Goal: Task Accomplishment & Management: Manage account settings

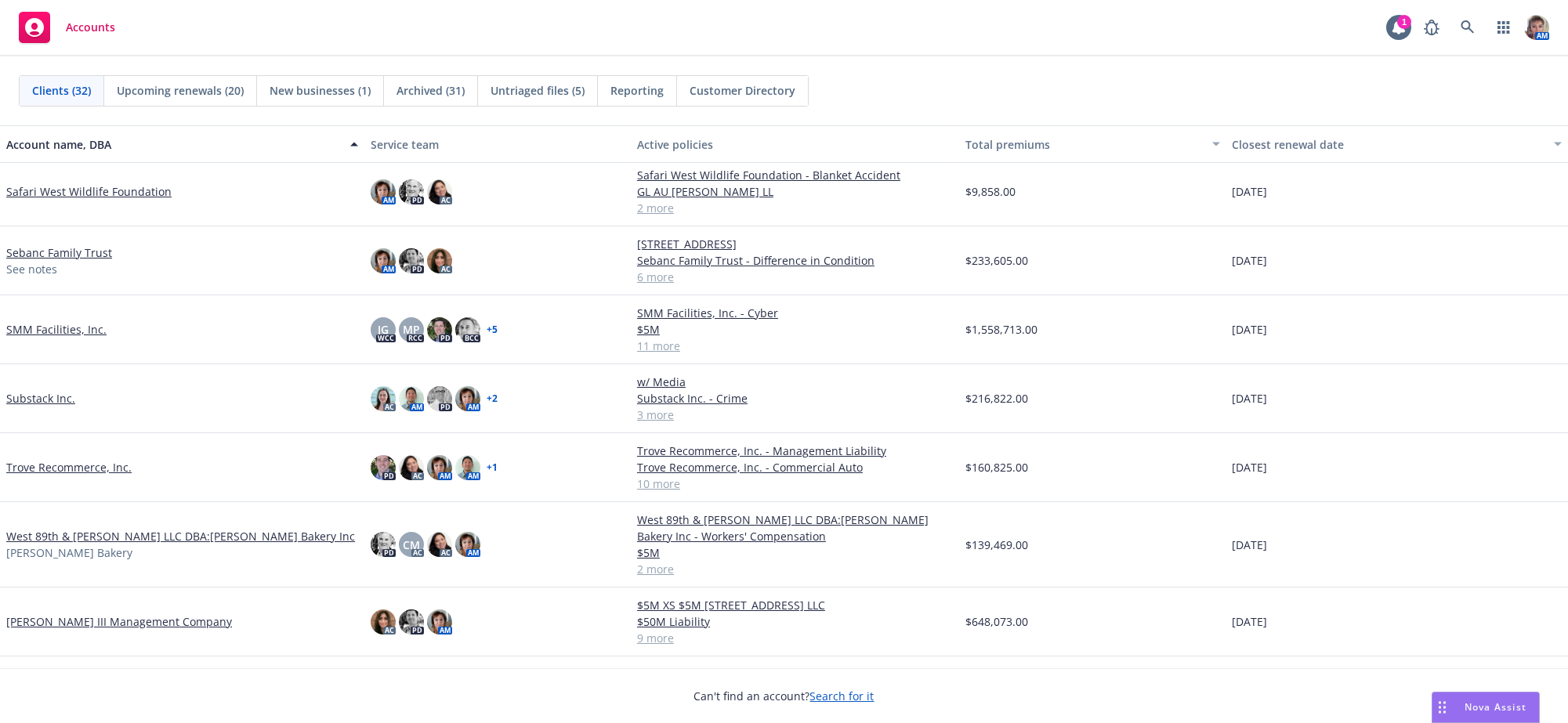
scroll to position [1318, 0]
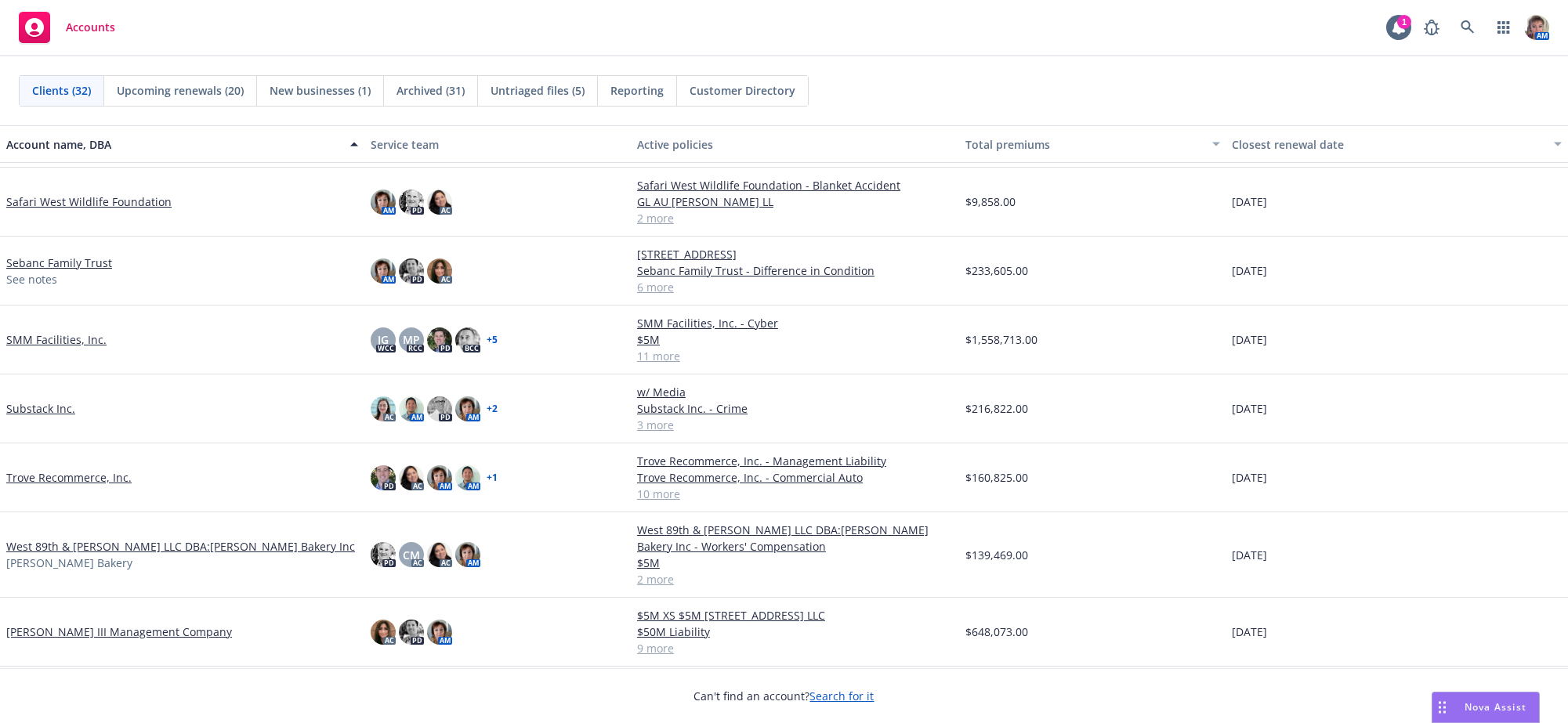
click at [35, 348] on link "SMM Facilities, Inc." at bounding box center [57, 340] width 100 height 17
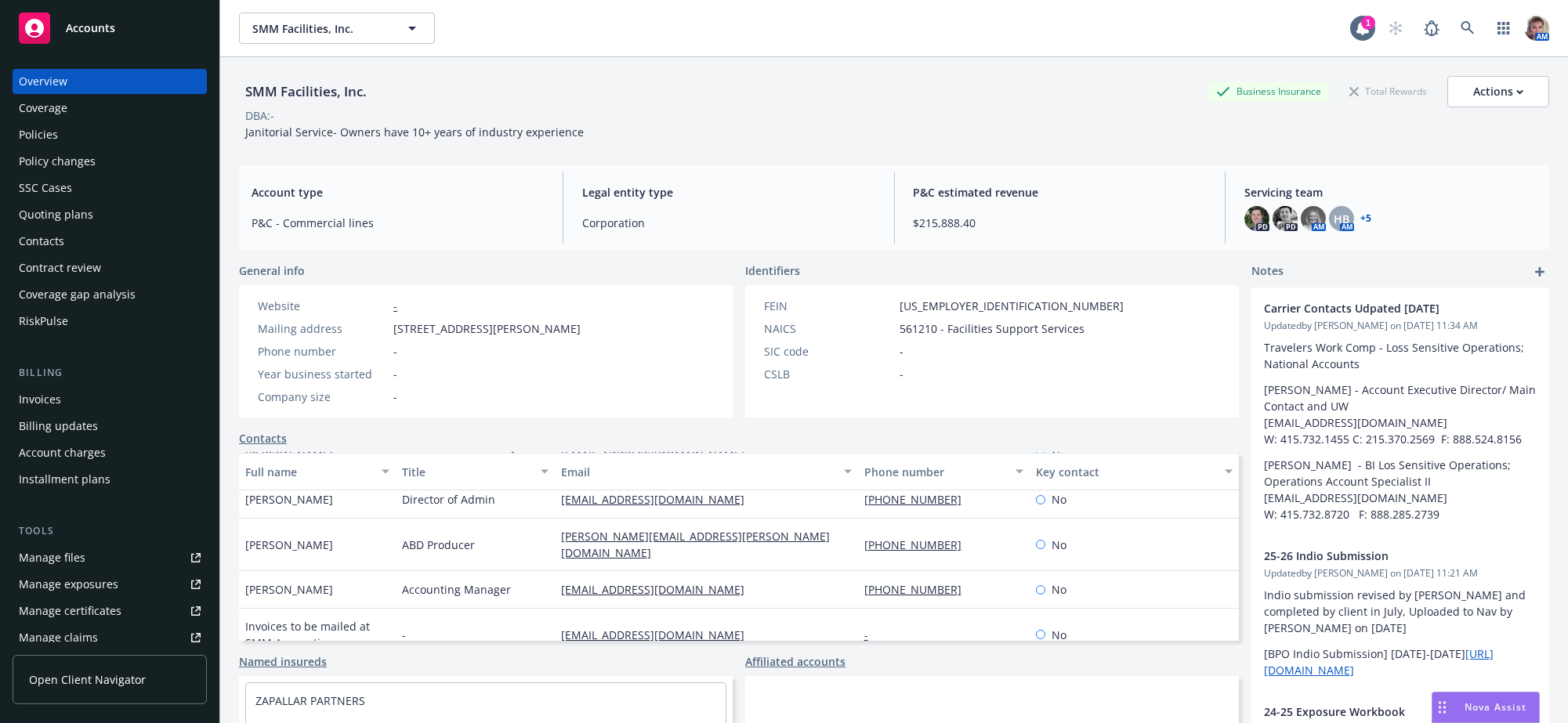
scroll to position [214, 0]
click at [132, 281] on div "Contract review" at bounding box center [110, 268] width 182 height 25
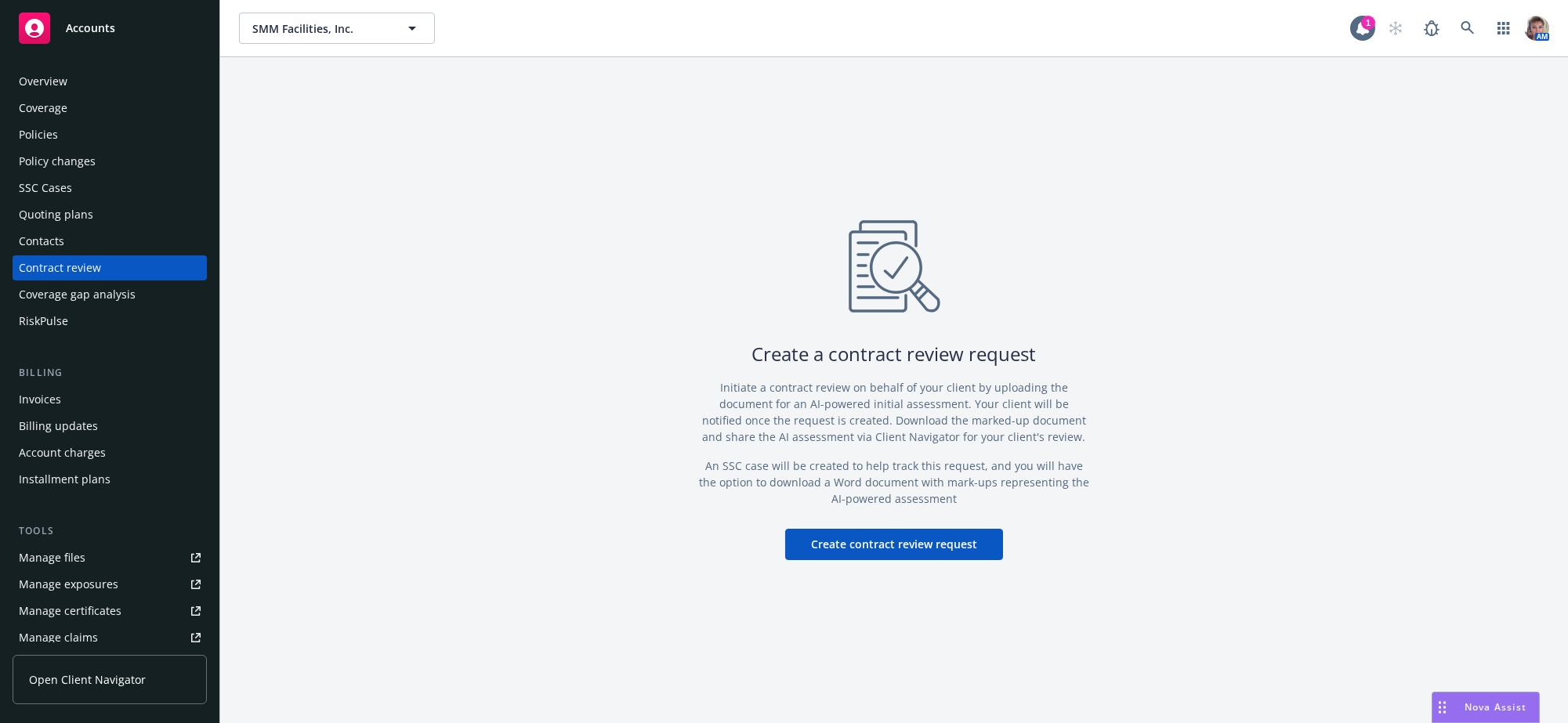
click at [100, 254] on div "Contacts" at bounding box center [110, 242] width 182 height 25
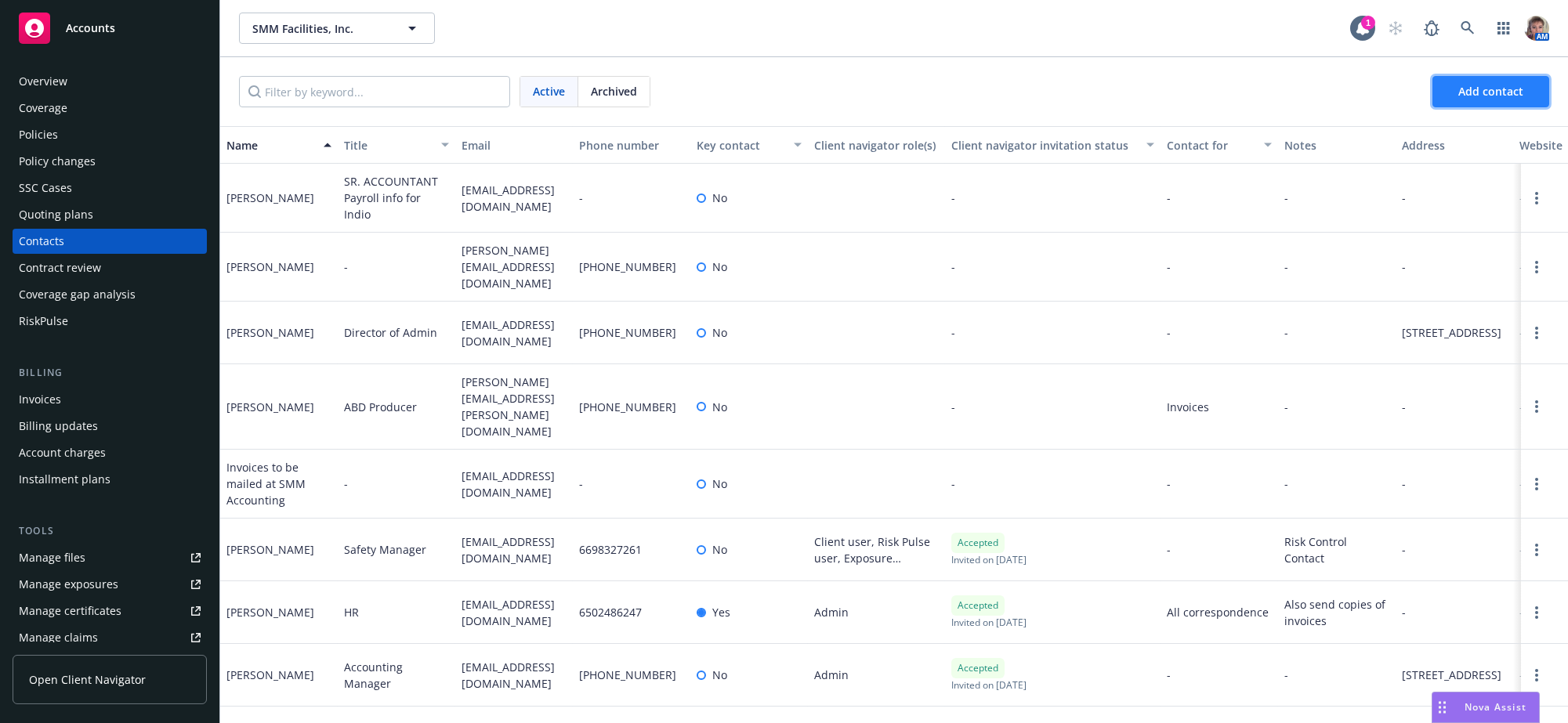
click at [1516, 99] on span "Add contact" at bounding box center [1491, 91] width 65 height 15
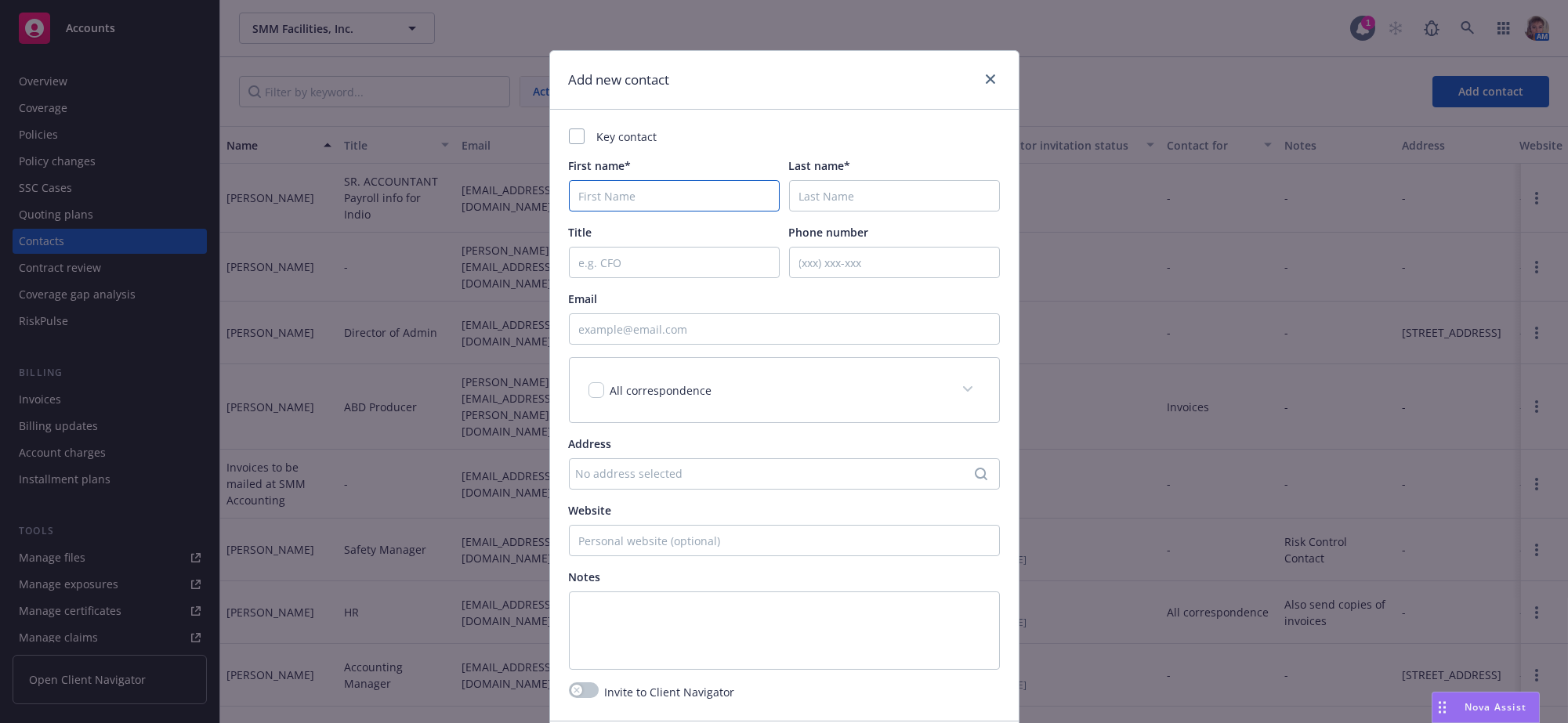
click at [663, 190] on input "First name*" at bounding box center [675, 196] width 211 height 32
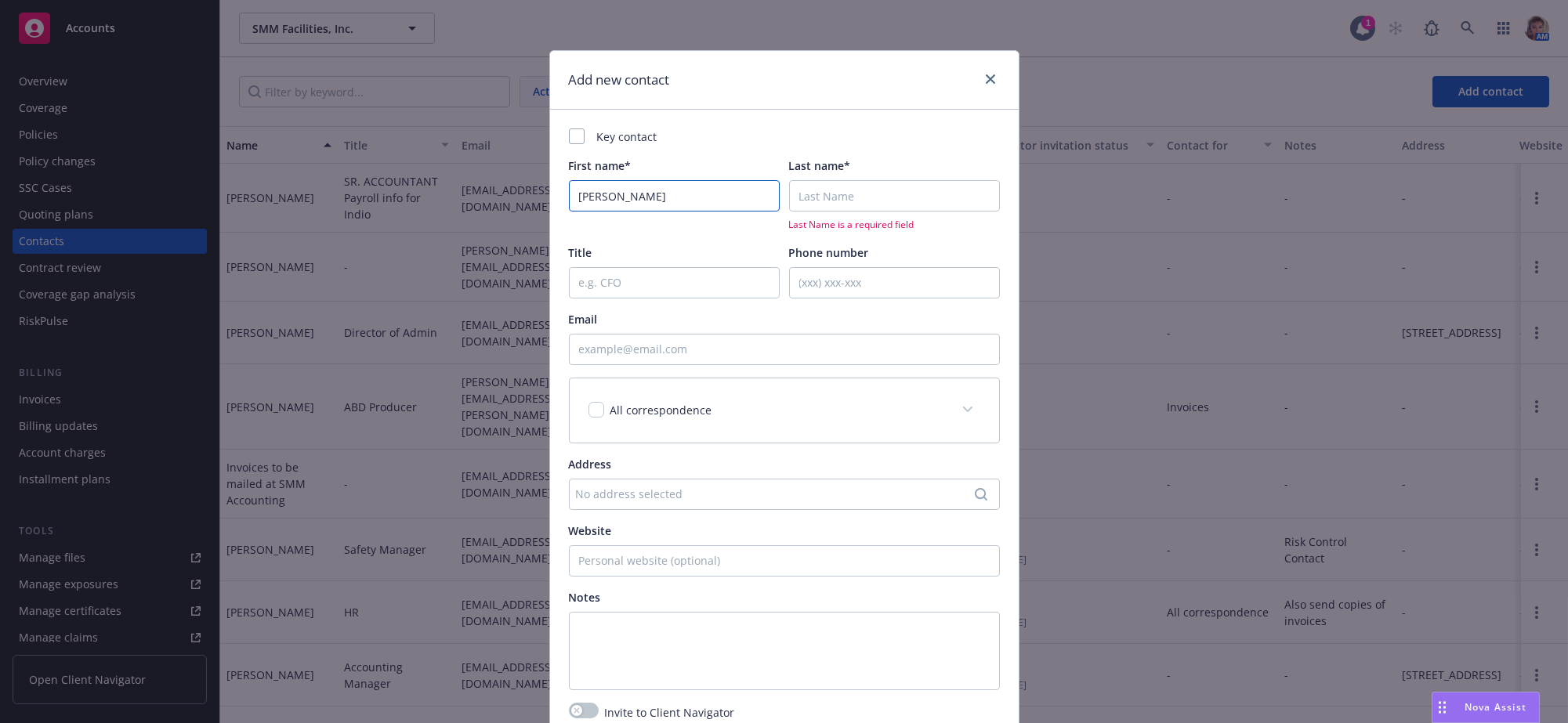
type input "[PERSON_NAME]"
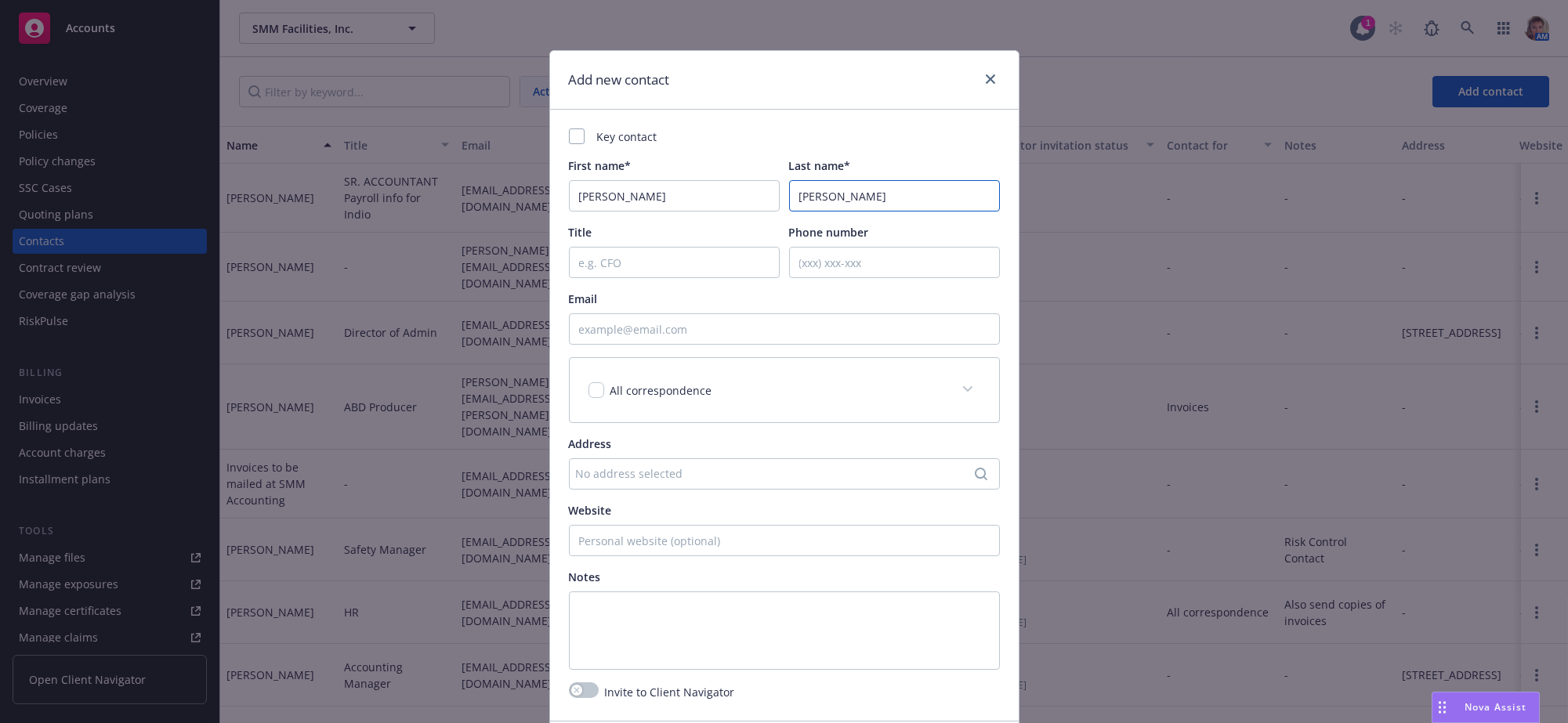
type input "[PERSON_NAME]"
type input "HR Manager"
click at [584, 345] on input "Email" at bounding box center [785, 329] width 431 height 32
click at [655, 345] on input "Email" at bounding box center [785, 329] width 431 height 32
paste input "[PERSON_NAME] <[EMAIL_ADDRESS][DOMAIN_NAME]>"
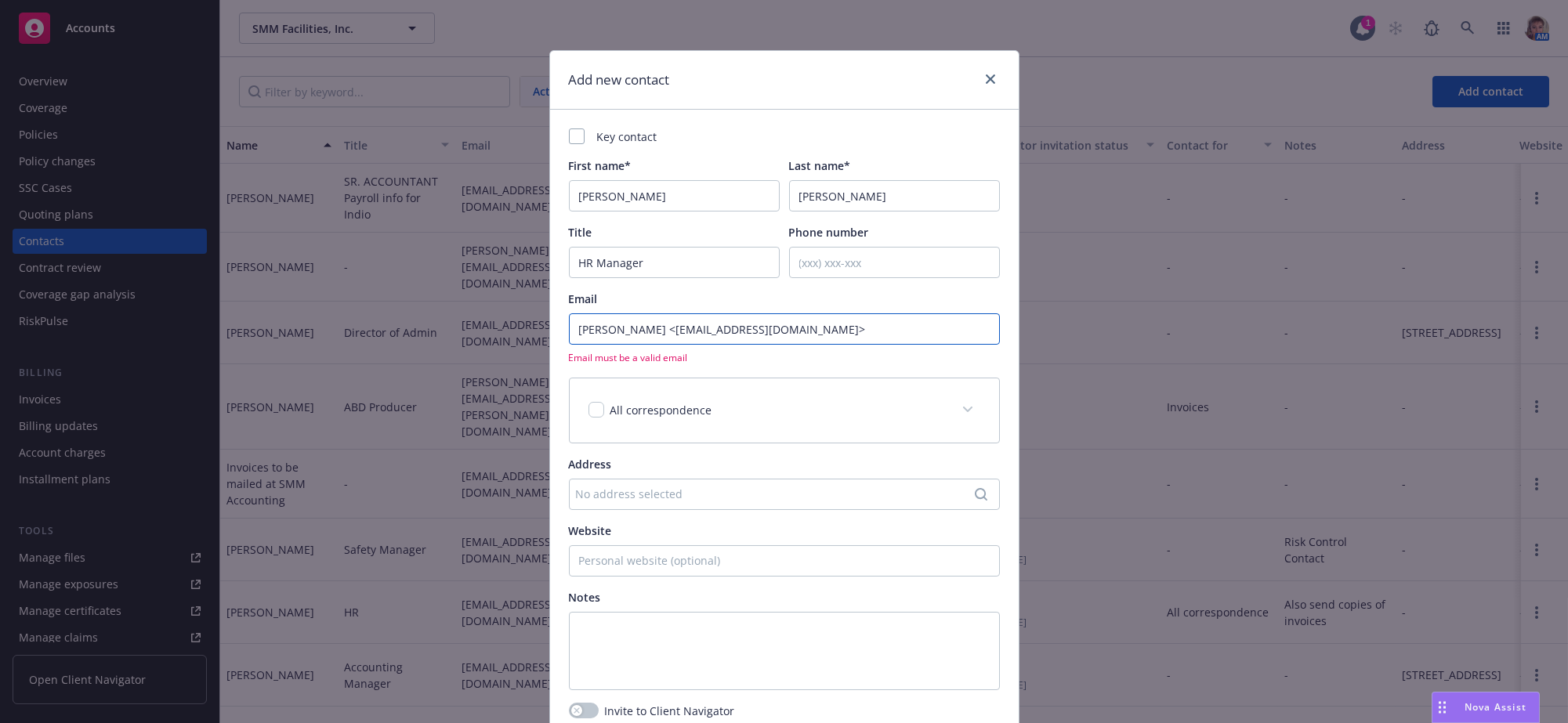
click at [671, 339] on input "[PERSON_NAME] <[EMAIL_ADDRESS][DOMAIN_NAME]>" at bounding box center [785, 329] width 431 height 32
click at [750, 345] on input "[EMAIL_ADDRESS][DOMAIN_NAME]>" at bounding box center [785, 329] width 431 height 32
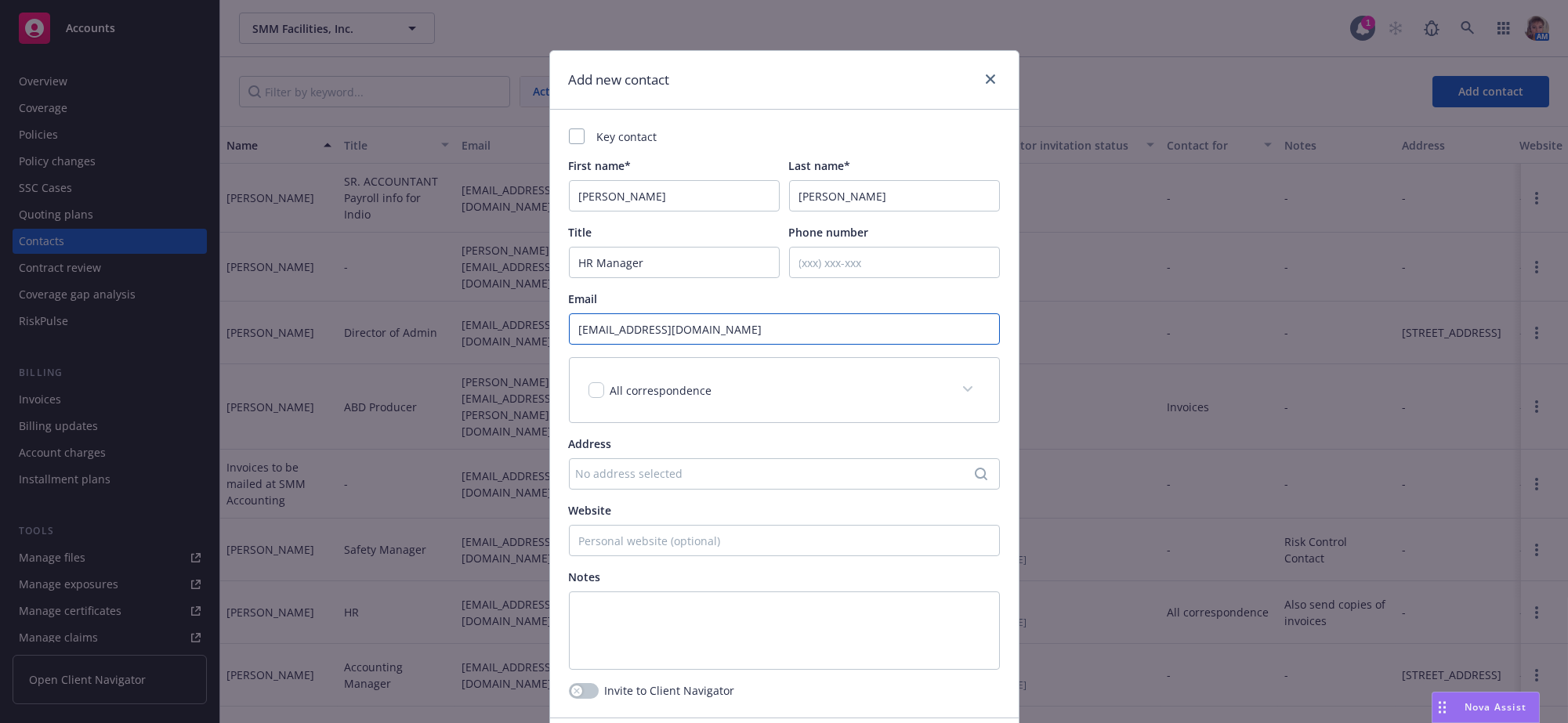
type input "[EMAIL_ADDRESS][DOMAIN_NAME]"
click at [598, 398] on input "checkbox" at bounding box center [596, 390] width 16 height 16
checkbox input "true"
click at [628, 629] on textarea at bounding box center [785, 631] width 431 height 79
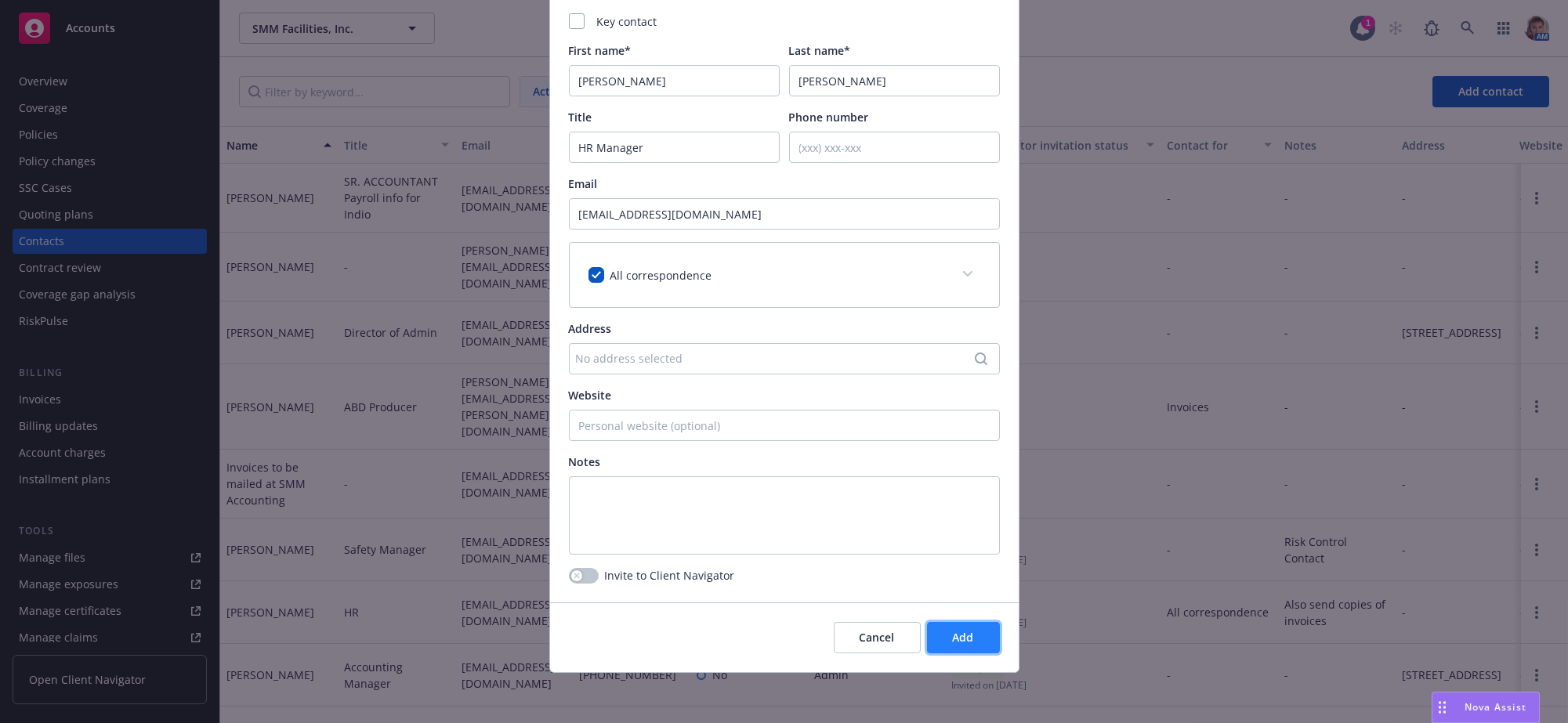
click at [965, 643] on button "Add" at bounding box center [963, 639] width 73 height 32
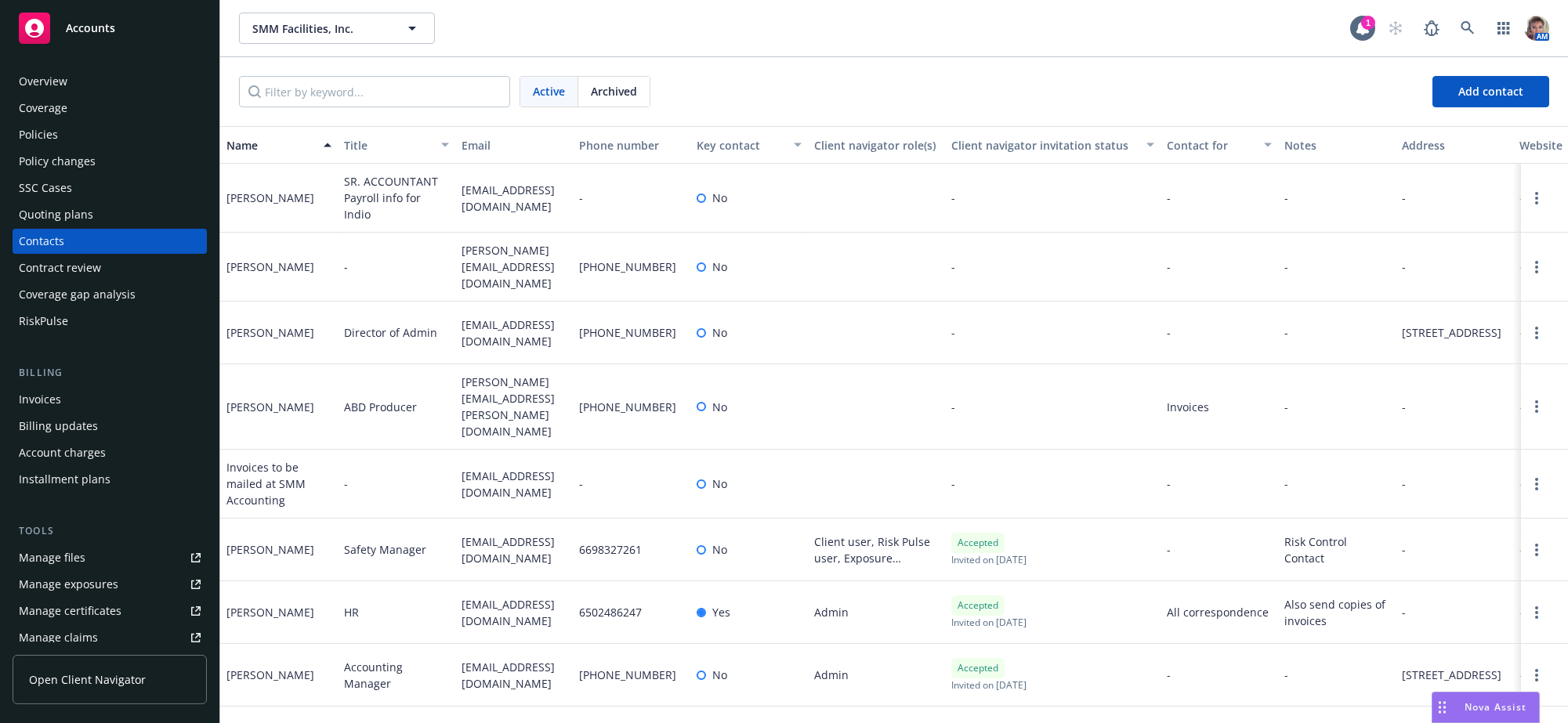
click at [1087, 77] on div "Active Archived Add contact" at bounding box center [893, 91] width 1348 height 69
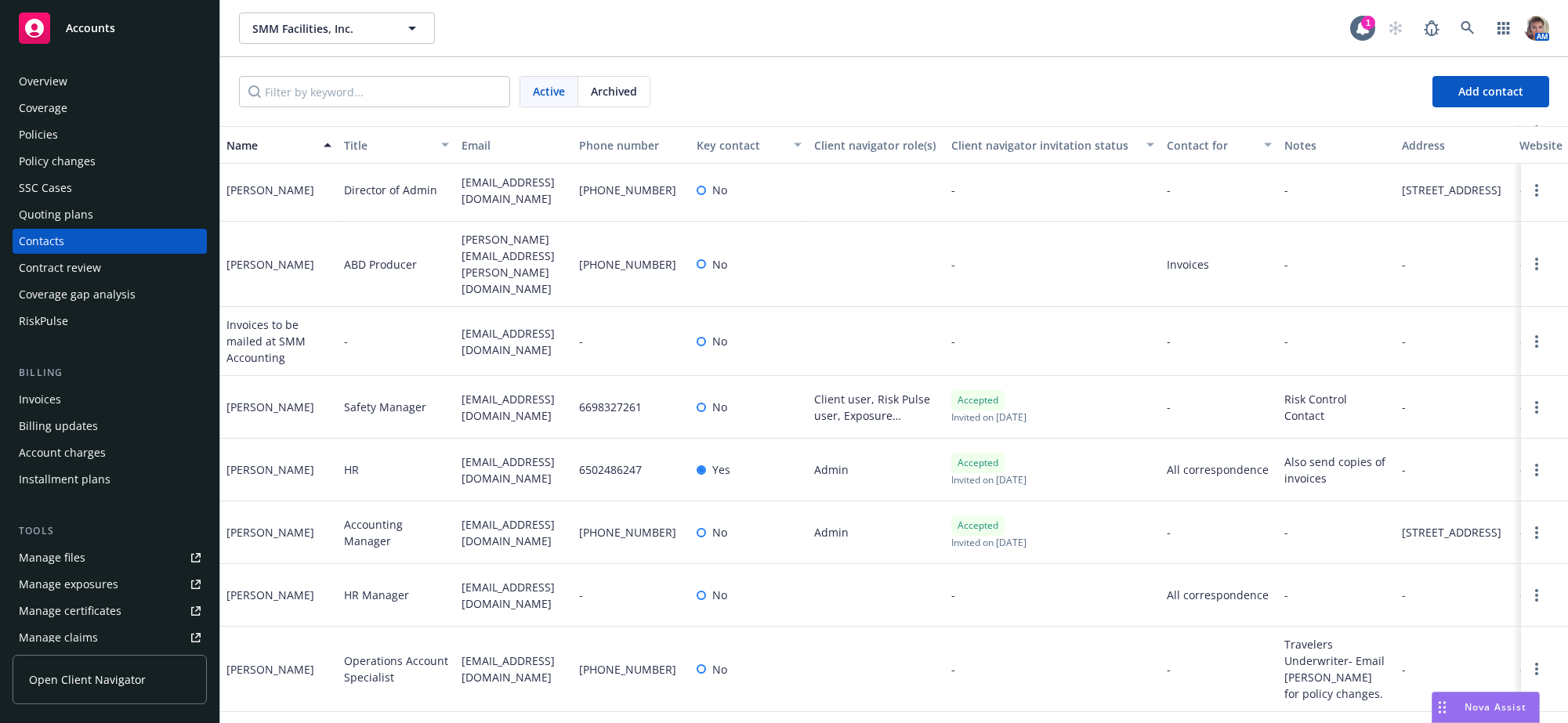
scroll to position [182, 0]
click at [1023, 671] on div "-" at bounding box center [1053, 670] width 216 height 85
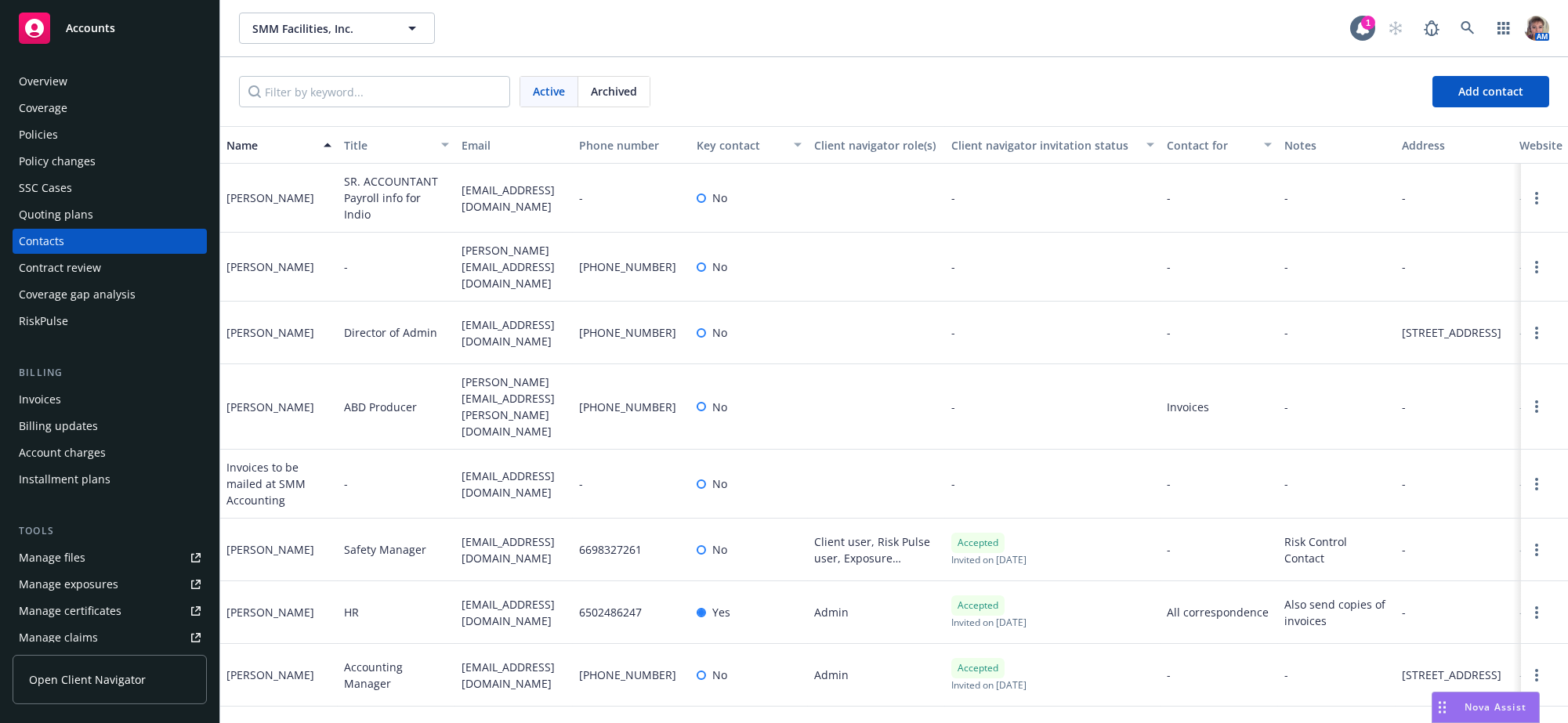
click at [1025, 364] on div "-" at bounding box center [1053, 333] width 216 height 63
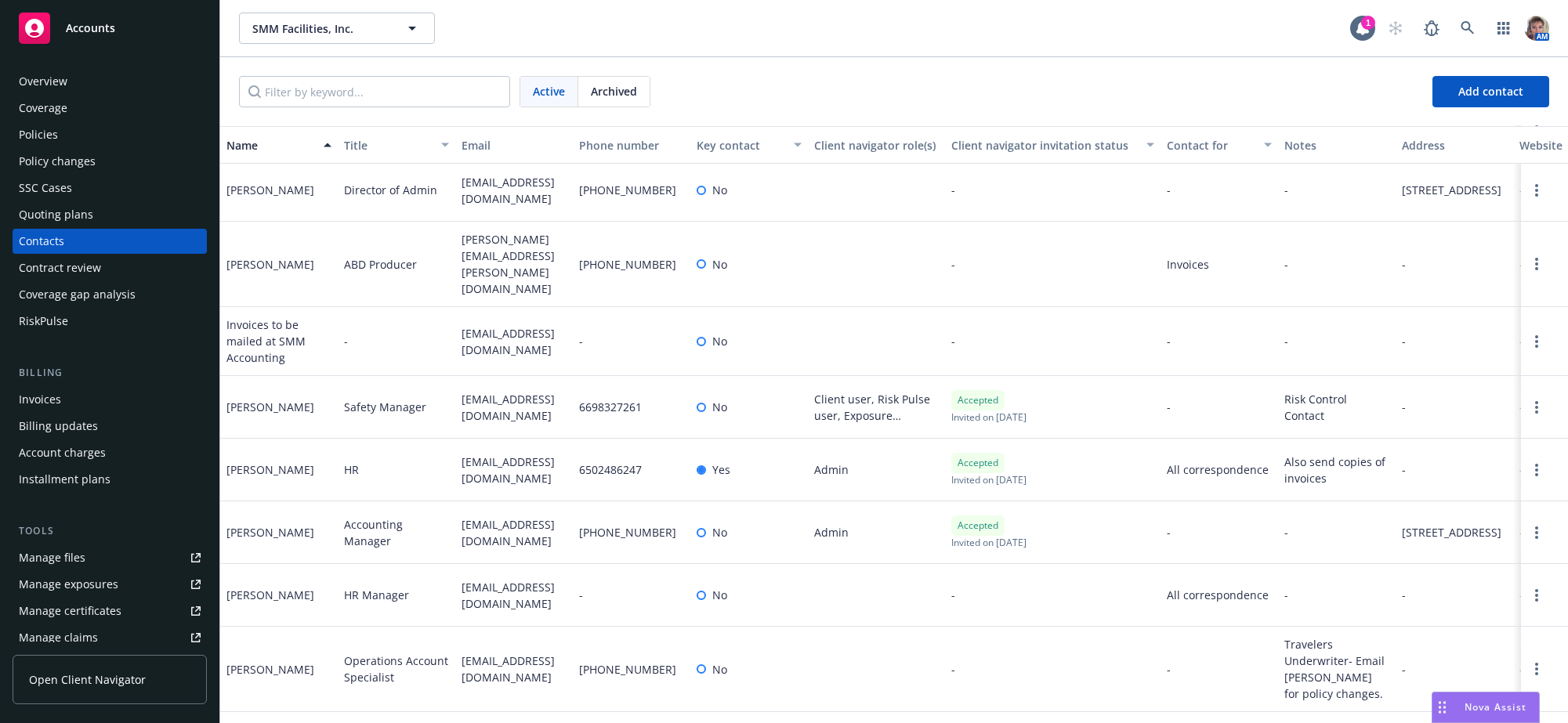
scroll to position [182, 0]
click at [1040, 615] on div "-" at bounding box center [1053, 595] width 216 height 63
click at [1192, 594] on span "All correspondence" at bounding box center [1219, 595] width 105 height 17
click at [1530, 586] on link "Open options" at bounding box center [1537, 595] width 19 height 19
click at [1407, 494] on link "Edit contact" at bounding box center [1423, 502] width 177 height 32
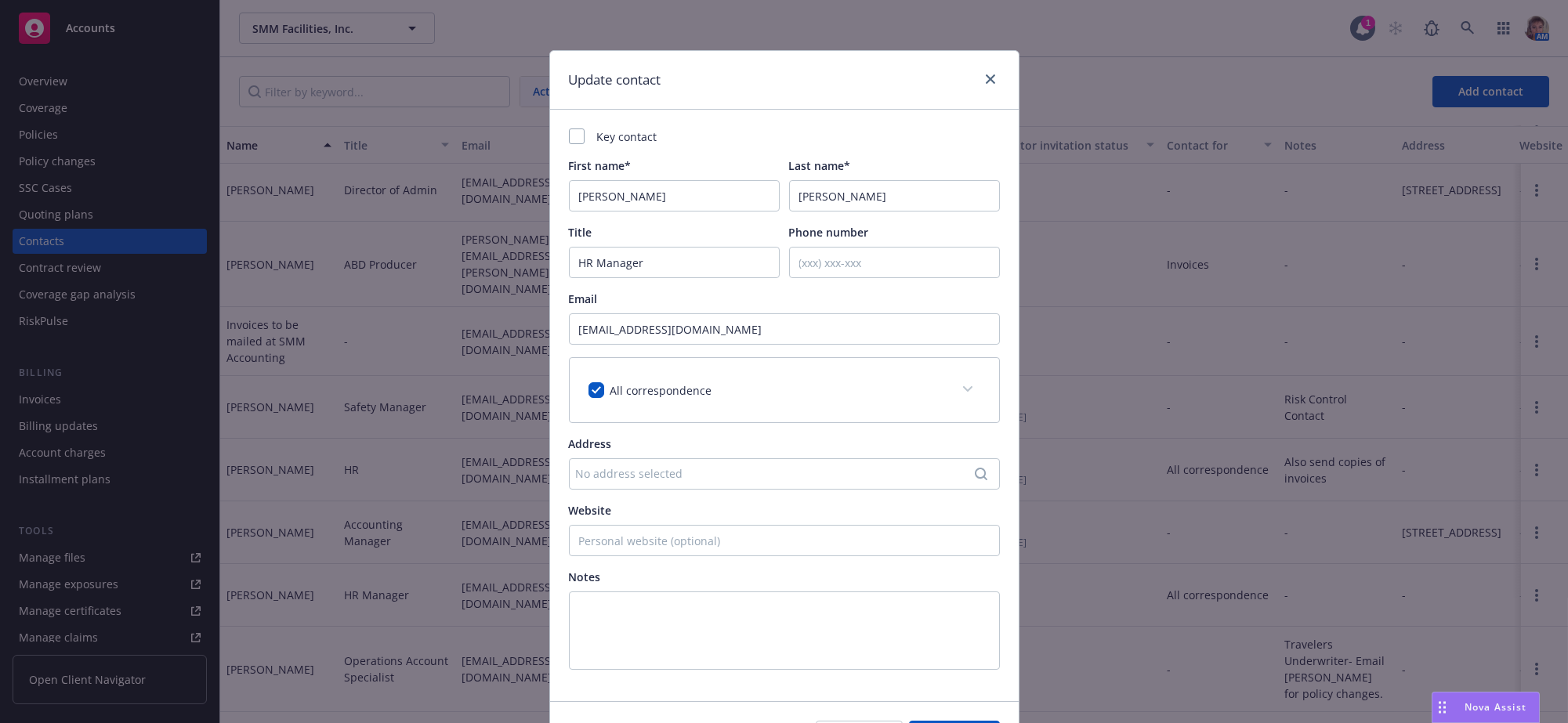
click at [955, 402] on span at bounding box center [968, 390] width 25 height 25
click at [597, 398] on input "checkbox" at bounding box center [596, 390] width 16 height 16
checkbox input "false"
click at [962, 392] on icon at bounding box center [966, 389] width 9 height 6
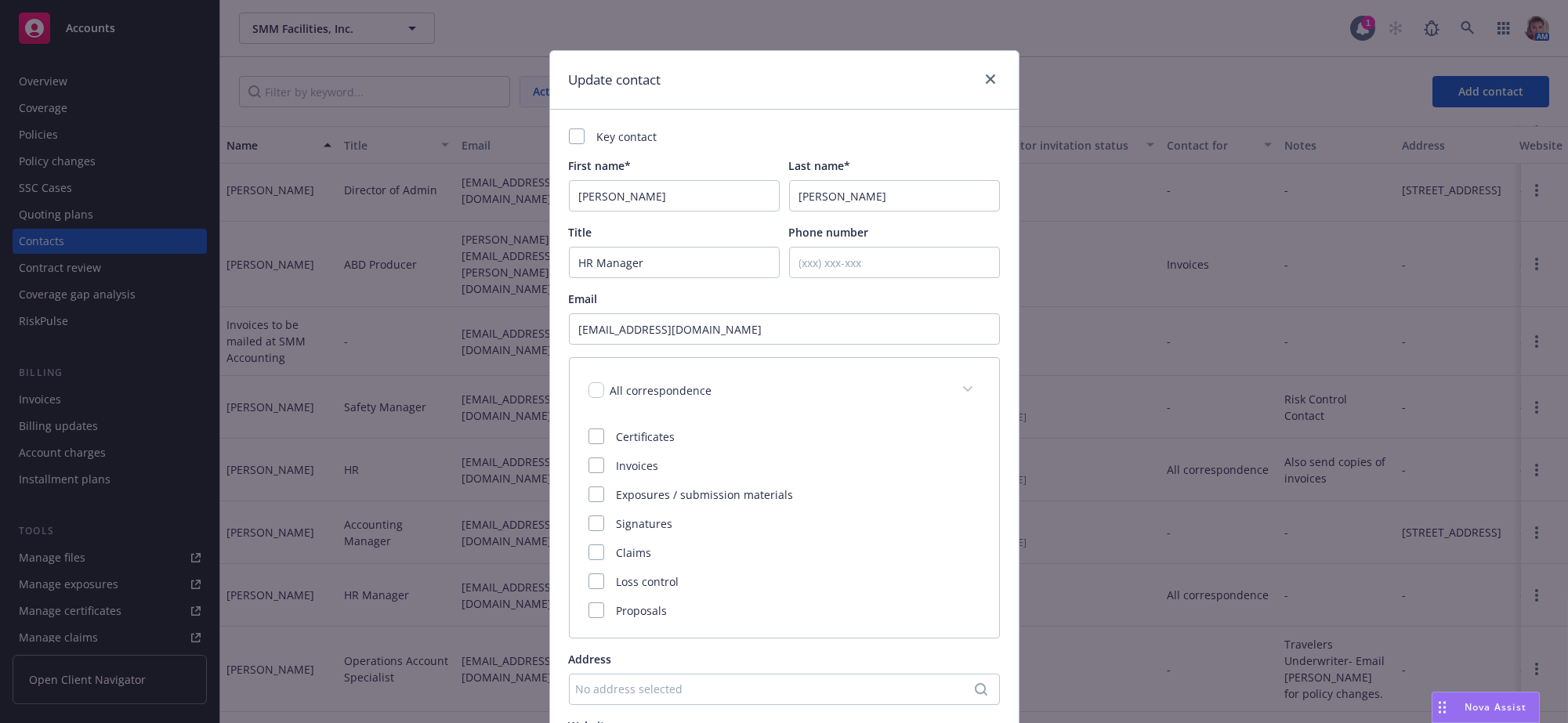
scroll to position [363, 0]
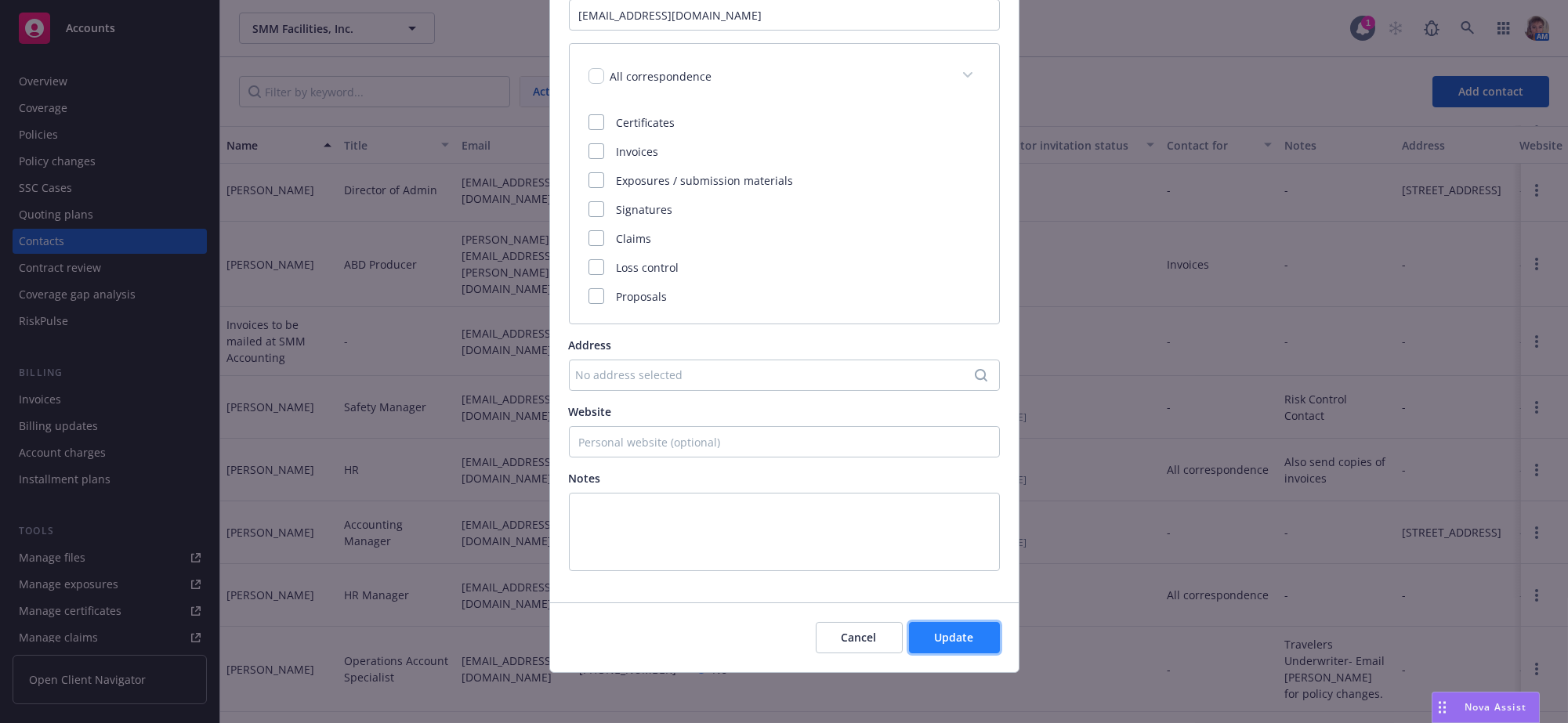
click at [966, 642] on button "Update" at bounding box center [955, 639] width 91 height 32
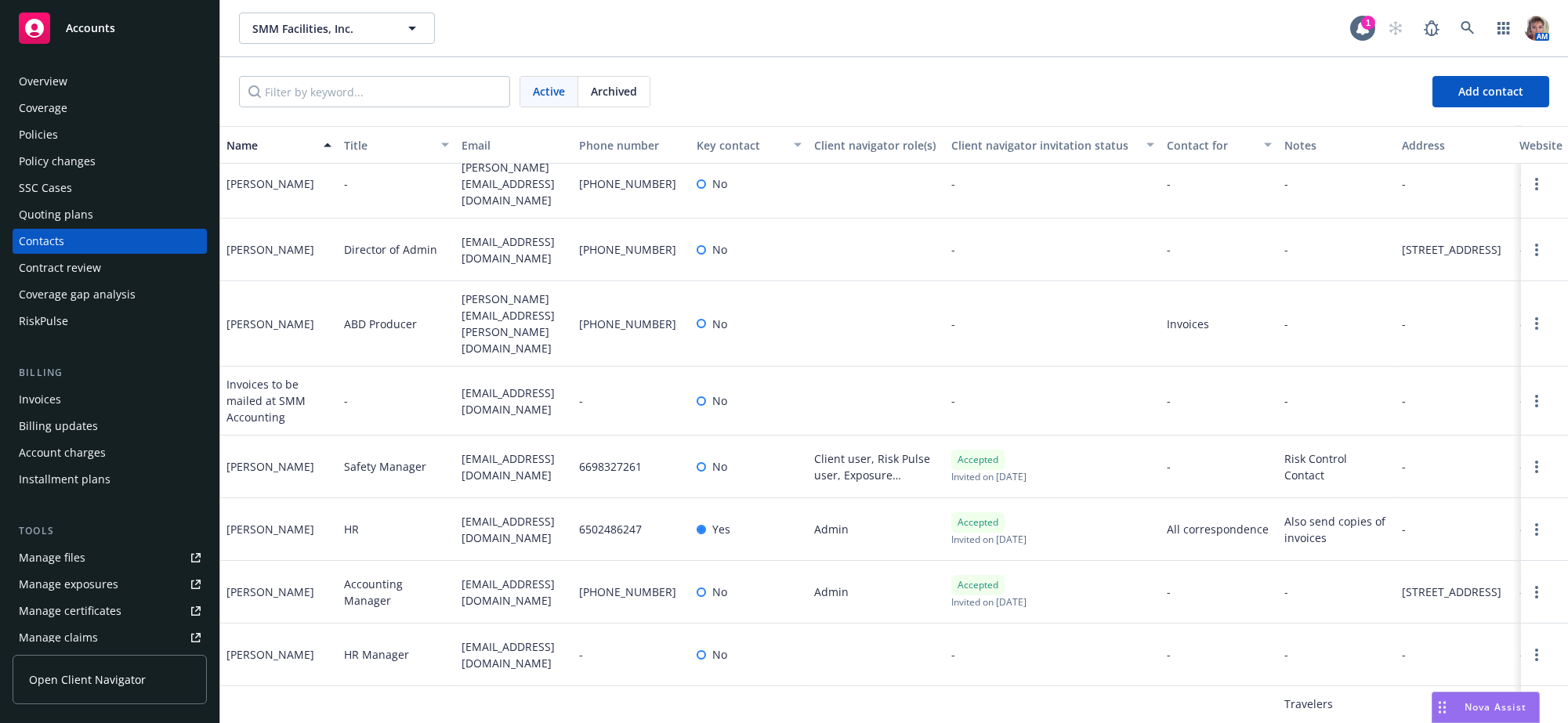
scroll to position [0, 0]
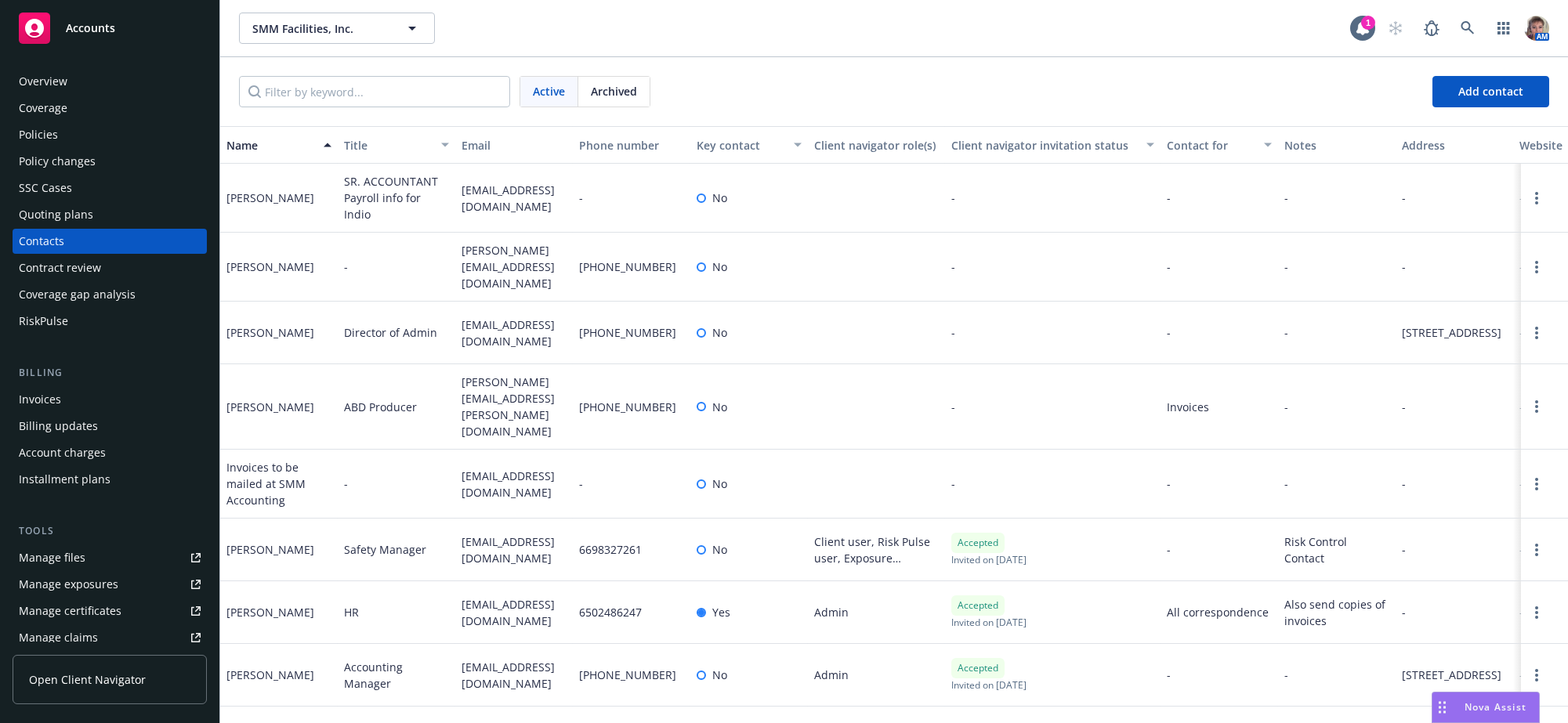
click at [594, 644] on div "6502486247" at bounding box center [631, 613] width 118 height 63
click at [648, 644] on div "6502486247" at bounding box center [631, 613] width 118 height 63
click at [1112, 631] on div "Accepted Invited on [DATE]" at bounding box center [1053, 613] width 216 height 63
click at [1195, 621] on span "All correspondence" at bounding box center [1219, 613] width 105 height 17
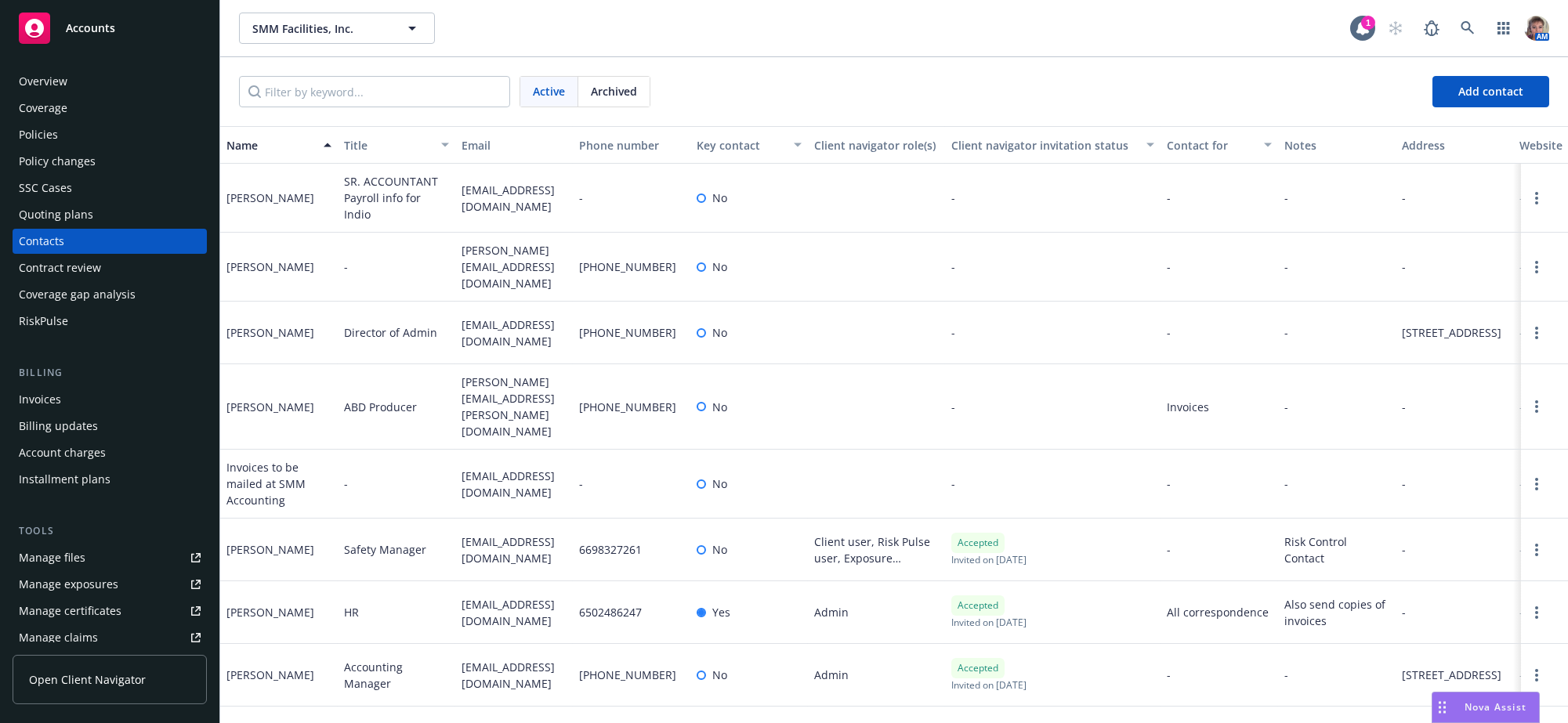
click at [904, 644] on div "Admin" at bounding box center [877, 613] width 137 height 63
click at [905, 639] on div "Admin" at bounding box center [877, 613] width 137 height 63
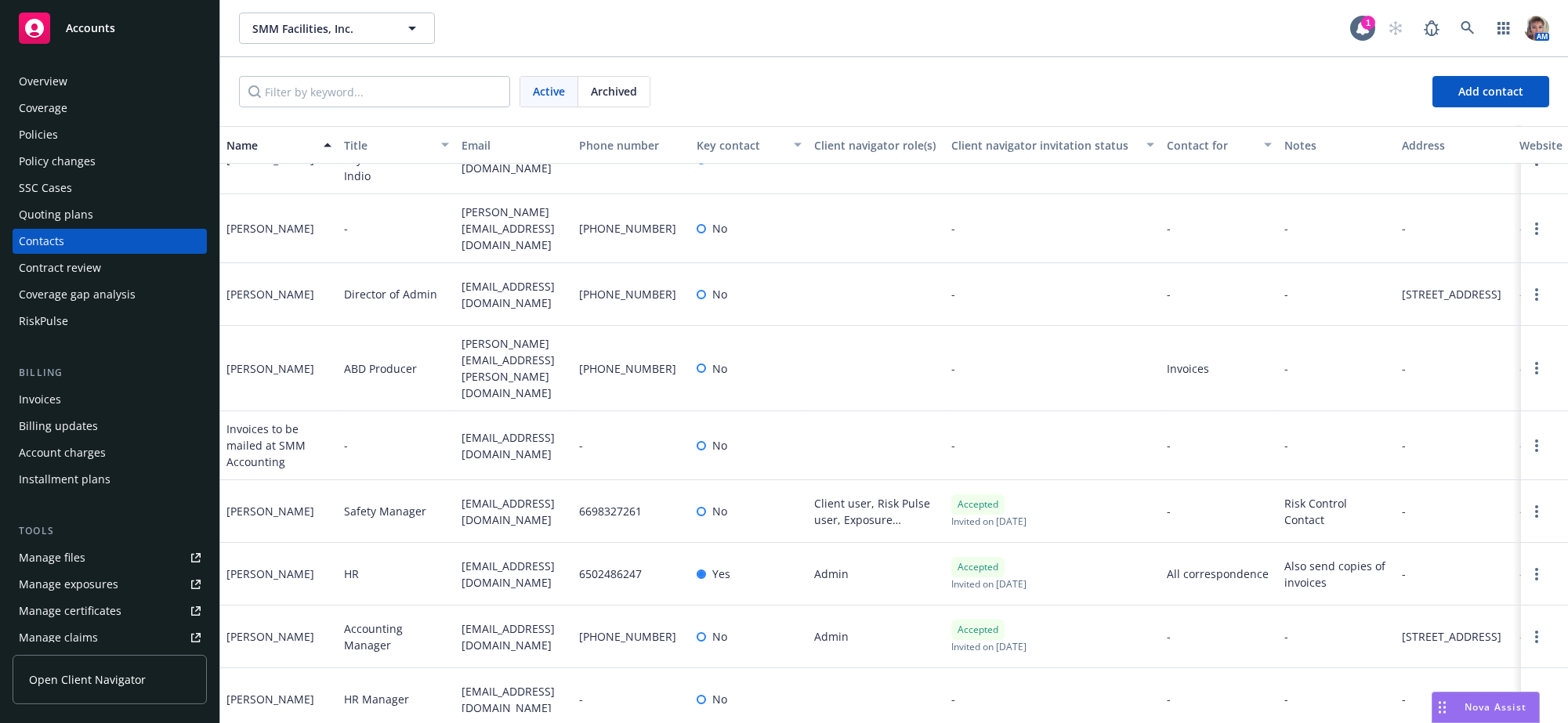
scroll to position [182, 0]
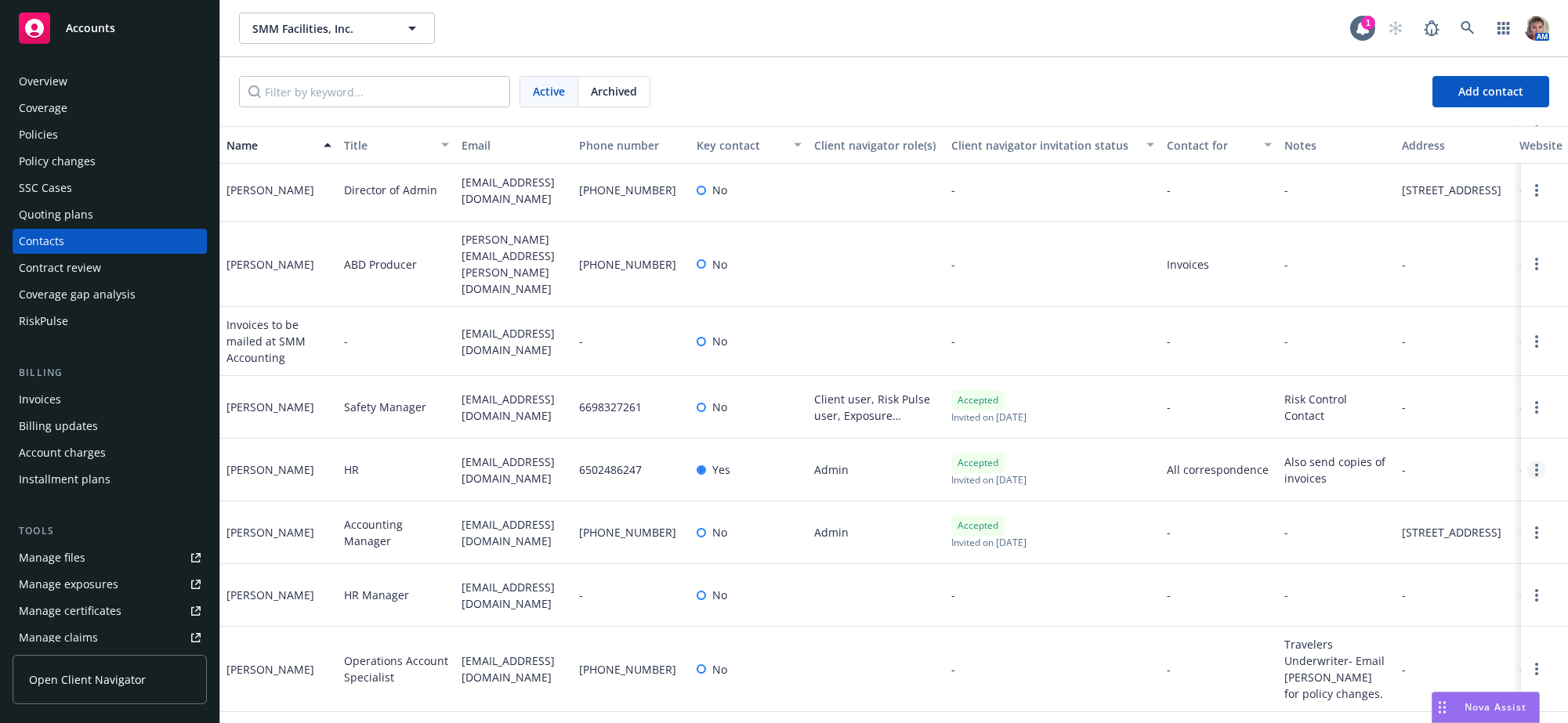
click at [1528, 461] on link "Open options" at bounding box center [1537, 470] width 19 height 19
click at [1374, 305] on link "Edit contact" at bounding box center [1404, 320] width 214 height 32
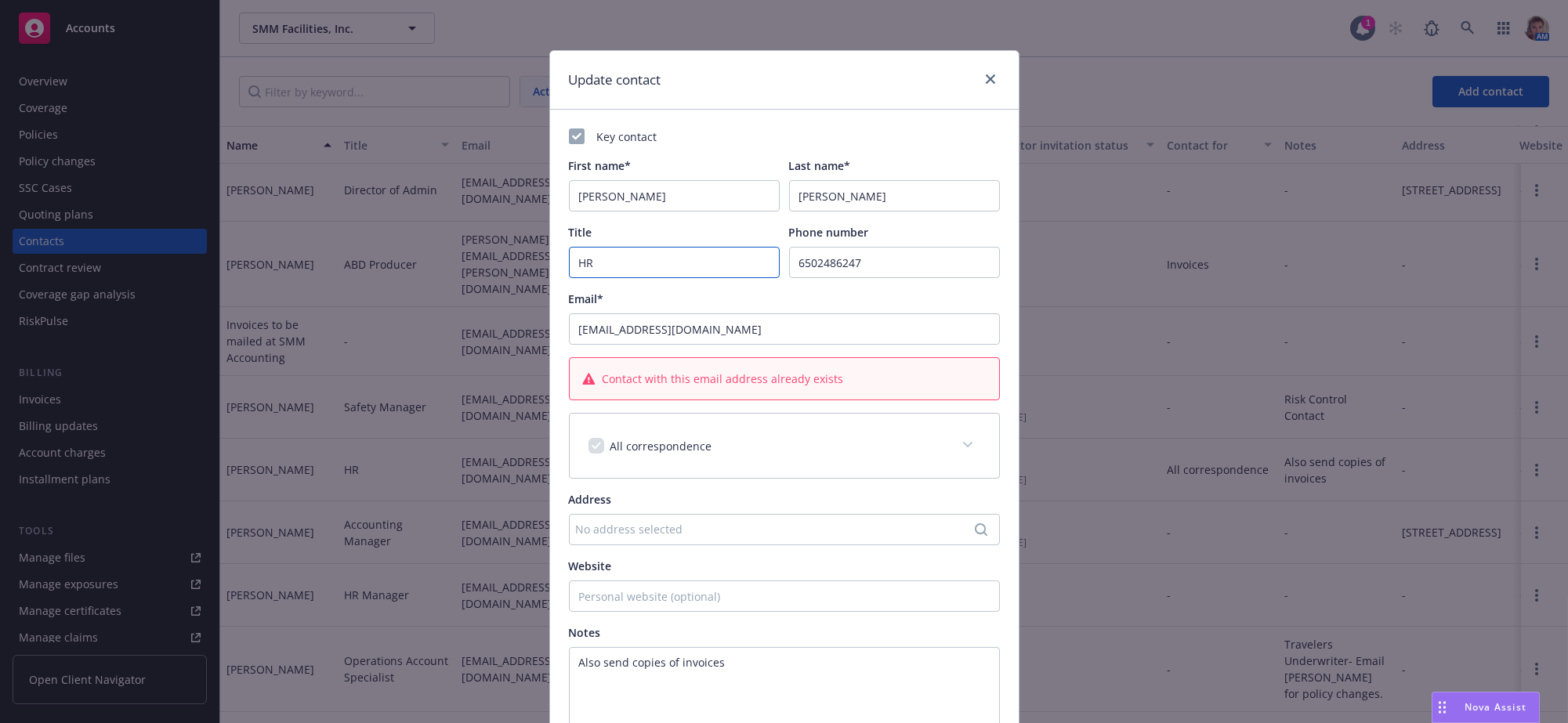
click at [648, 273] on input "HR" at bounding box center [675, 262] width 211 height 32
drag, startPoint x: 648, startPoint y: 273, endPoint x: 464, endPoint y: 319, distance: 189.7
click at [486, 298] on div "Update contact Key contact First name* [PERSON_NAME] Last name* [PERSON_NAME] T…" at bounding box center [784, 361] width 1568 height 723
type input "Controller"
click at [896, 138] on div "Key contact" at bounding box center [785, 137] width 431 height 17
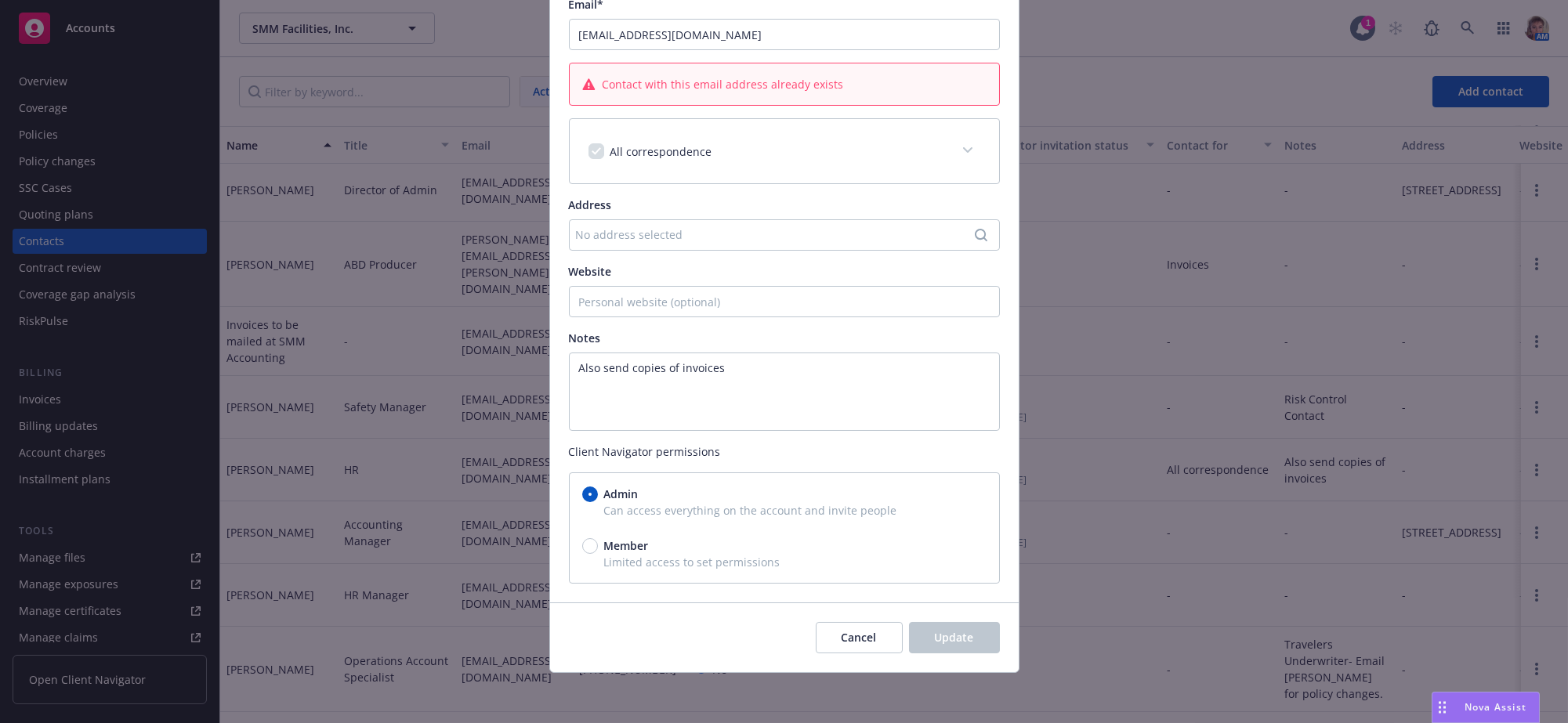
scroll to position [0, 0]
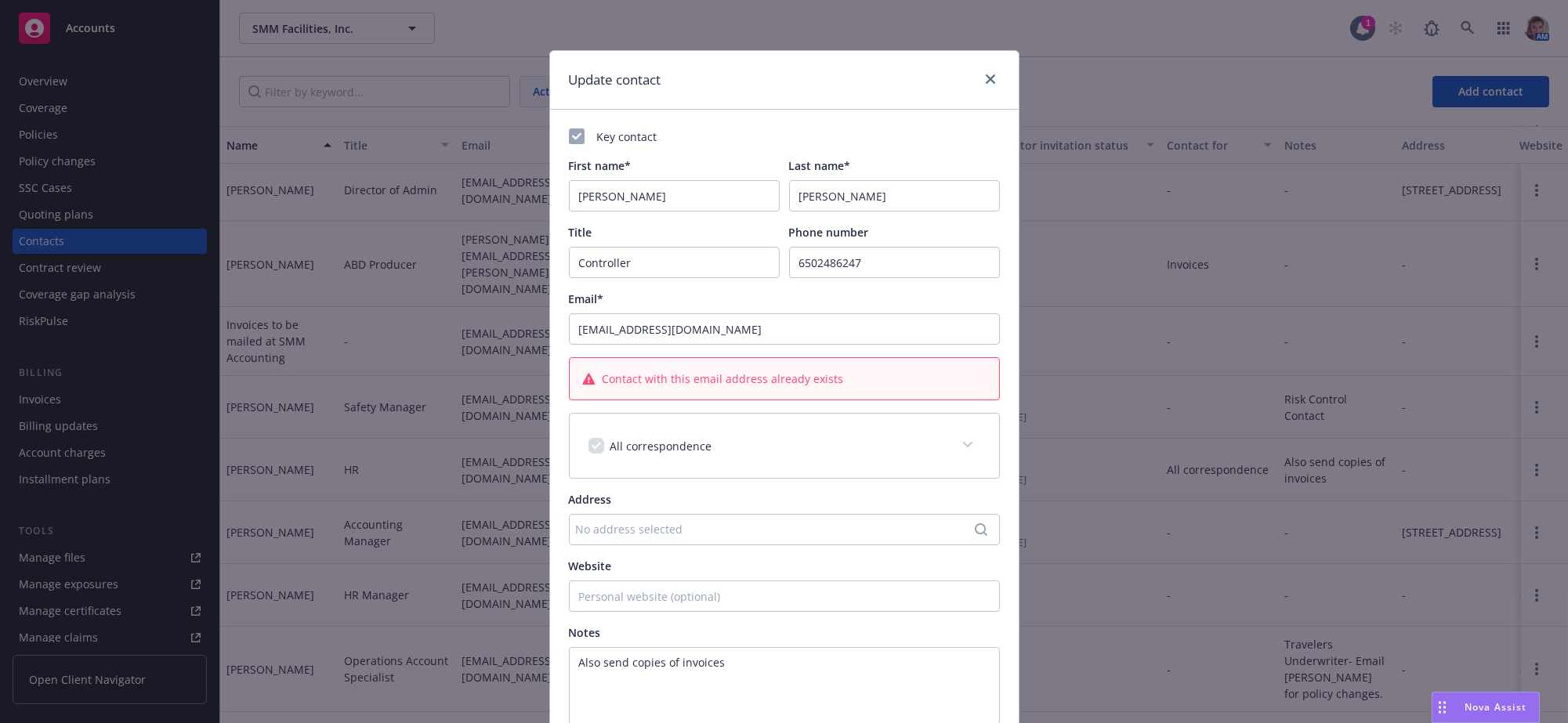
click at [762, 400] on div "Contact with this email address already exists" at bounding box center [785, 379] width 430 height 42
click at [1233, 260] on div "Update contact Key contact First name* [PERSON_NAME] Last name* [PERSON_NAME] T…" at bounding box center [784, 361] width 1568 height 723
click at [987, 78] on link "close" at bounding box center [990, 79] width 19 height 19
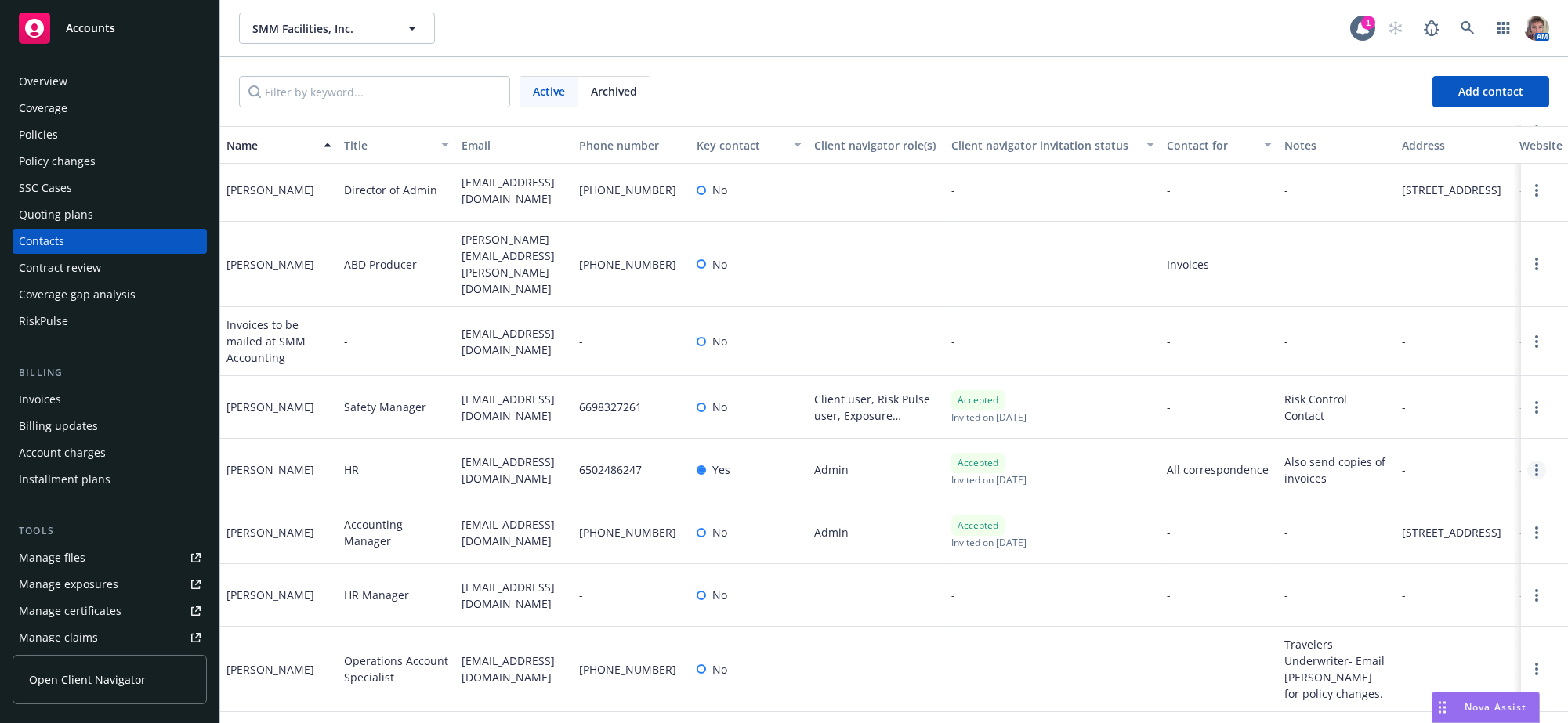
click at [1528, 461] on link "Open options" at bounding box center [1537, 470] width 19 height 19
click at [1342, 305] on link "Edit contact" at bounding box center [1404, 320] width 214 height 32
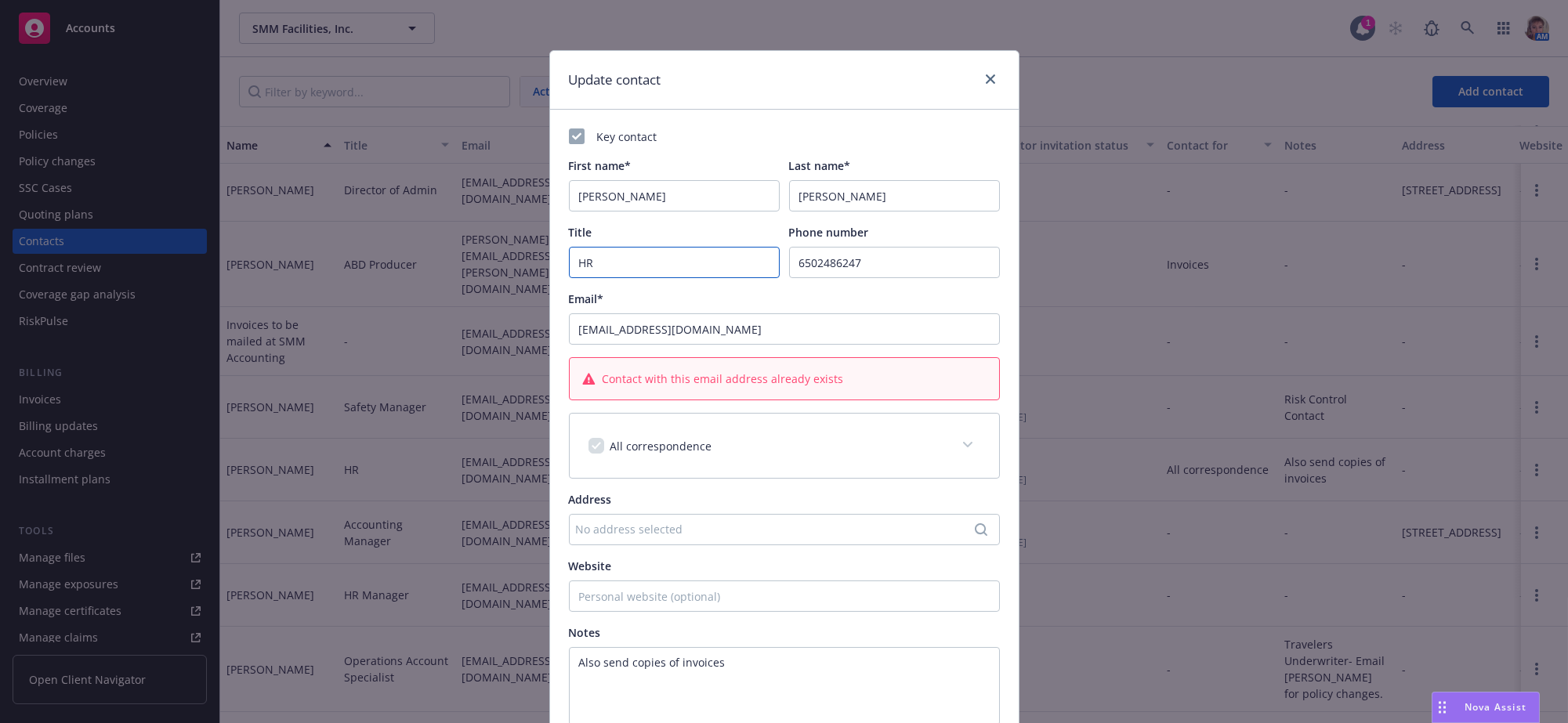
drag, startPoint x: 610, startPoint y: 272, endPoint x: 516, endPoint y: 288, distance: 95.4
click at [527, 288] on div "Update contact Key contact First name* [PERSON_NAME] Last name* [PERSON_NAME] T…" at bounding box center [784, 361] width 1568 height 723
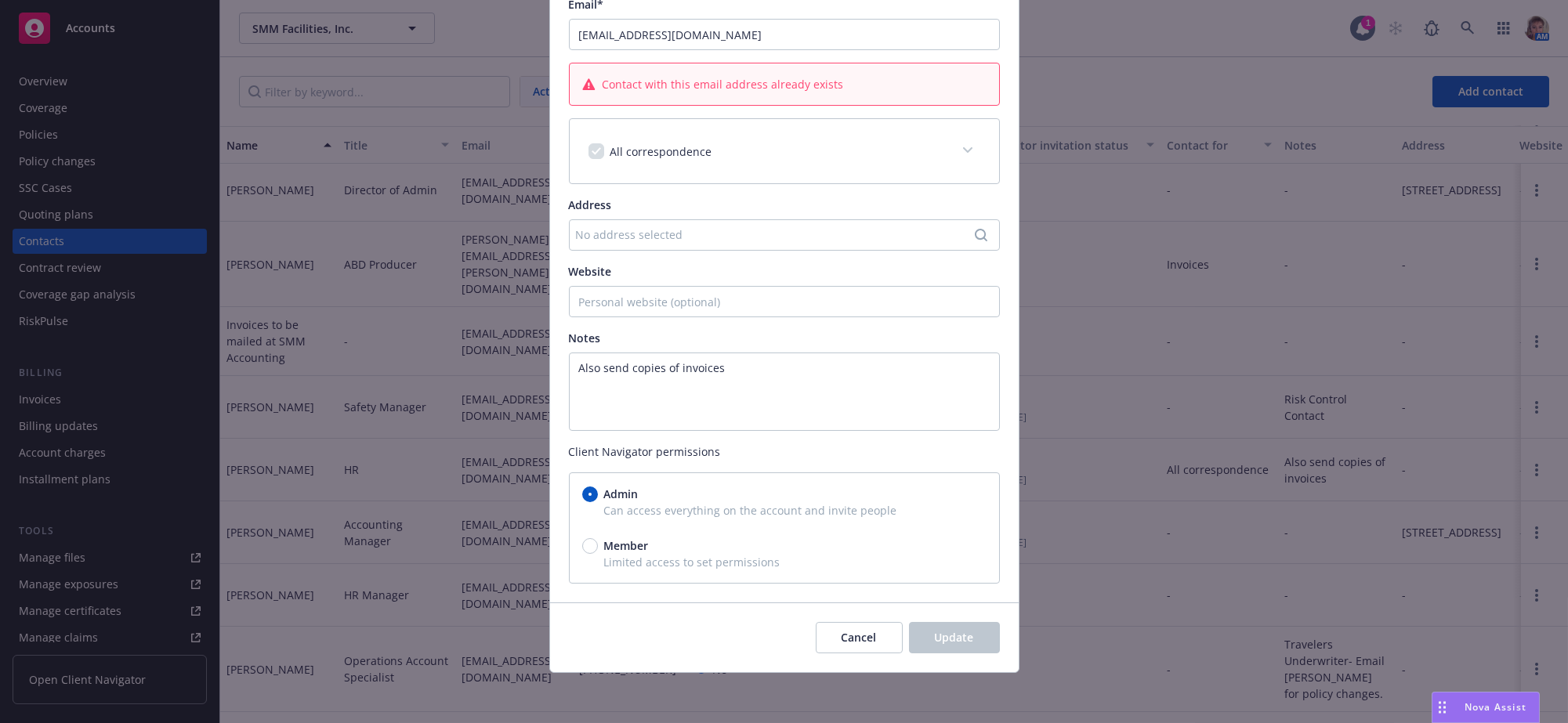
type input "Controller"
click at [893, 452] on div "Client Navigator permissions Admin Can access everything on the account and inv…" at bounding box center [785, 514] width 431 height 140
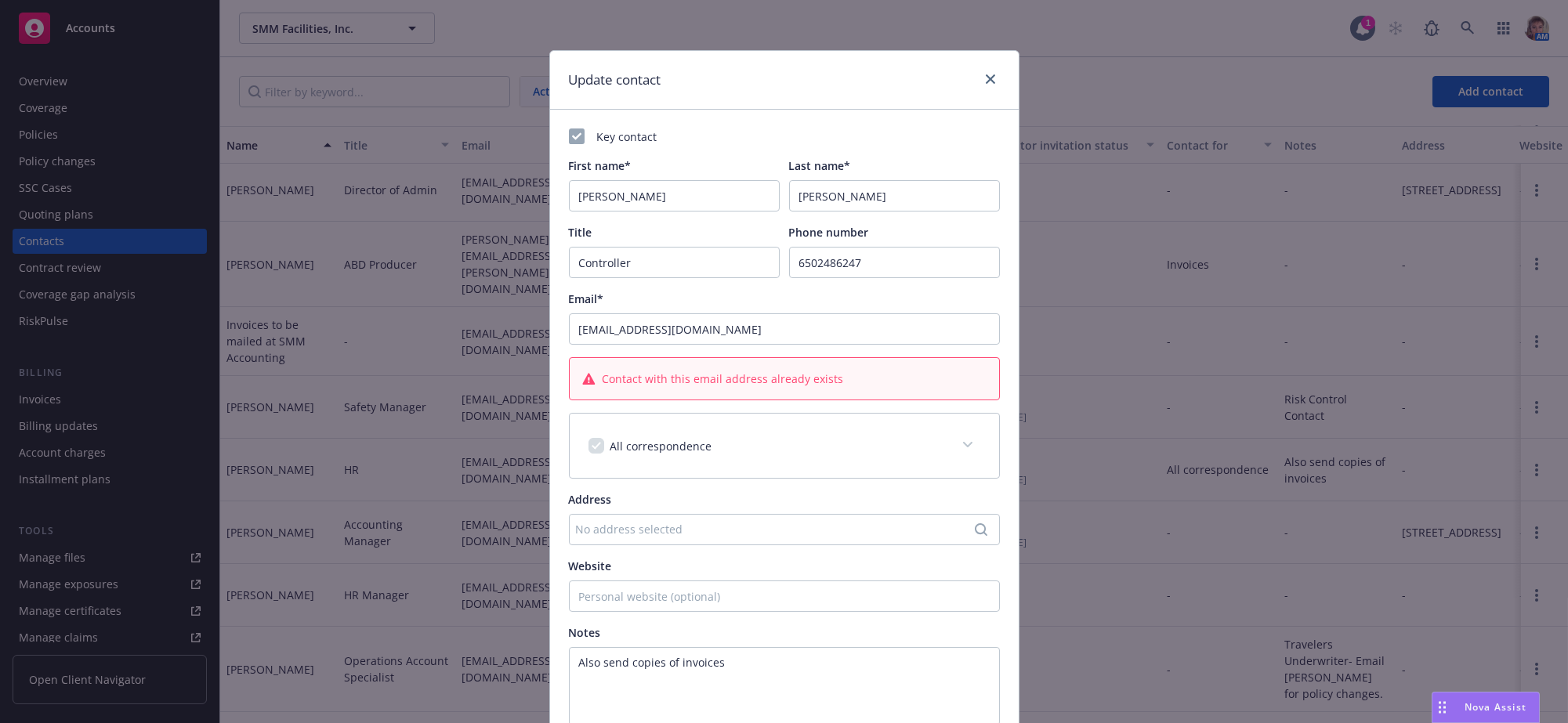
click at [1102, 303] on div "Update contact Key contact First name* [PERSON_NAME] Last name* [PERSON_NAME] T…" at bounding box center [784, 361] width 1568 height 723
click at [986, 83] on icon "close" at bounding box center [990, 79] width 9 height 9
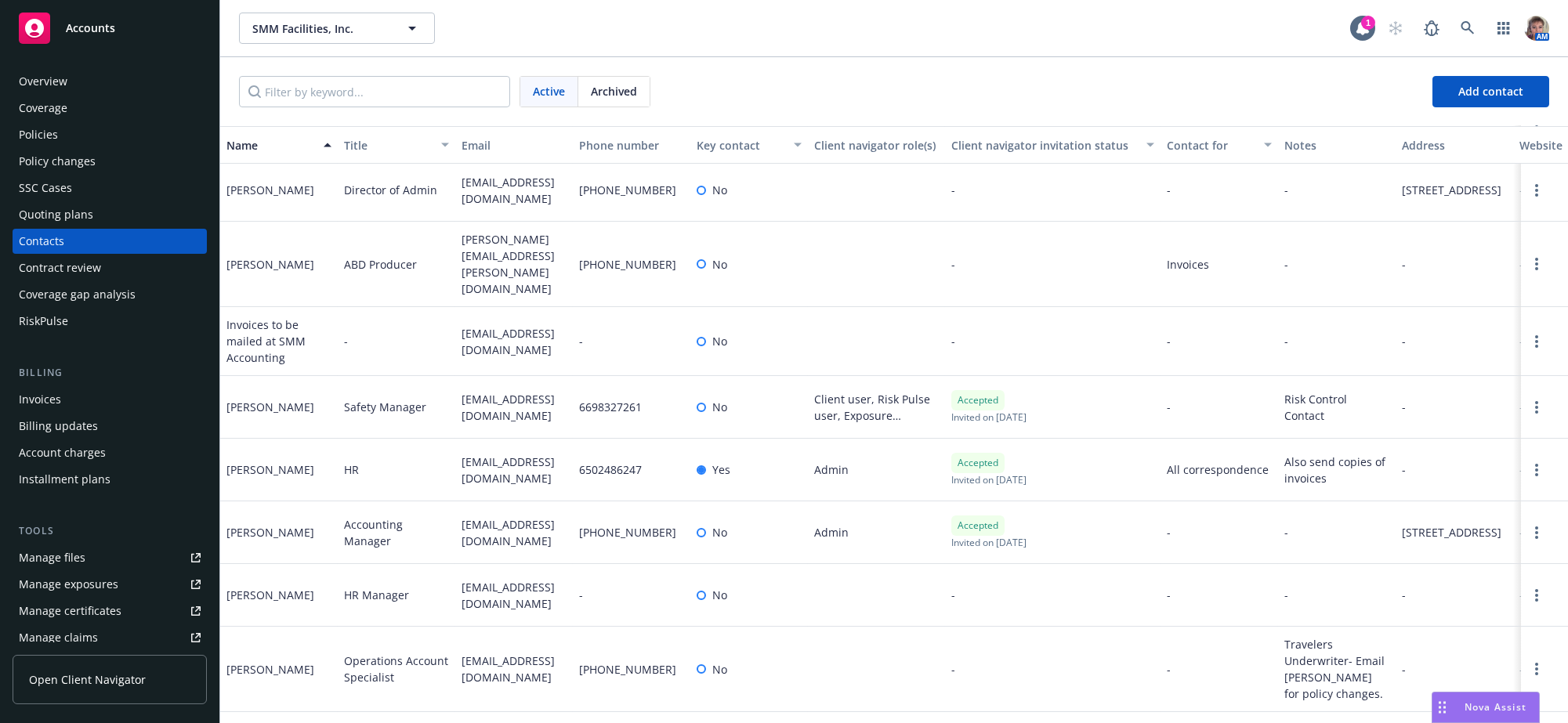
click at [393, 444] on div "HR" at bounding box center [396, 470] width 118 height 63
click at [1535, 473] on circle "Open options" at bounding box center [1537, 475] width 3 height 3
click at [1373, 307] on link "Edit contact" at bounding box center [1404, 320] width 214 height 32
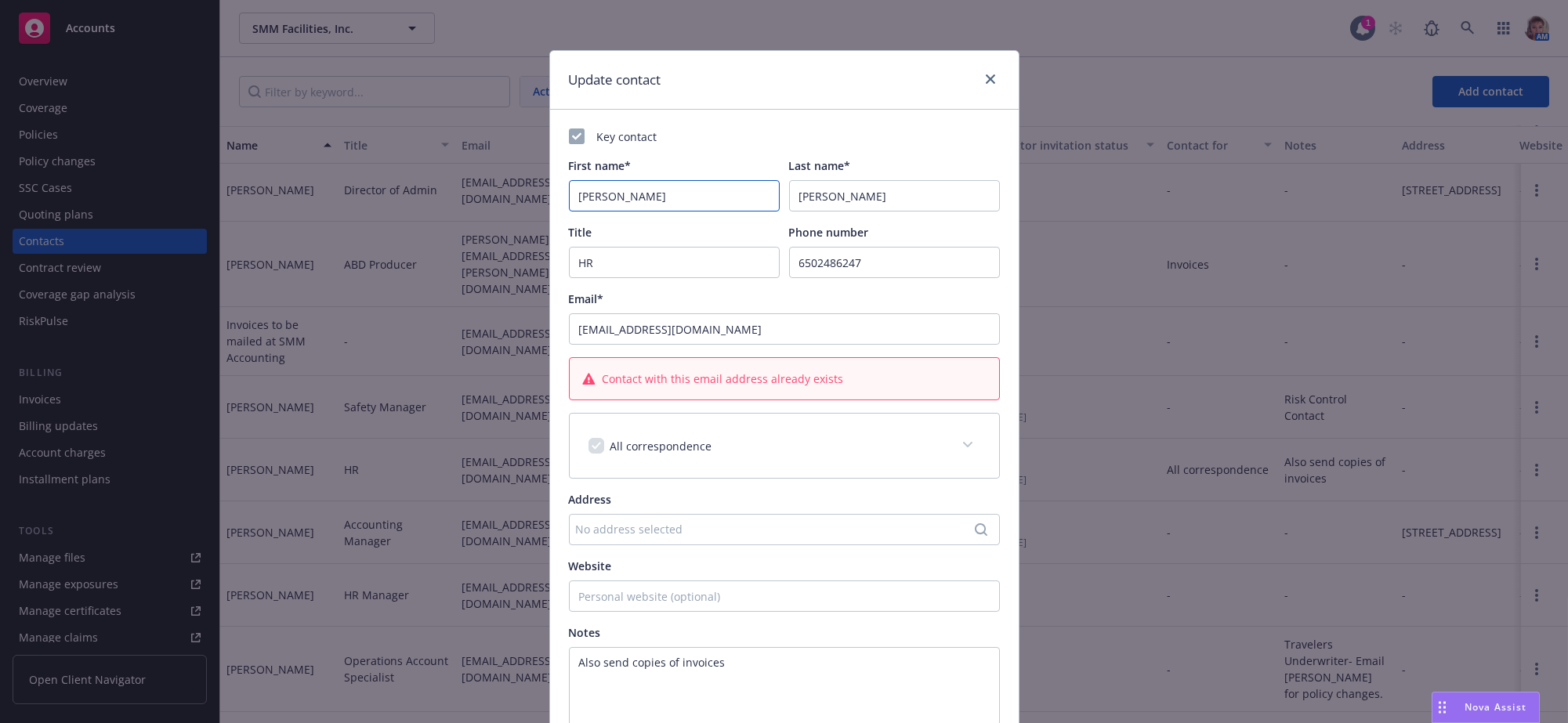
click at [604, 207] on input "[PERSON_NAME]" at bounding box center [675, 196] width 211 height 32
drag, startPoint x: 600, startPoint y: 271, endPoint x: 540, endPoint y: 272, distance: 60.0
click at [540, 272] on div "Update contact Key contact First name* [PERSON_NAME] Last name* [PERSON_NAME] T…" at bounding box center [784, 361] width 1568 height 723
type input "Controller"
click at [746, 387] on span "Contact with this email address already exists" at bounding box center [722, 379] width 242 height 17
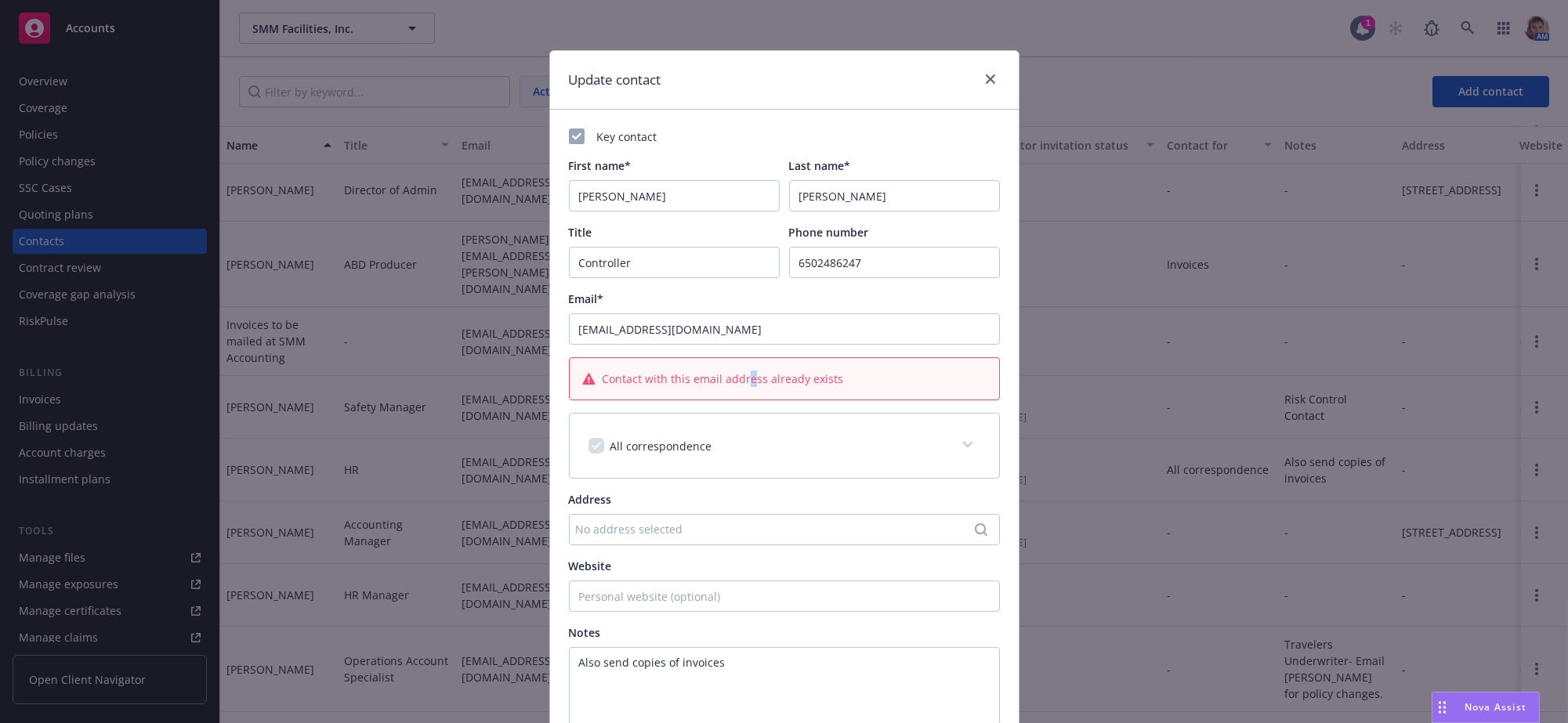
scroll to position [347, 0]
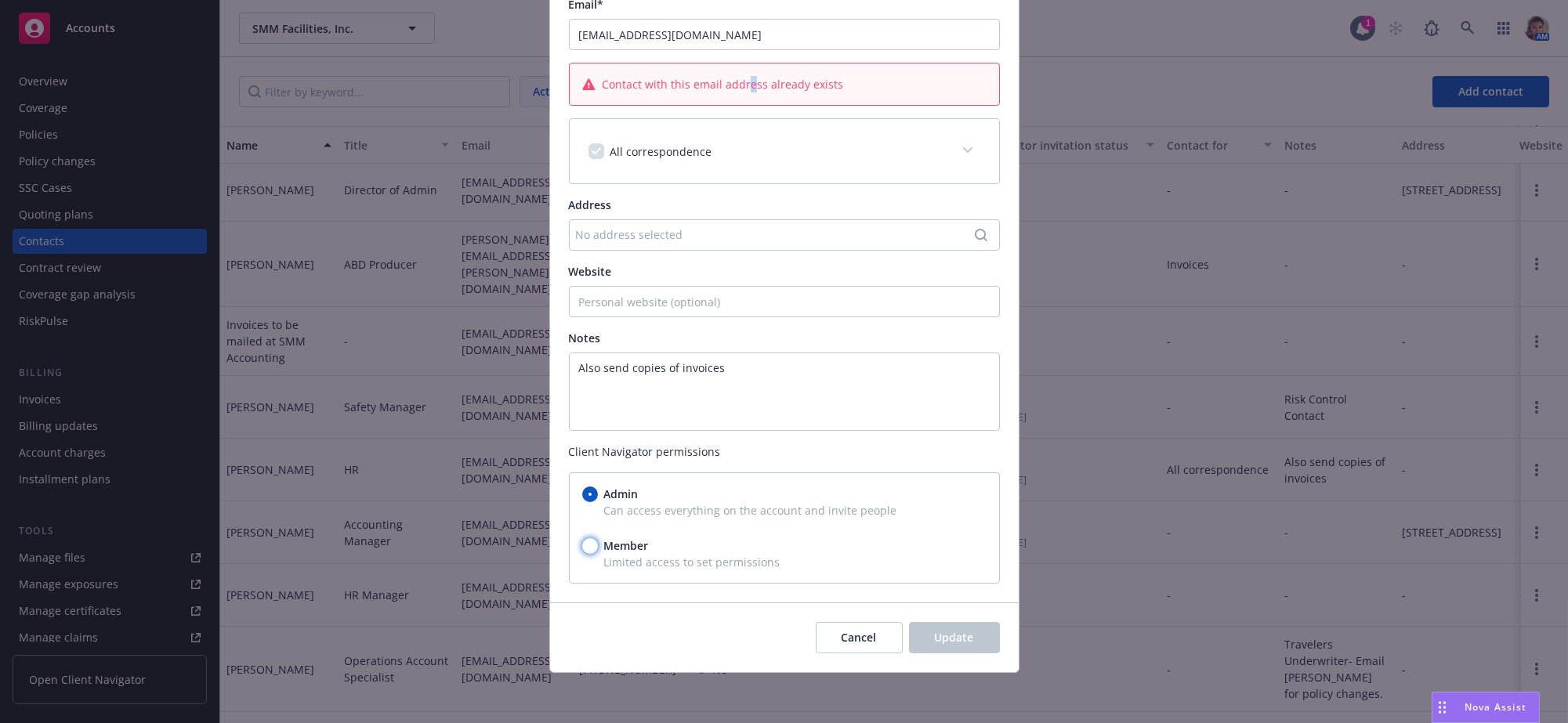
click at [584, 538] on input "Member" at bounding box center [590, 546] width 16 height 16
radio input "true"
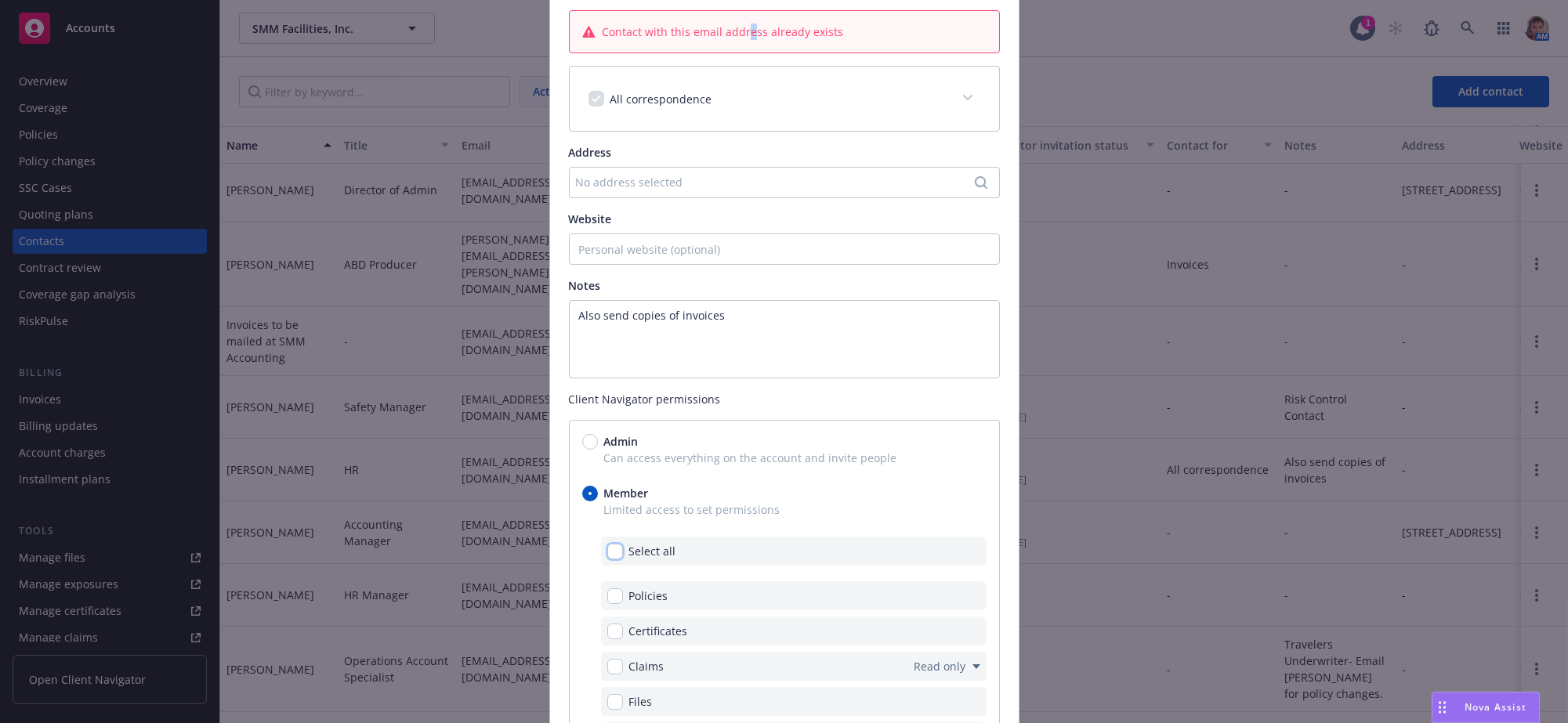
click at [613, 559] on input "checkbox" at bounding box center [615, 552] width 16 height 16
checkbox input "true"
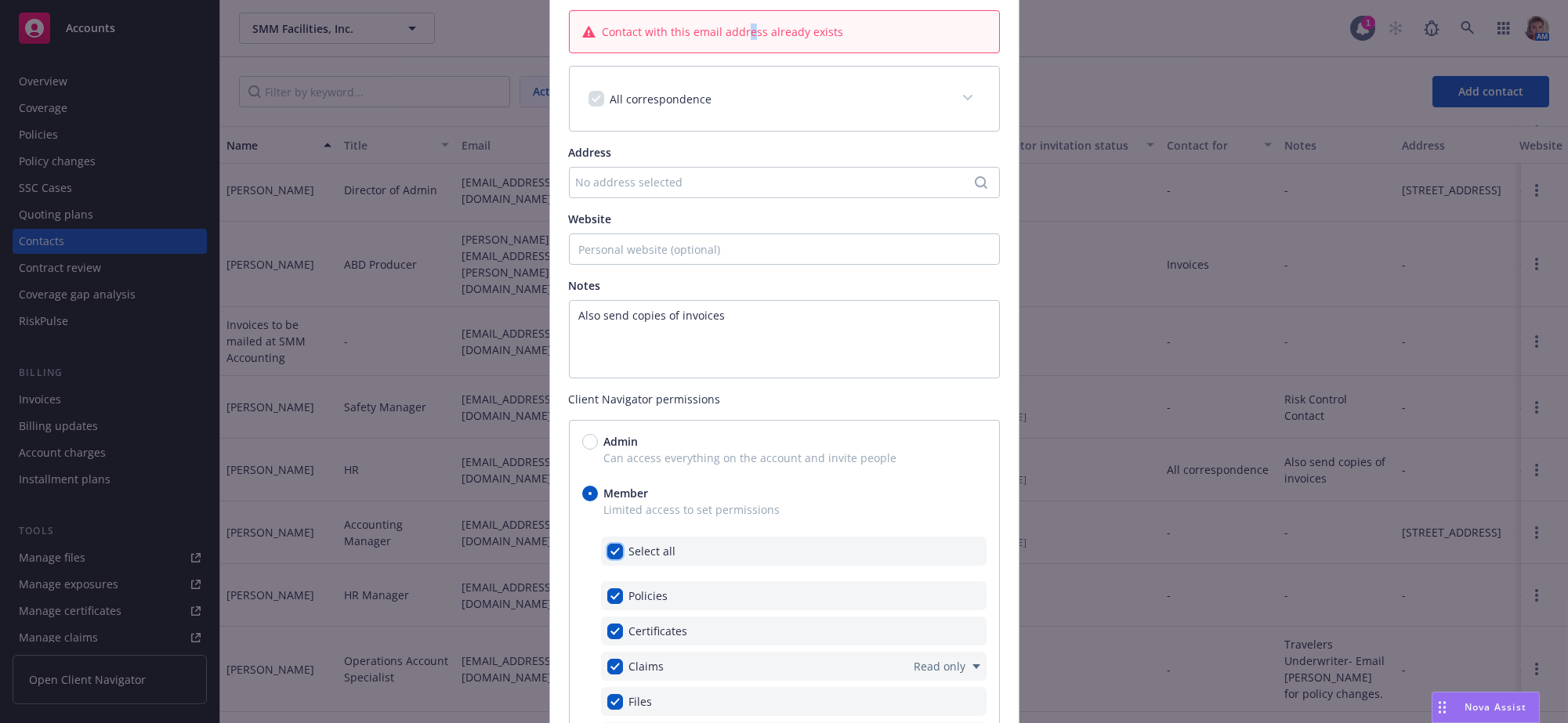
checkbox input "true"
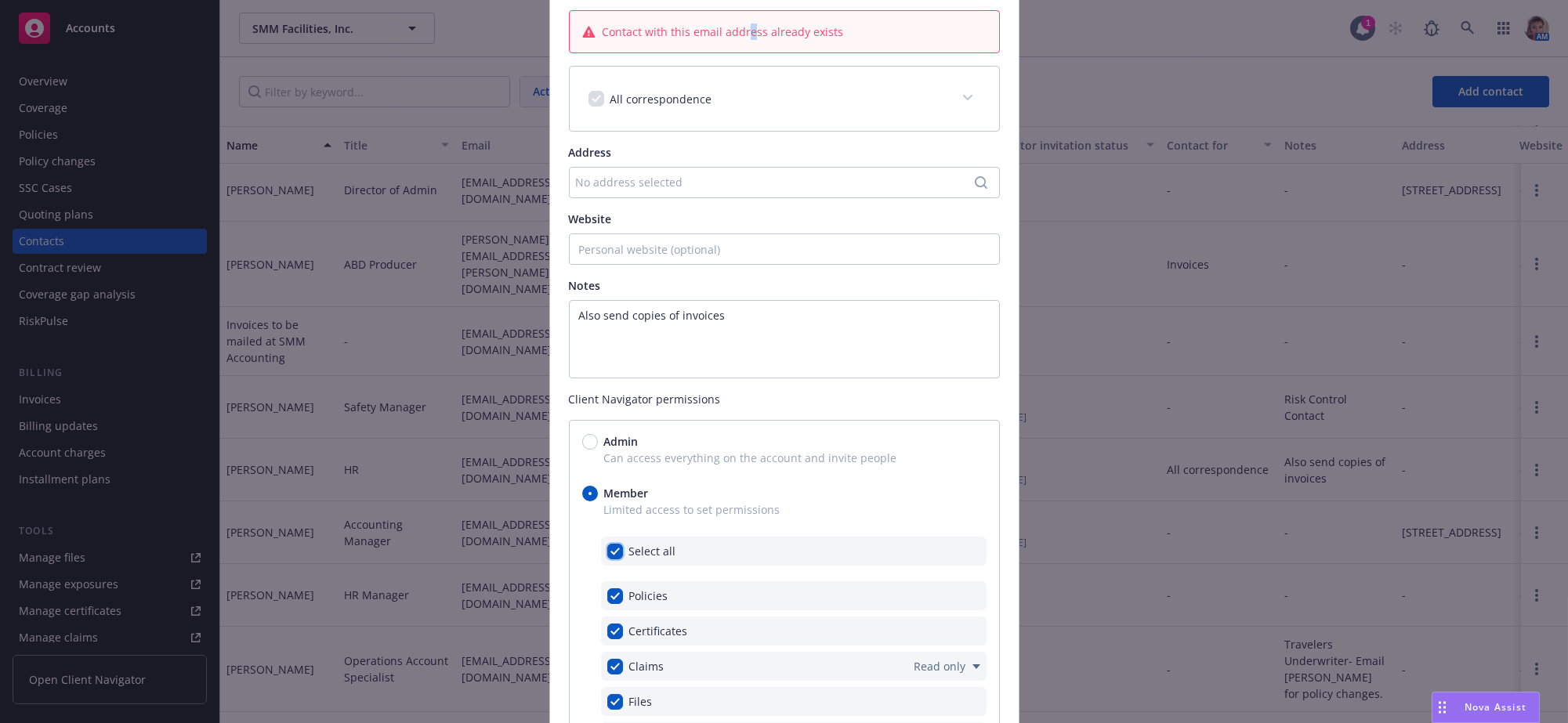
checkbox input "true"
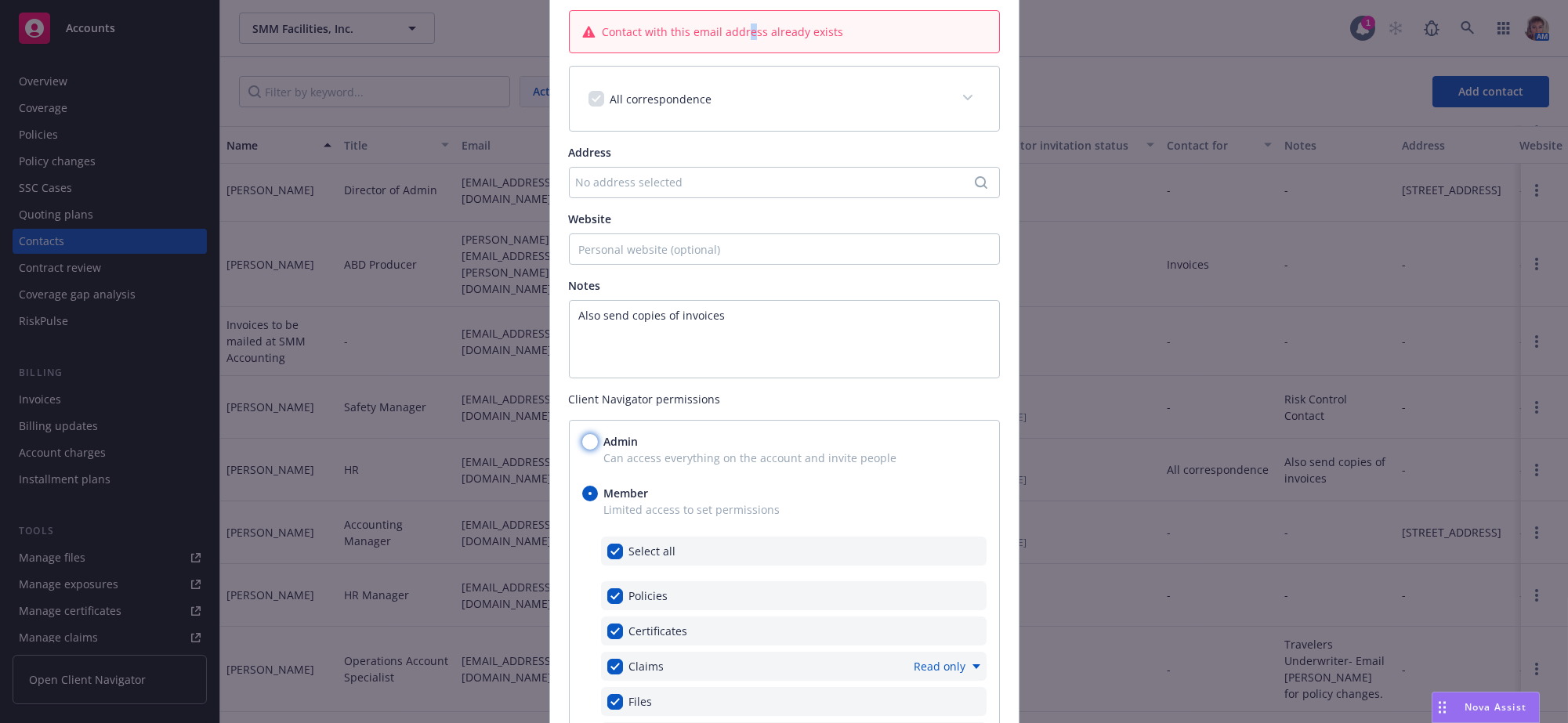
click at [589, 450] on input "Admin" at bounding box center [590, 441] width 16 height 16
radio input "true"
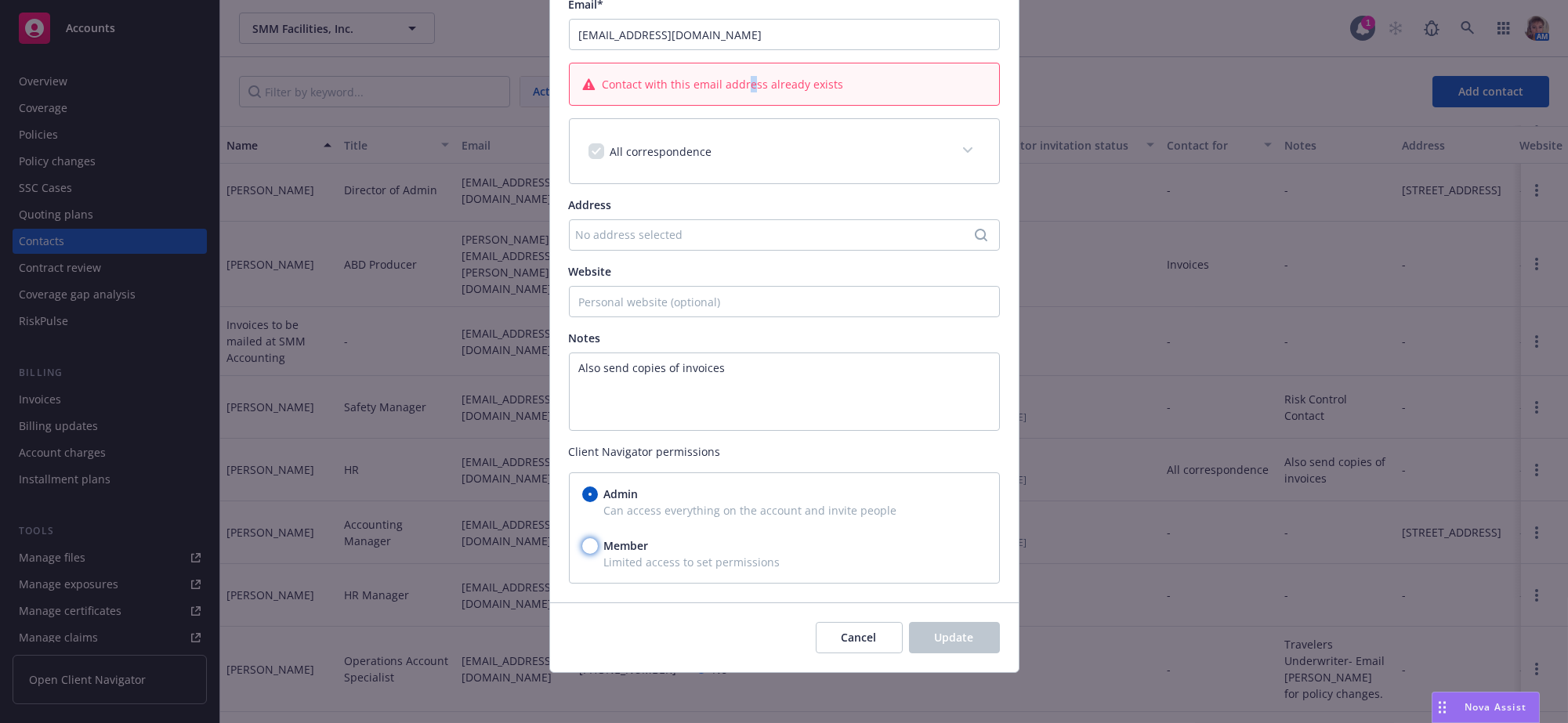
click at [583, 538] on input "Member" at bounding box center [590, 546] width 16 height 16
radio input "true"
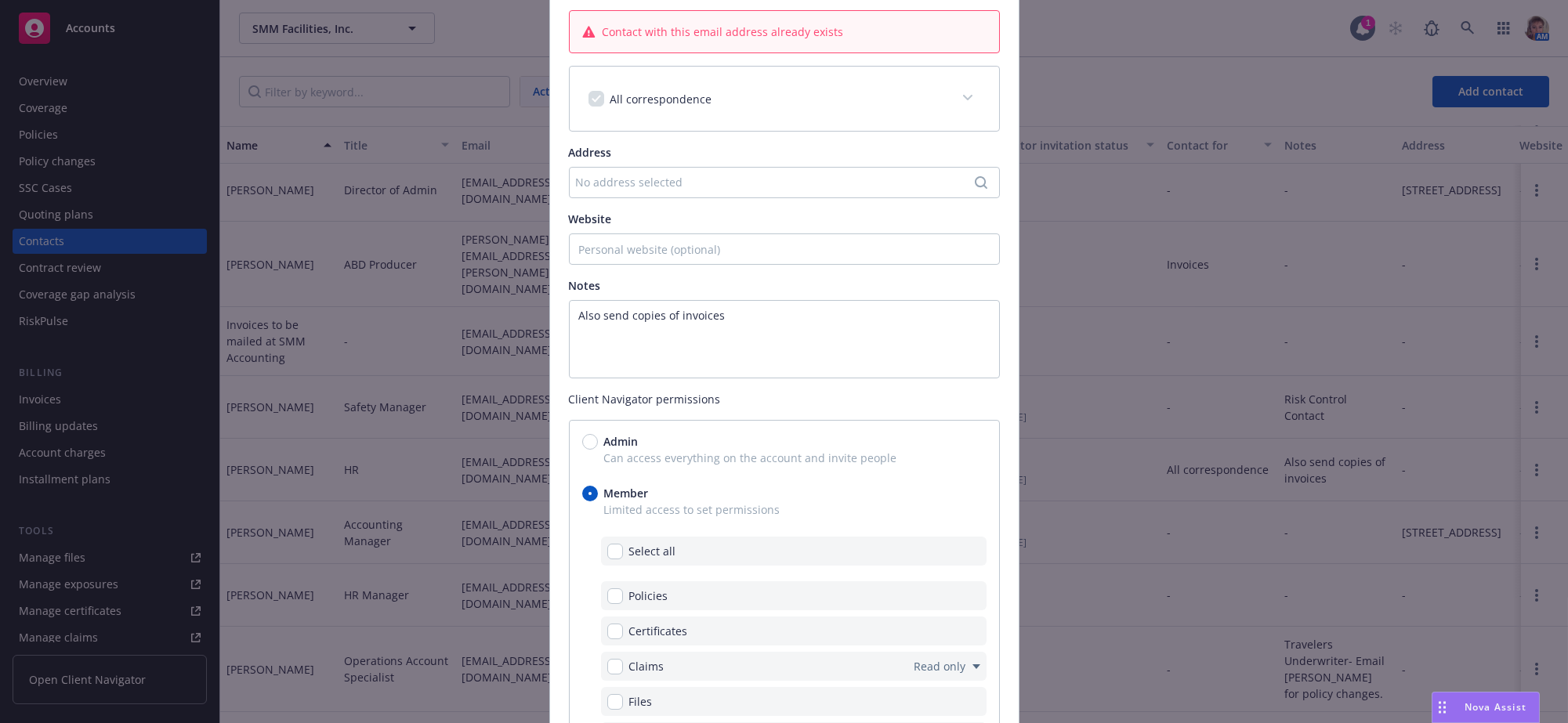
click at [619, 566] on div "Select all" at bounding box center [793, 551] width 385 height 29
click at [619, 559] on input "checkbox" at bounding box center [615, 552] width 16 height 16
checkbox input "true"
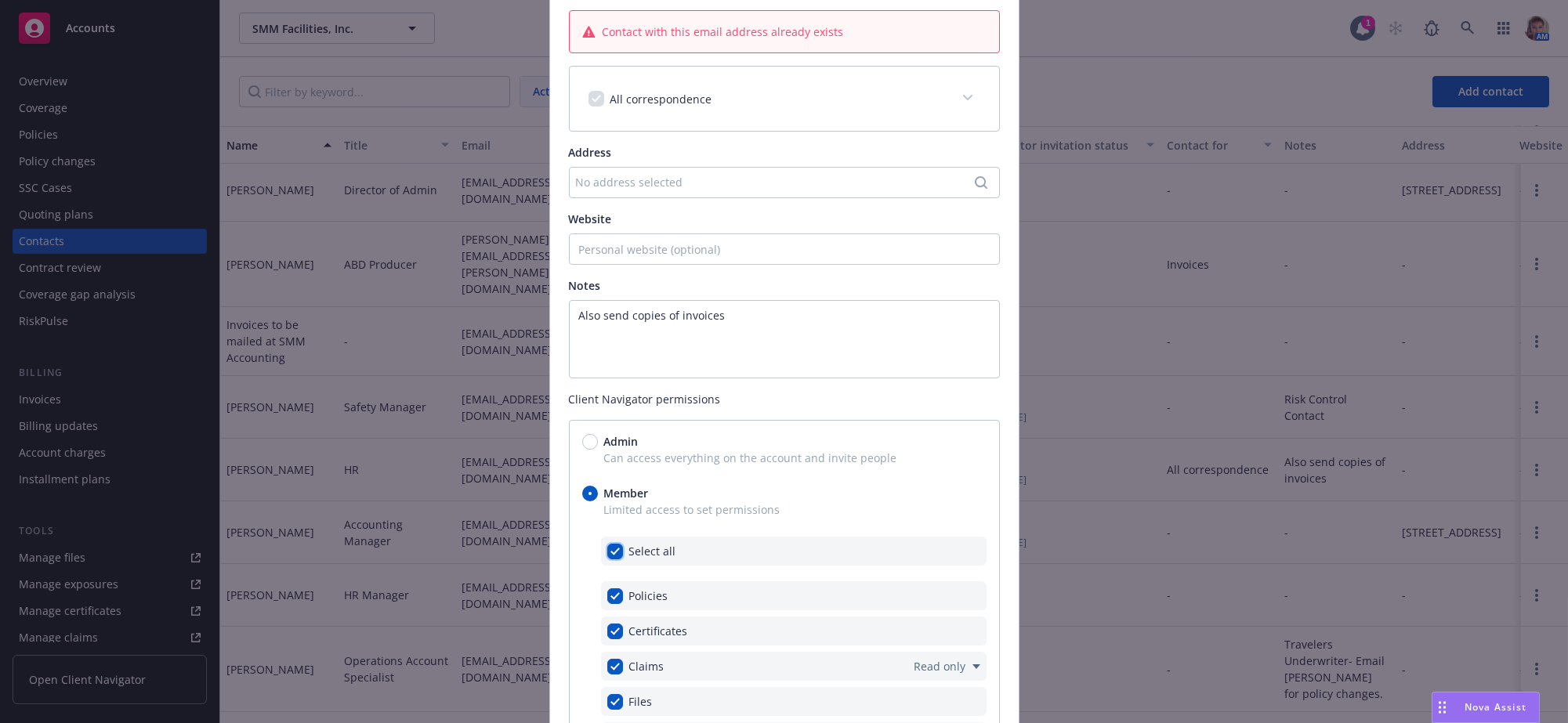
checkbox input "true"
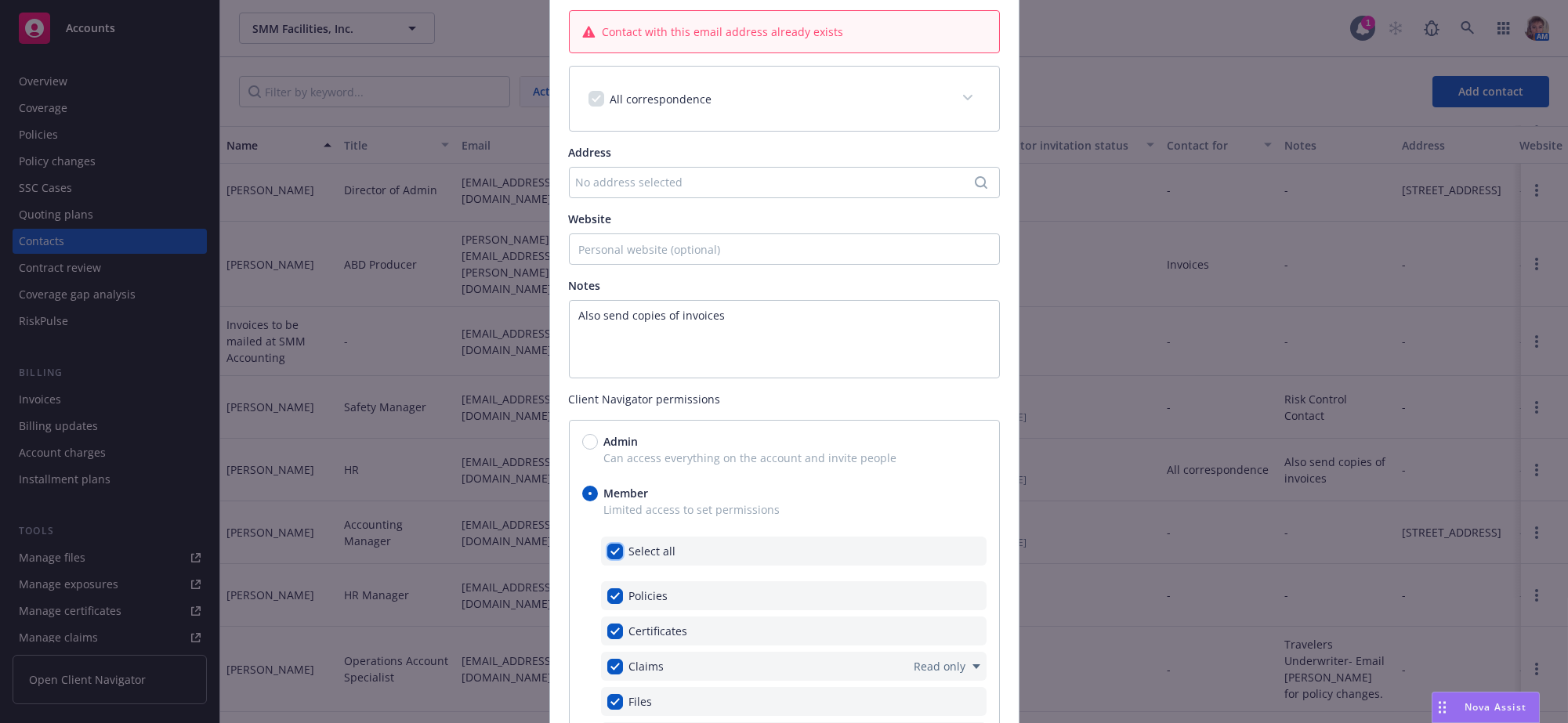
checkbox input "true"
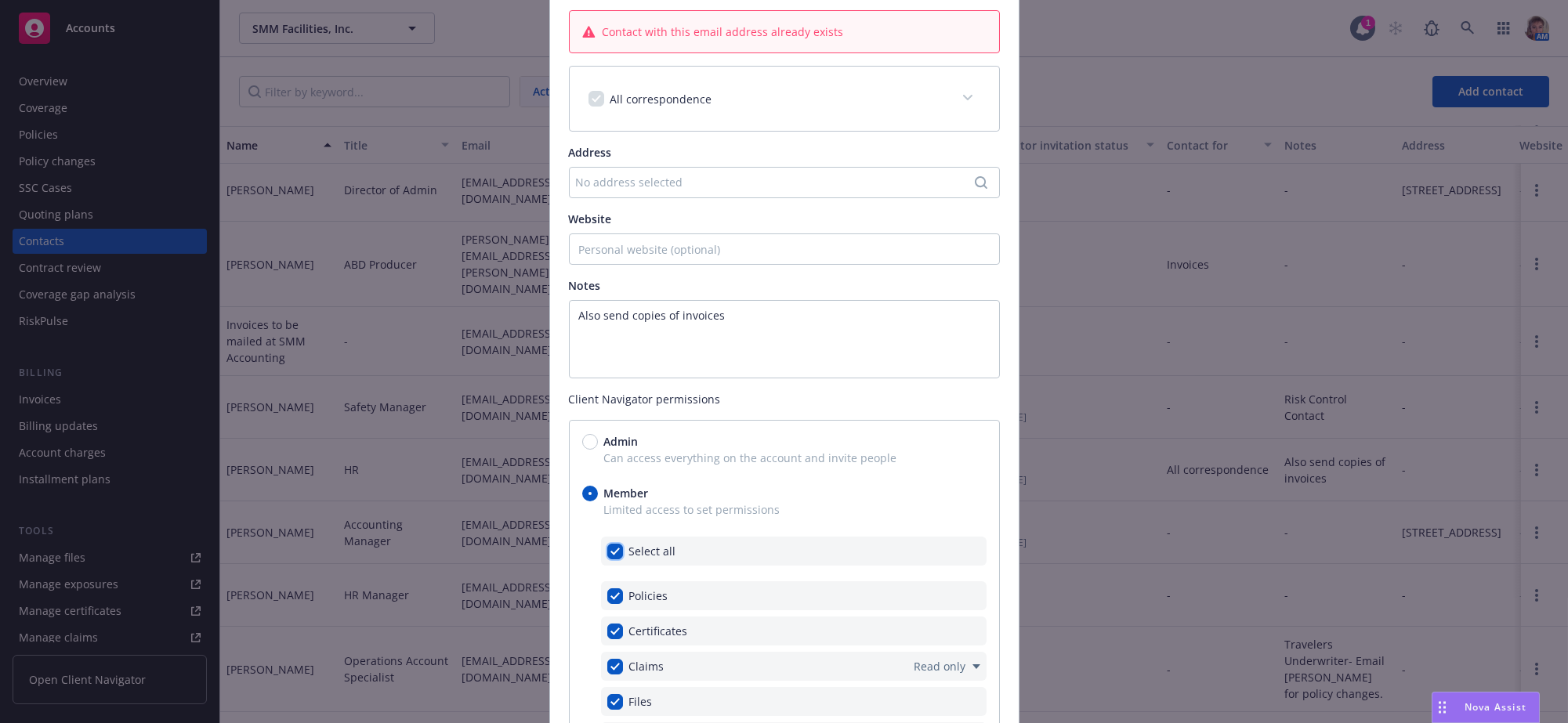
checkbox input "true"
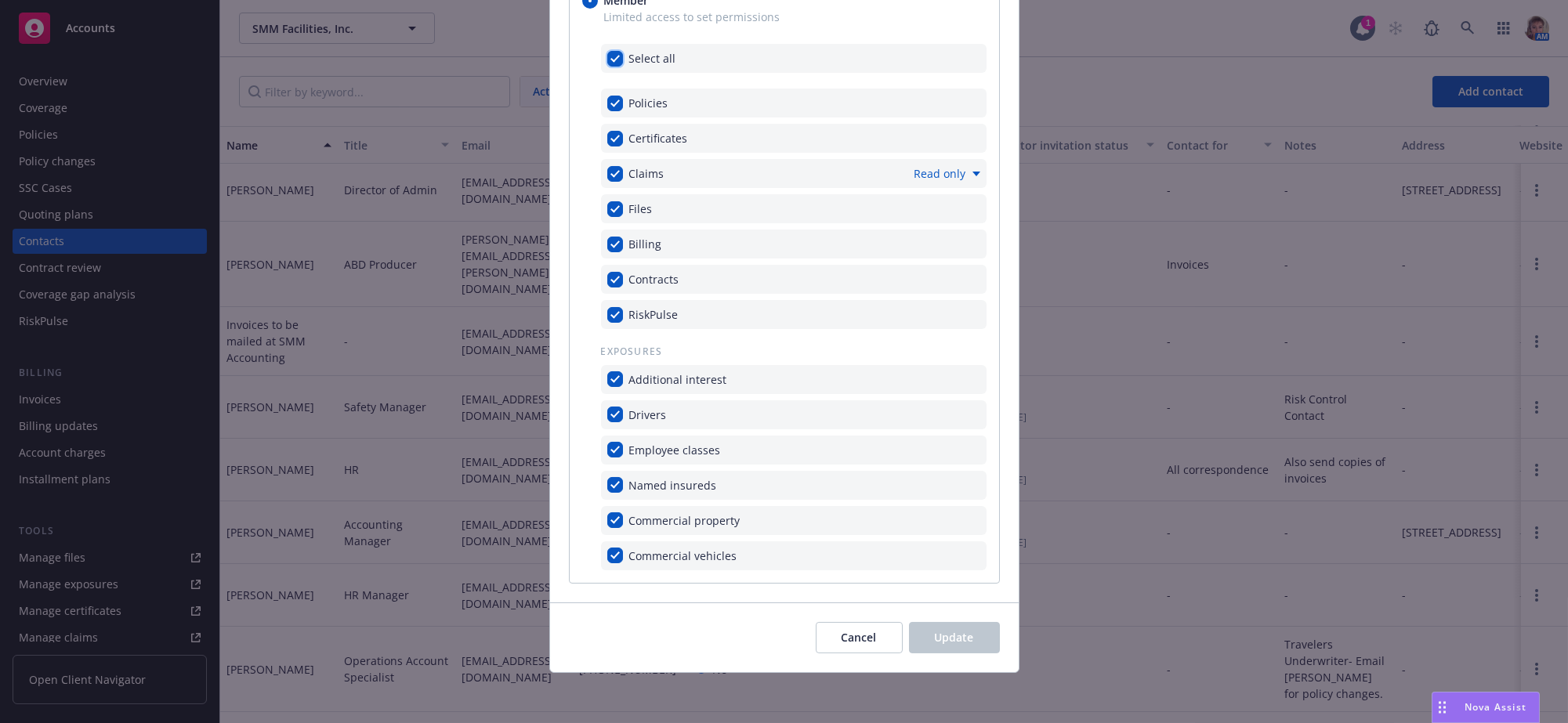
scroll to position [0, 0]
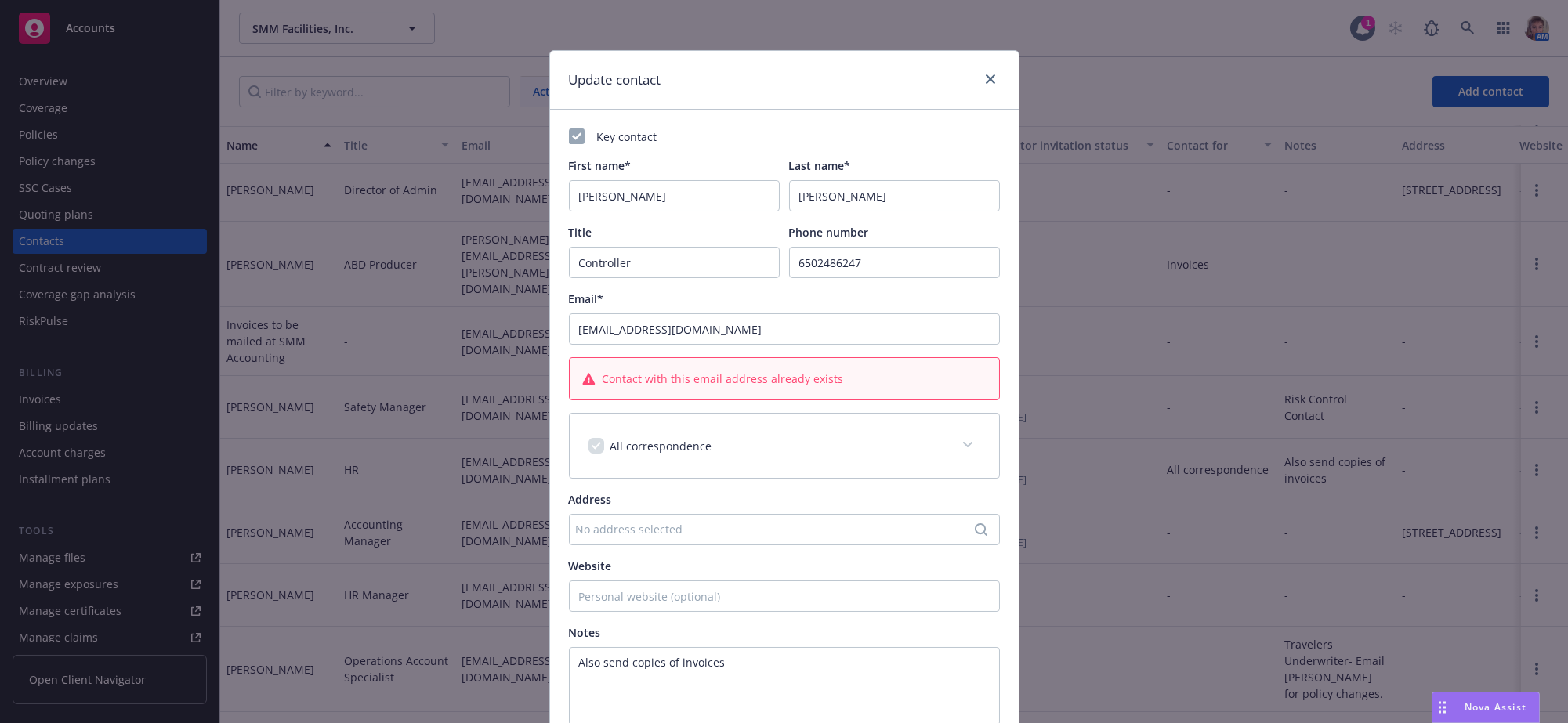
click at [721, 387] on span "Contact with this email address already exists" at bounding box center [722, 379] width 242 height 17
click at [726, 457] on div "All correspondence" at bounding box center [785, 446] width 430 height 64
click at [985, 82] on link "close" at bounding box center [990, 79] width 19 height 19
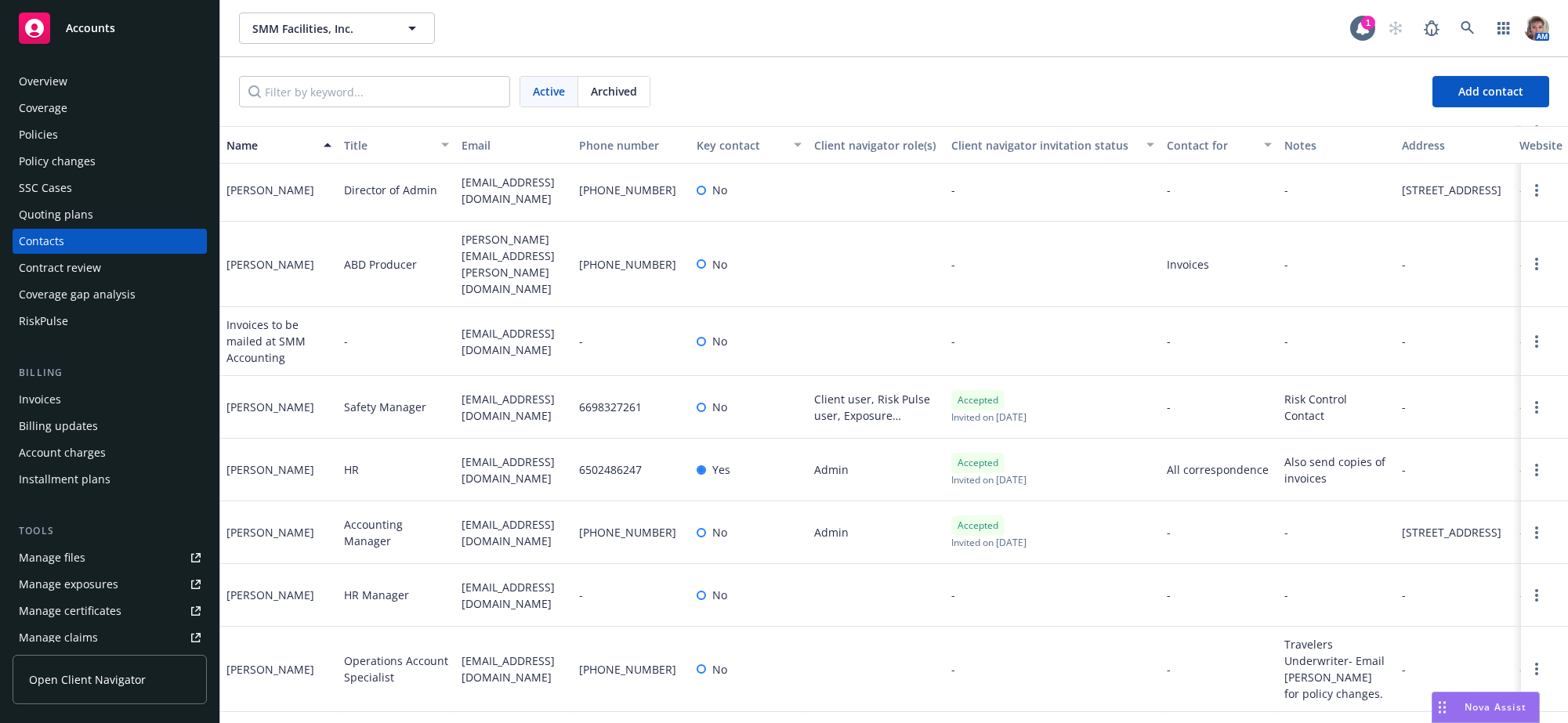
scroll to position [182, 0]
click at [1528, 592] on link "Open options" at bounding box center [1537, 595] width 19 height 19
click at [1394, 492] on link "Edit contact" at bounding box center [1423, 502] width 177 height 32
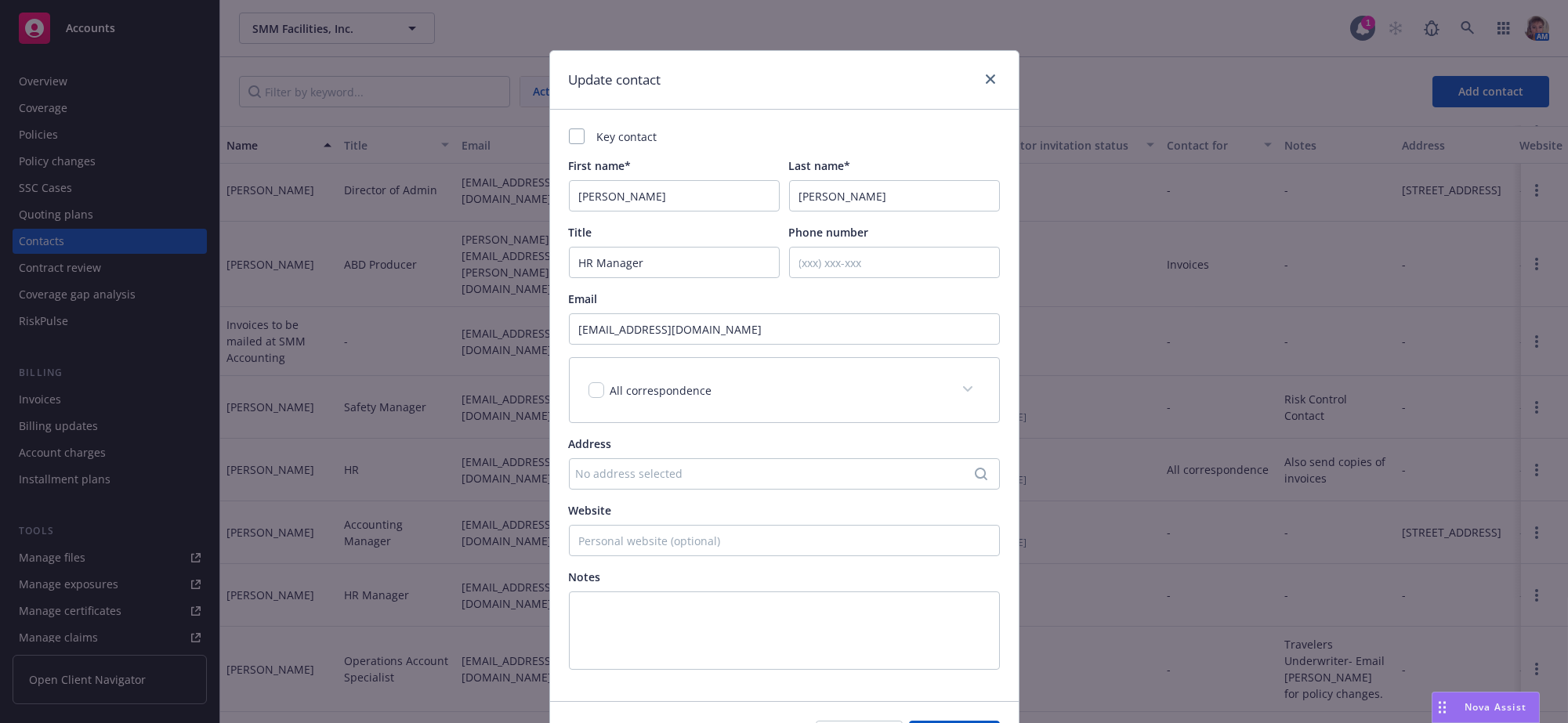
click at [962, 392] on icon at bounding box center [966, 389] width 9 height 6
click at [588, 502] on div at bounding box center [596, 494] width 16 height 16
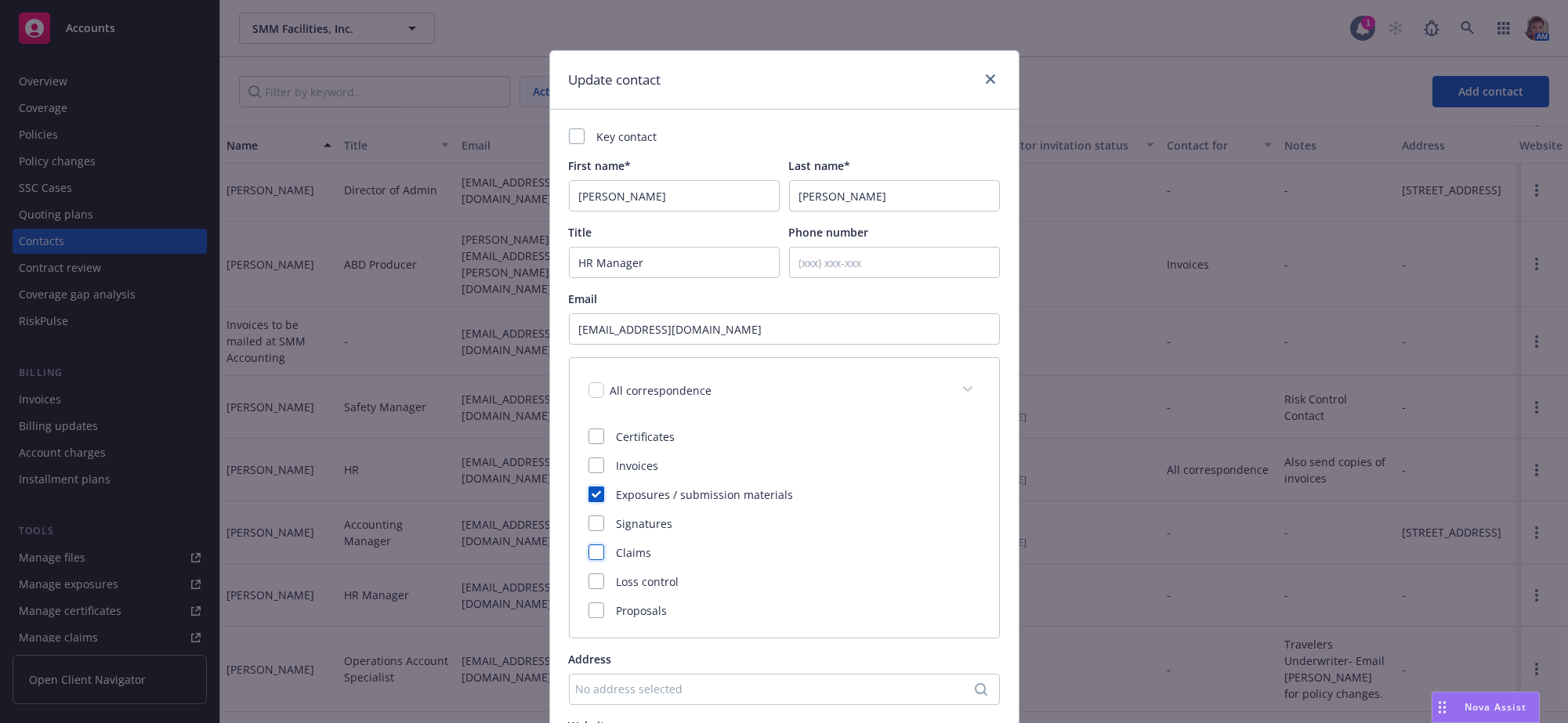
click at [591, 560] on div at bounding box center [596, 552] width 16 height 16
click at [589, 619] on div at bounding box center [596, 610] width 16 height 16
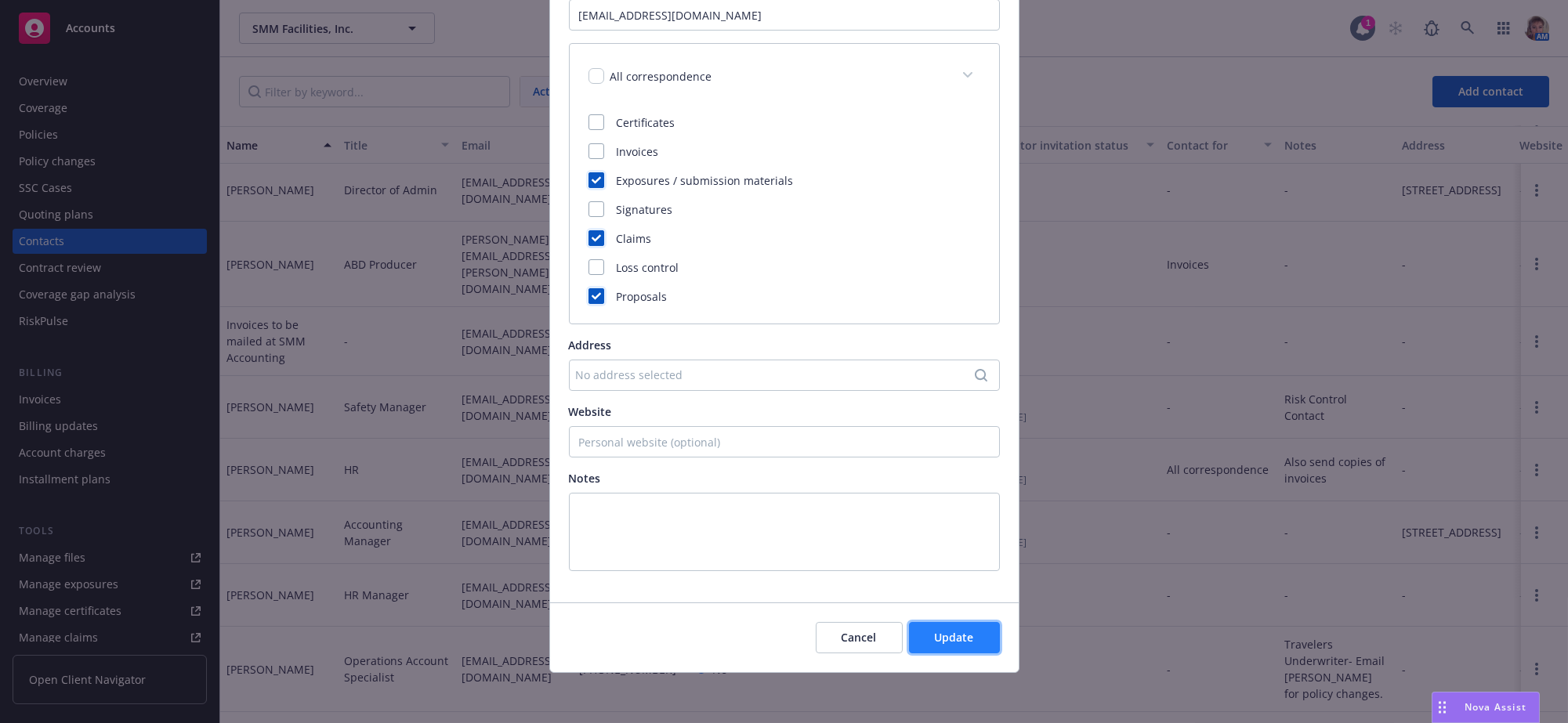
click at [976, 641] on button "Update" at bounding box center [955, 639] width 91 height 32
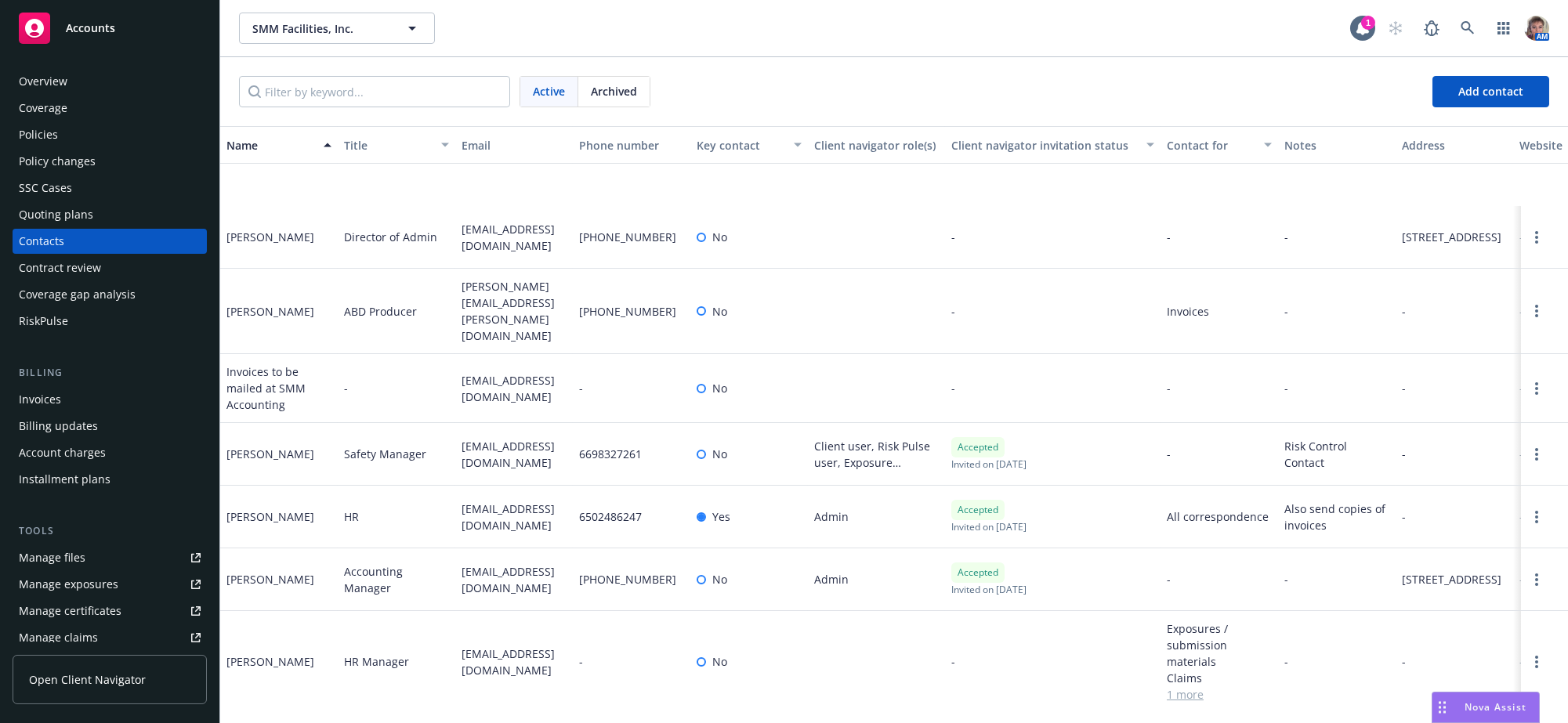
scroll to position [222, 0]
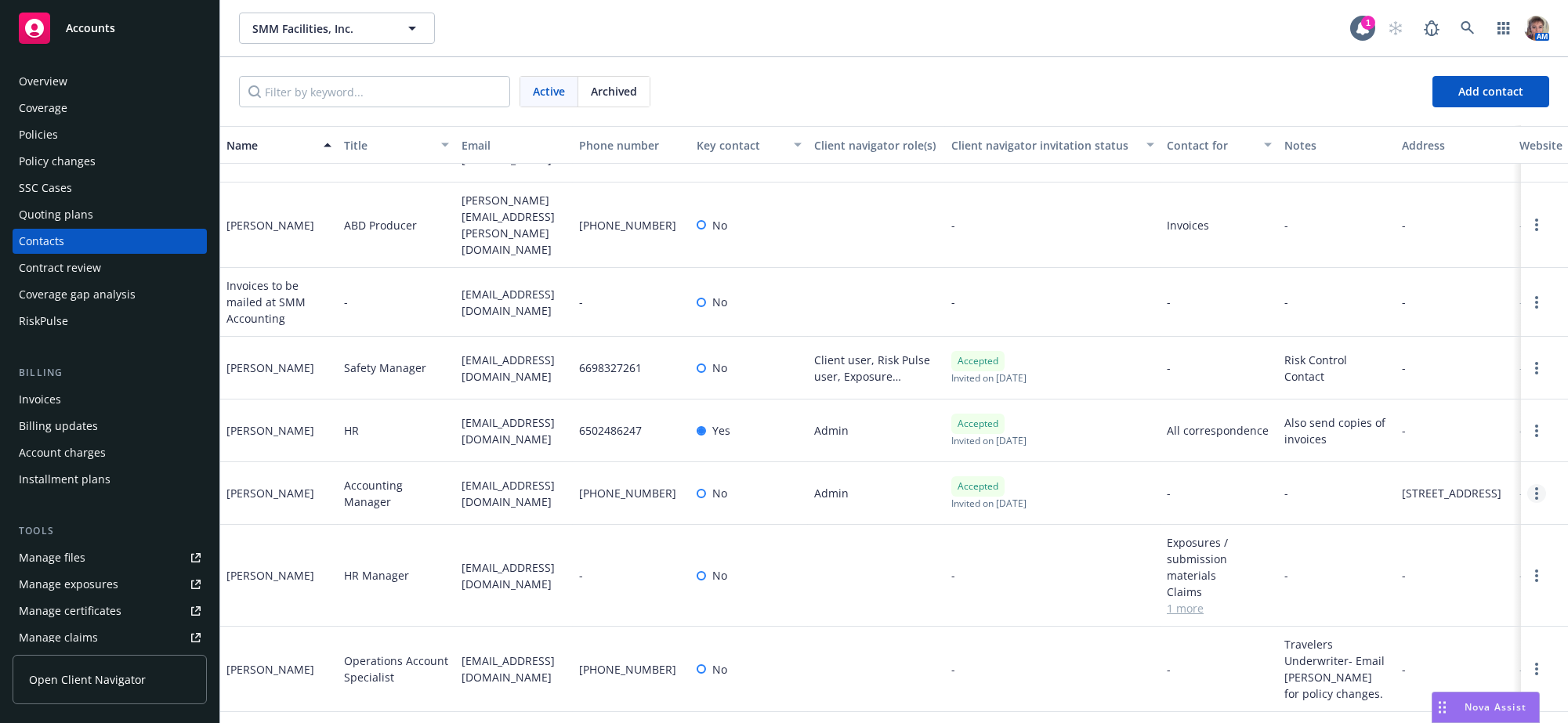
click at [1535, 487] on circle "Open options" at bounding box center [1537, 489] width 3 height 3
click at [1370, 339] on link "Edit contact" at bounding box center [1404, 354] width 214 height 32
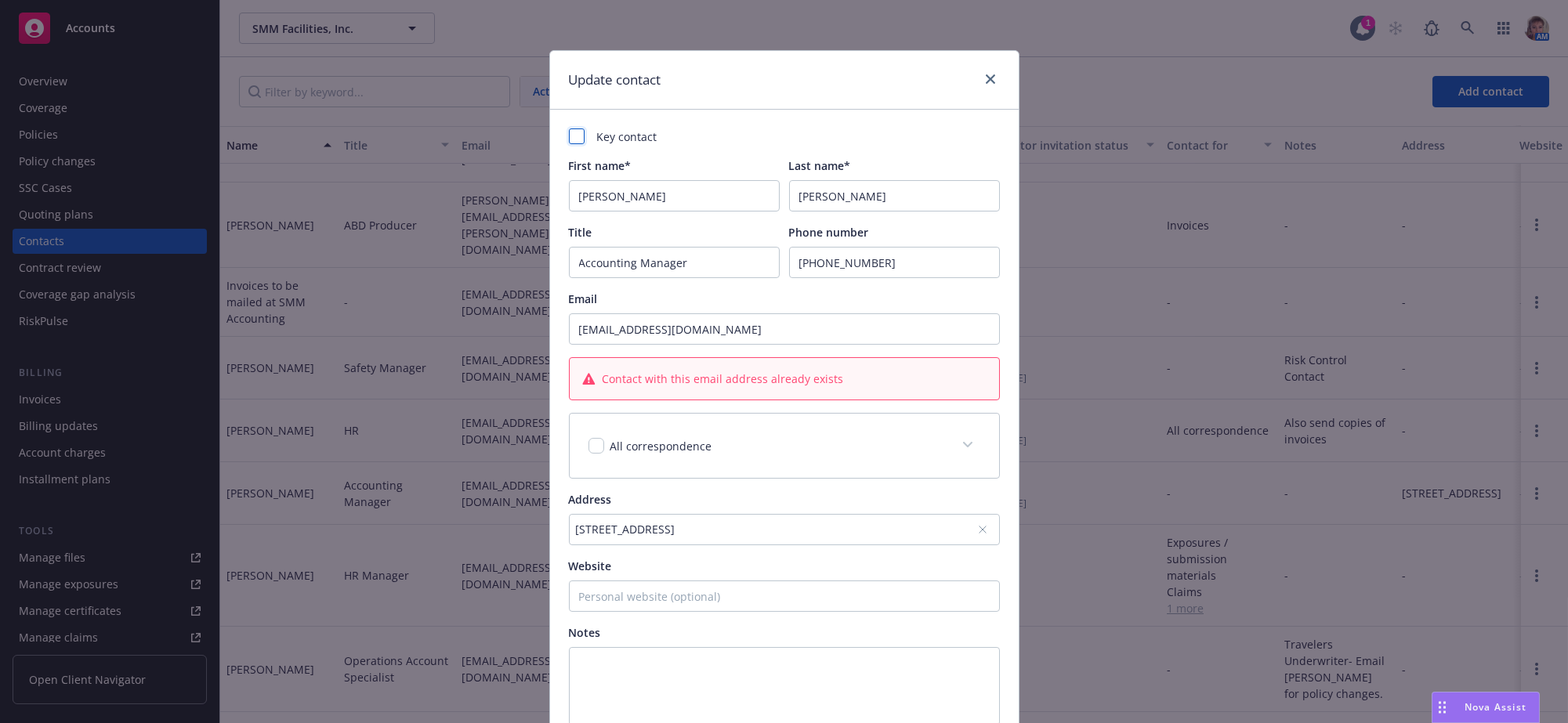
click at [573, 145] on div at bounding box center [577, 136] width 16 height 16
checkbox input "true"
drag, startPoint x: 680, startPoint y: 270, endPoint x: 575, endPoint y: 271, distance: 105.0
click at [575, 271] on input "Accounting Manager" at bounding box center [675, 262] width 211 height 32
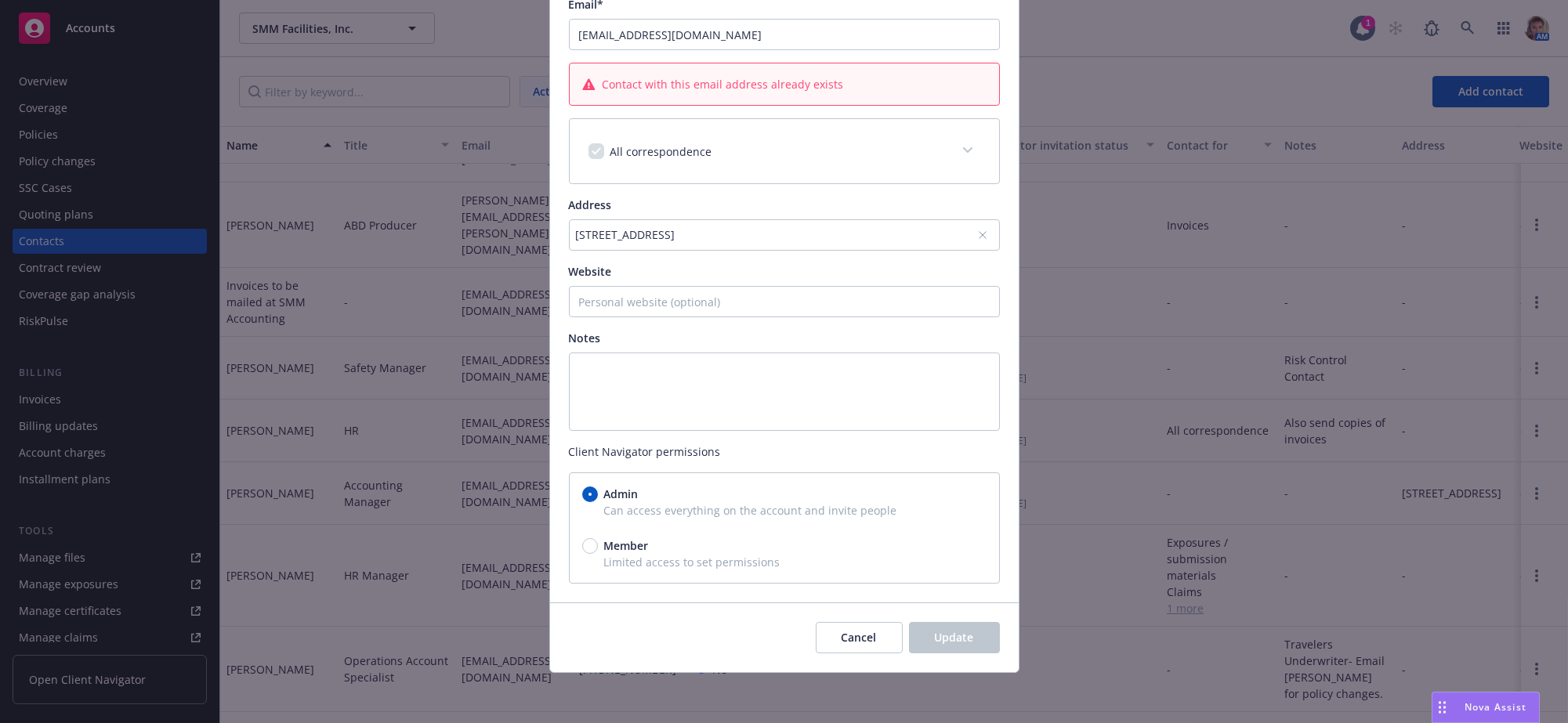
scroll to position [0, 0]
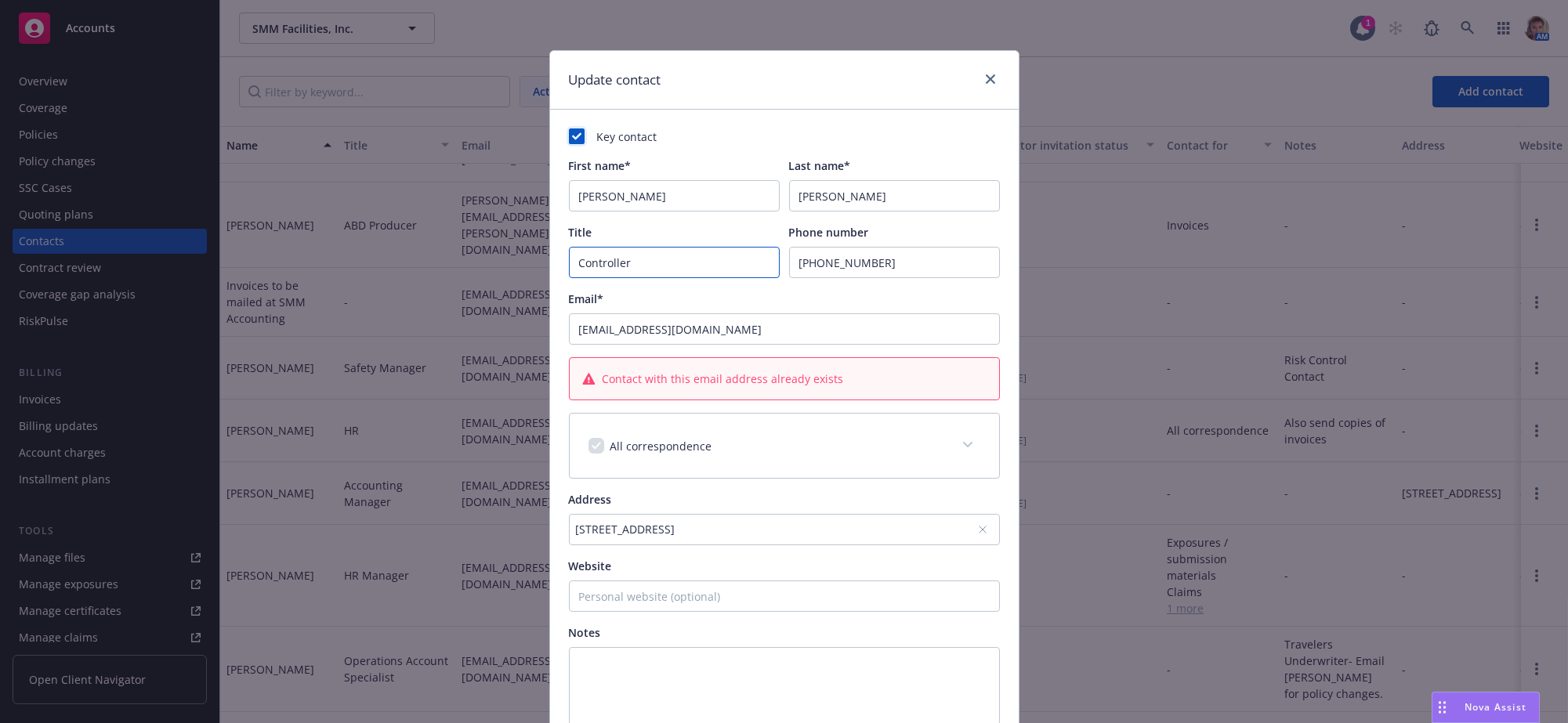
type input "Controller"
click at [811, 400] on div "Contact with this email address already exists" at bounding box center [785, 379] width 430 height 42
click at [981, 75] on link "close" at bounding box center [990, 79] width 19 height 19
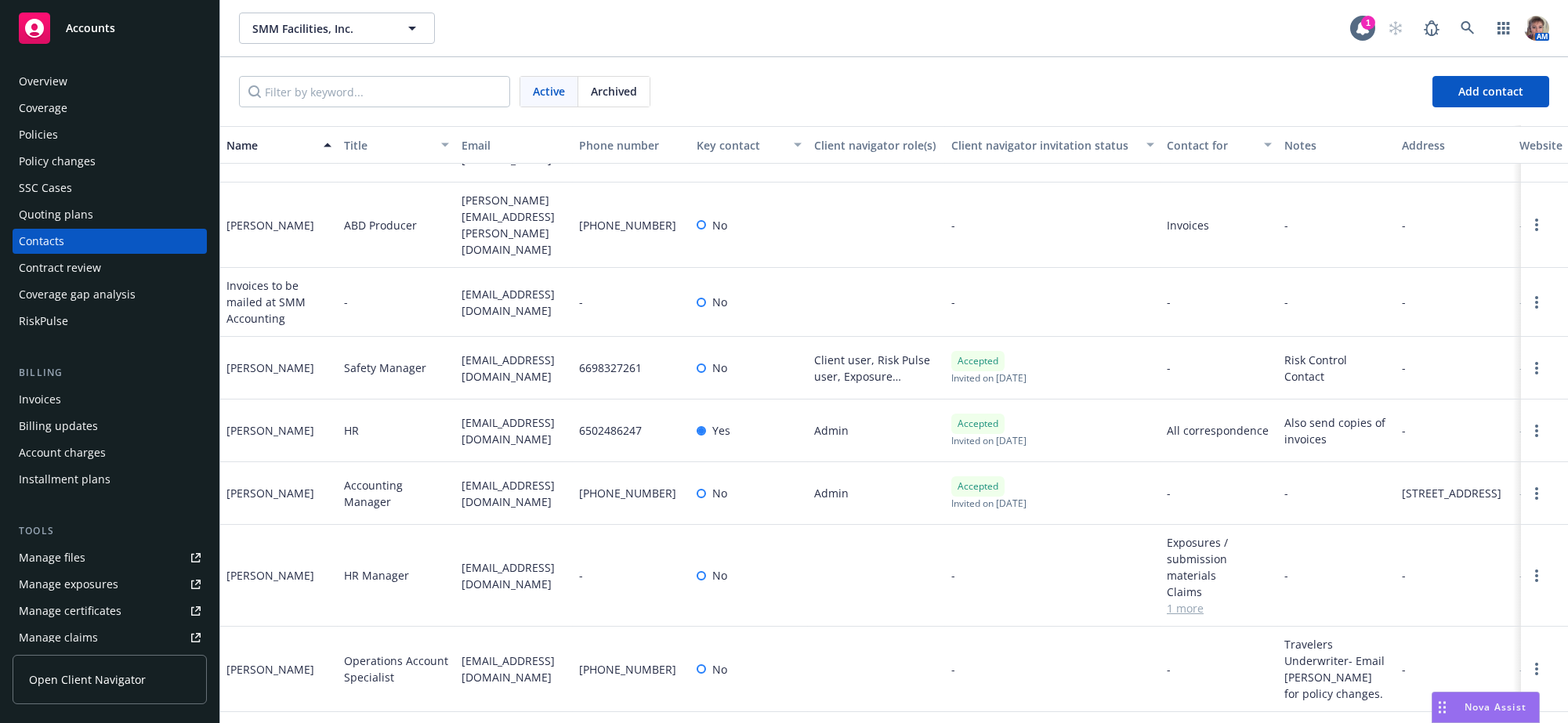
click at [706, 489] on div at bounding box center [701, 493] width 9 height 9
click at [701, 489] on div at bounding box center [701, 493] width 9 height 9
click at [698, 485] on div "No" at bounding box center [712, 493] width 31 height 17
click at [697, 489] on div at bounding box center [701, 493] width 9 height 9
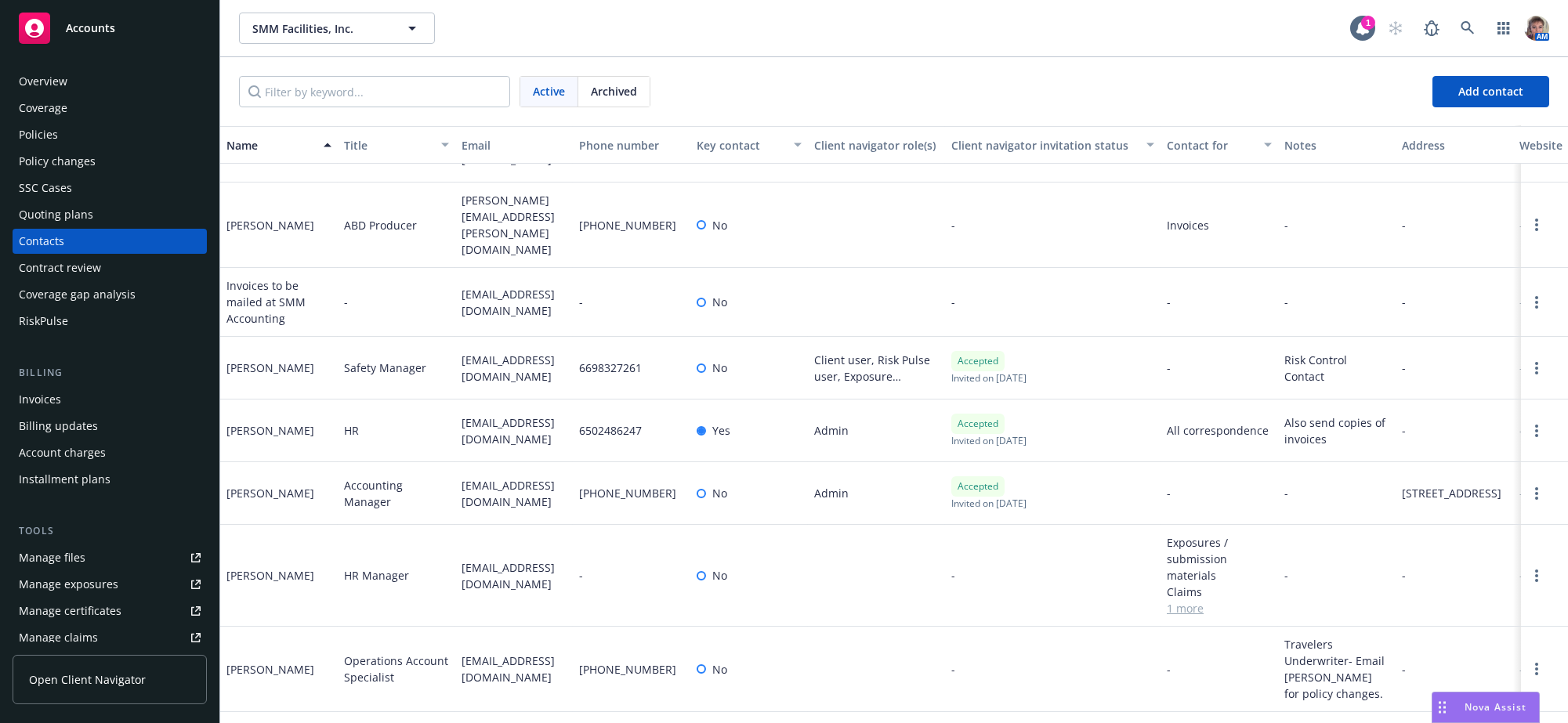
drag, startPoint x: 1460, startPoint y: 498, endPoint x: 1357, endPoint y: 487, distance: 103.6
click at [1357, 487] on div "[PERSON_NAME] Accounting Manager [PERSON_NAME][EMAIL_ADDRESS][DOMAIN_NAME] [PHO…" at bounding box center [893, 493] width 1348 height 63
copy div "[STREET_ADDRESS]"
click at [1535, 496] on circle "Open options" at bounding box center [1537, 498] width 3 height 3
click at [1335, 462] on link "Archive" at bounding box center [1404, 462] width 214 height 32
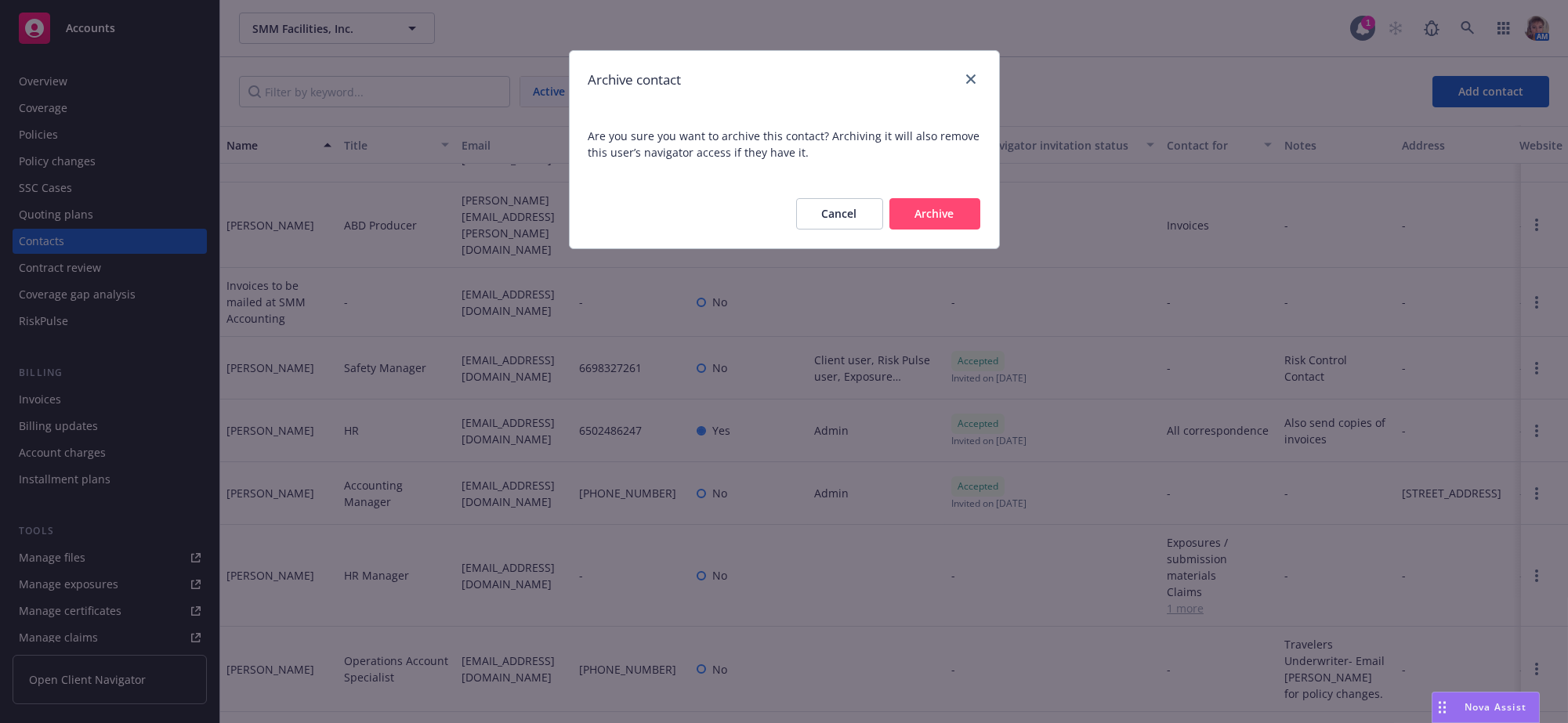
click at [949, 230] on button "Archive" at bounding box center [934, 214] width 91 height 32
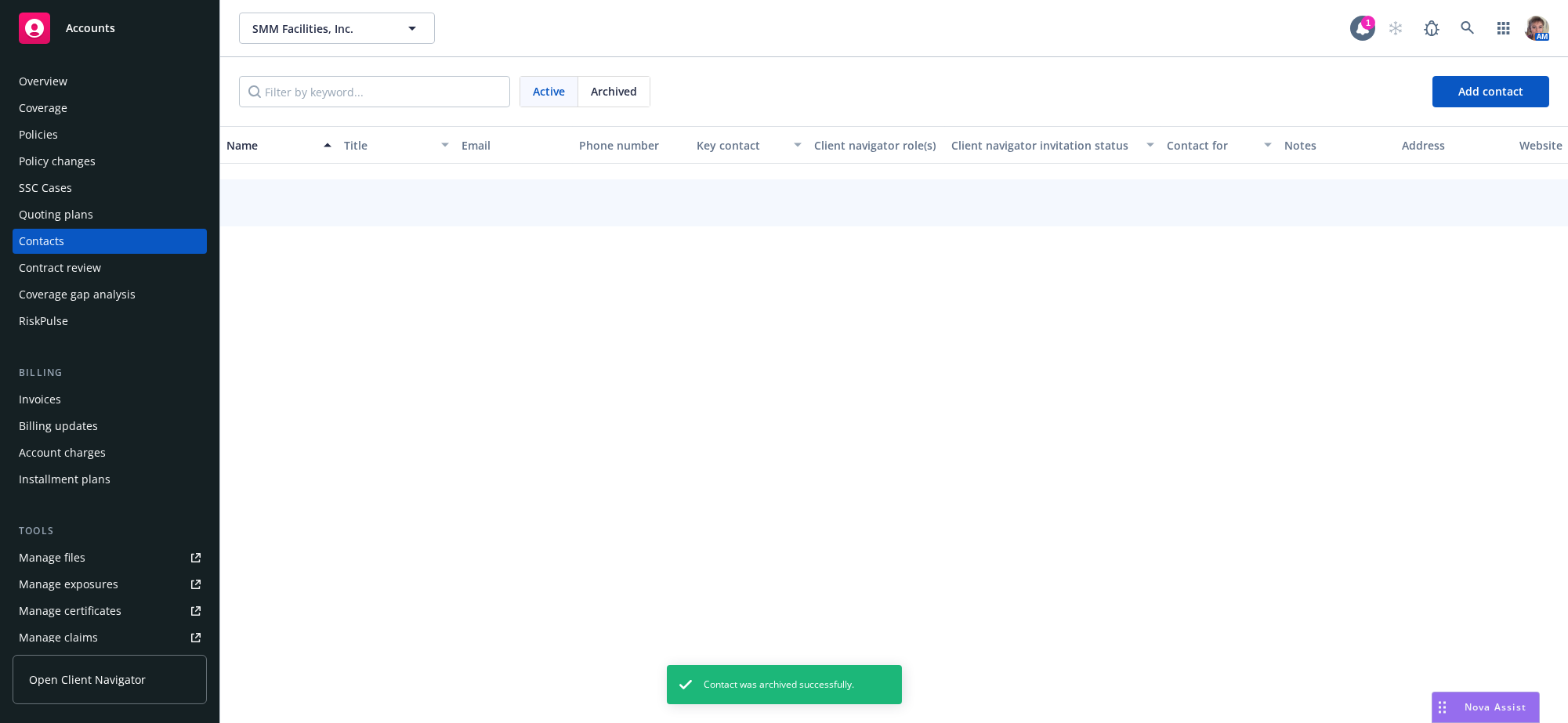
scroll to position [74, 0]
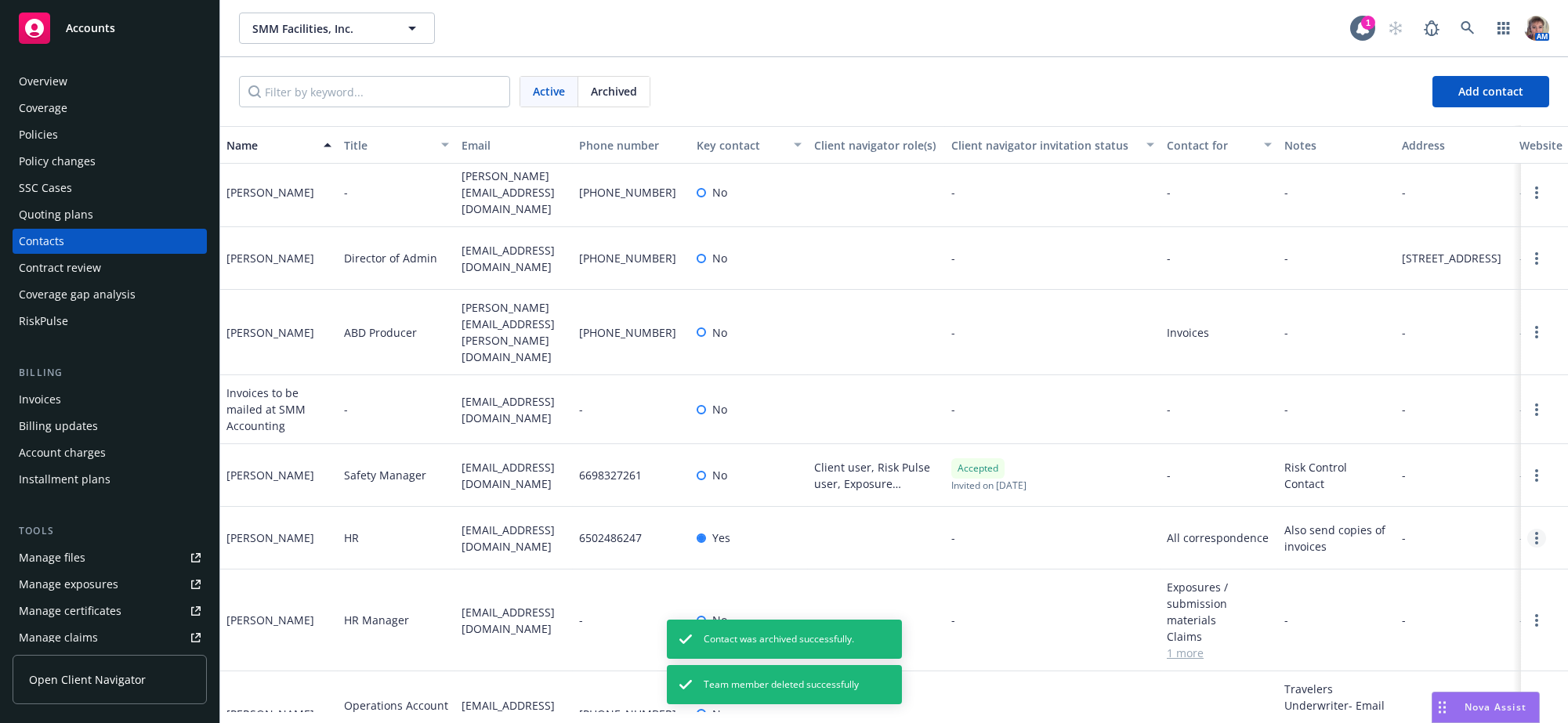
click at [1535, 540] on circle "Open options" at bounding box center [1537, 538] width 3 height 3
click at [1399, 451] on link "Edit contact" at bounding box center [1423, 467] width 177 height 32
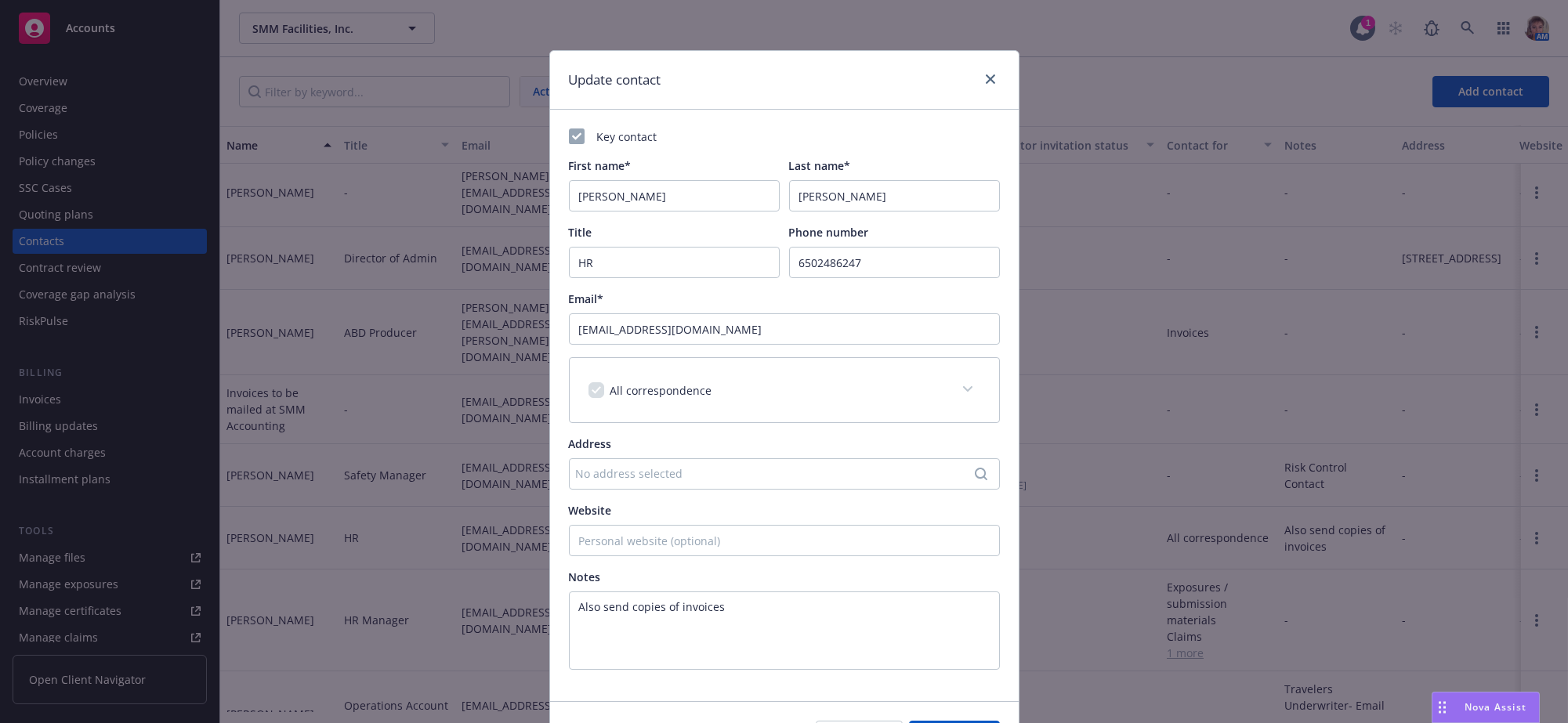
click at [655, 482] on div "No address selected" at bounding box center [776, 474] width 401 height 17
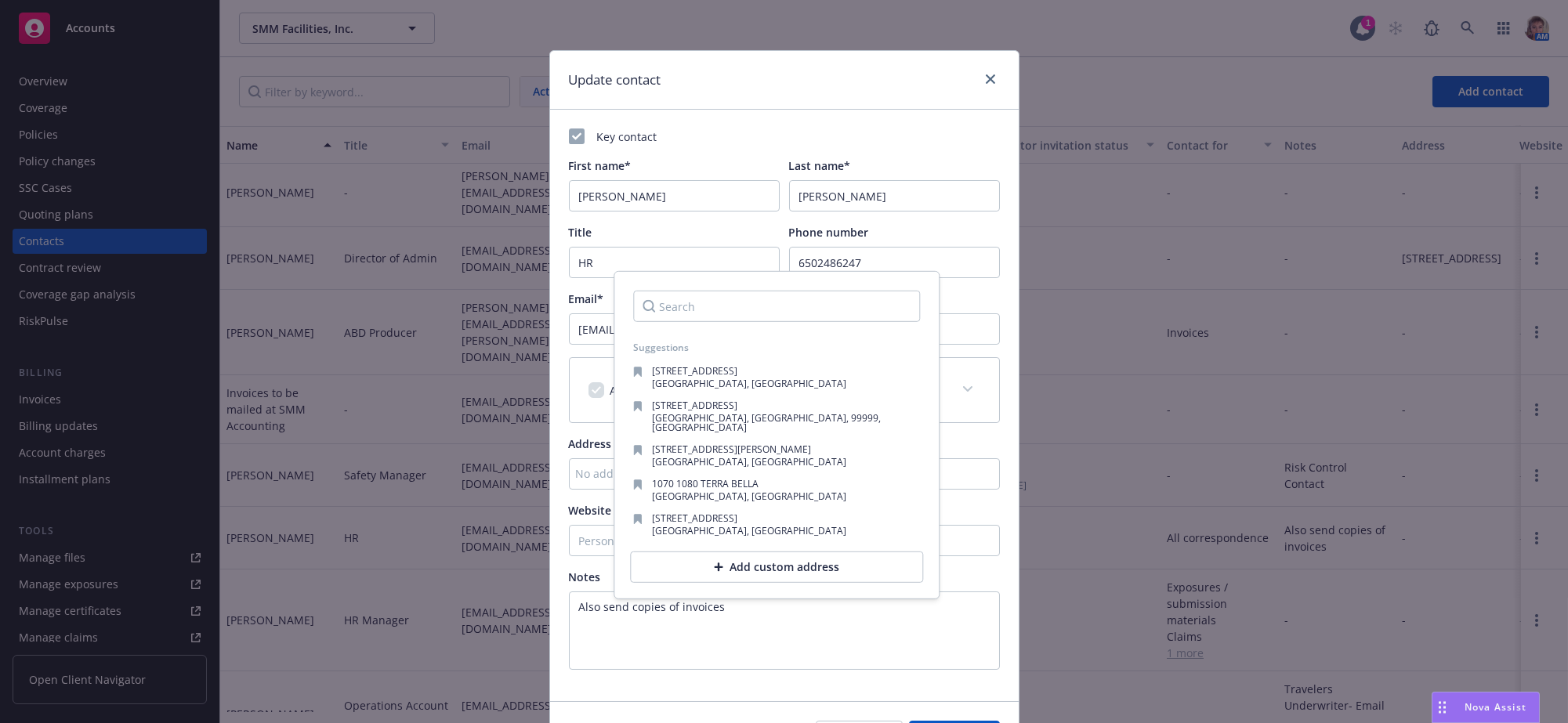
click at [649, 301] on input "Search" at bounding box center [776, 307] width 287 height 32
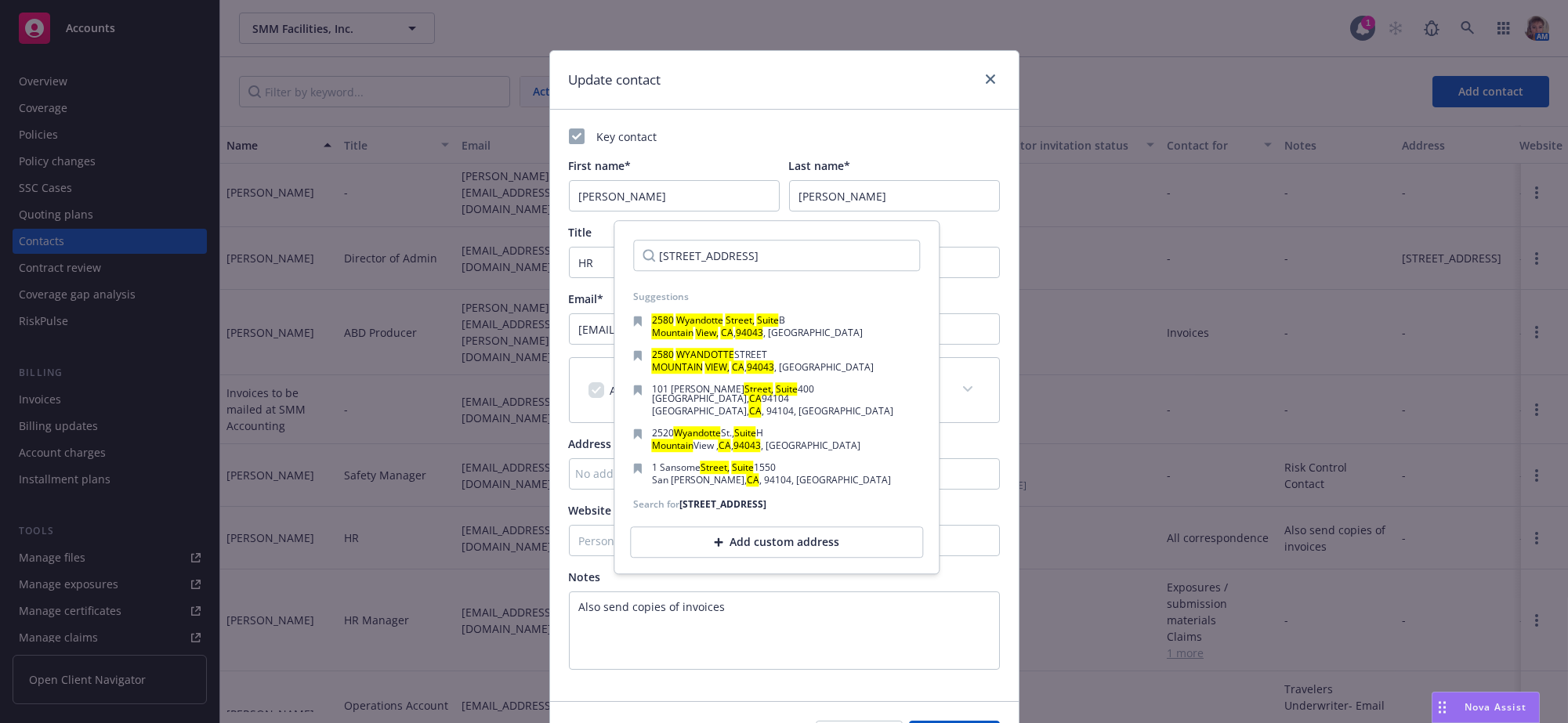
scroll to position [0, 75]
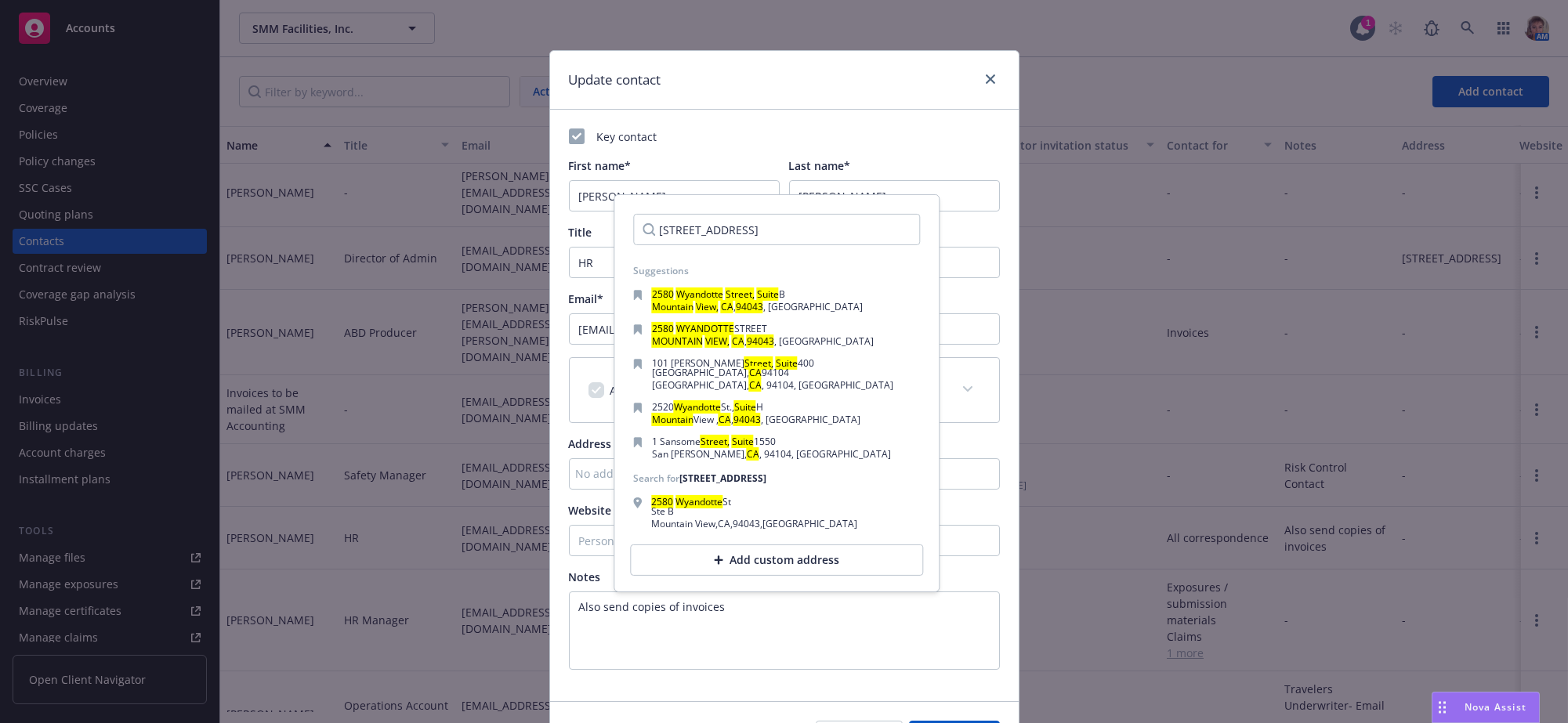
type input "[STREET_ADDRESS]"
click at [822, 576] on div "Add custom address" at bounding box center [776, 561] width 293 height 32
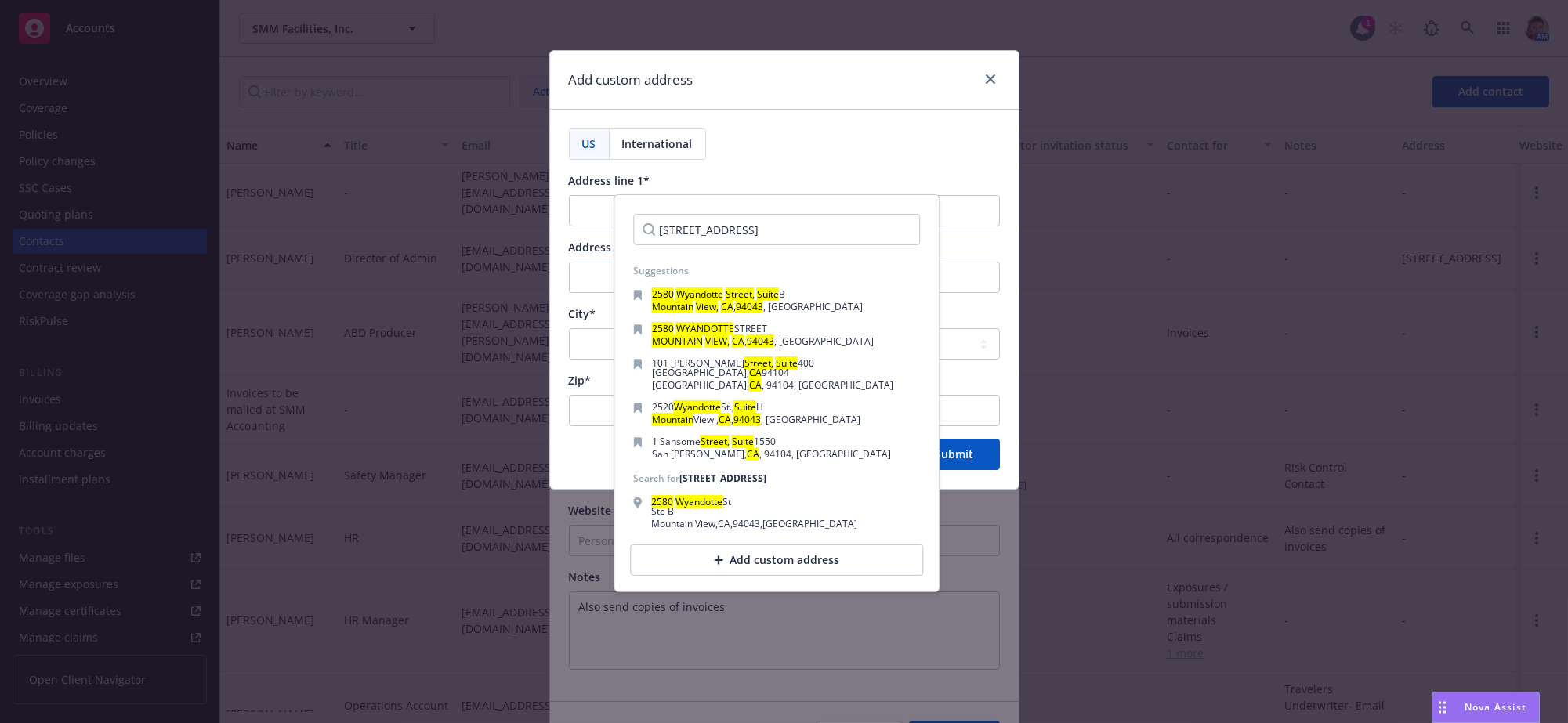
scroll to position [0, 0]
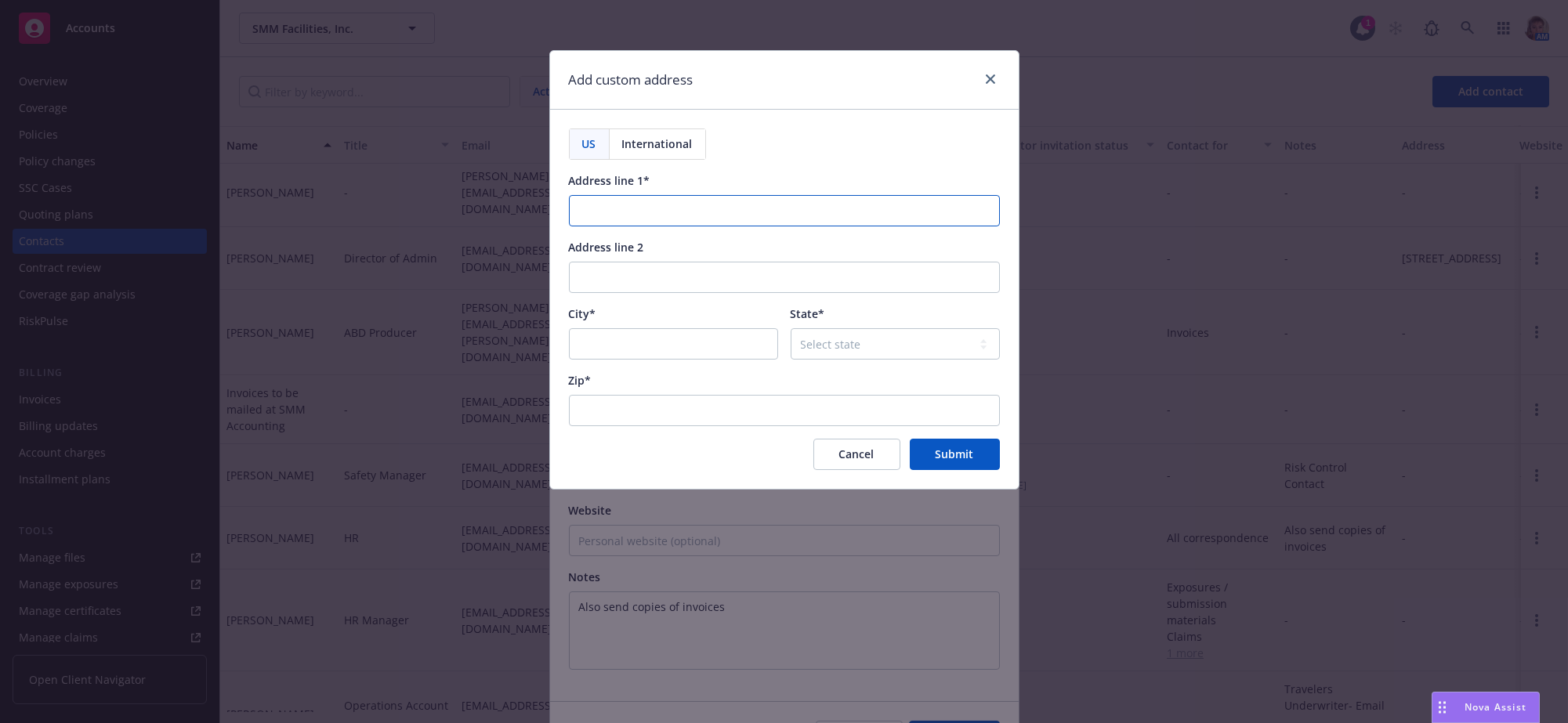
click at [622, 202] on input "Address line 1*" at bounding box center [785, 211] width 431 height 32
paste input "[STREET_ADDRESS]"
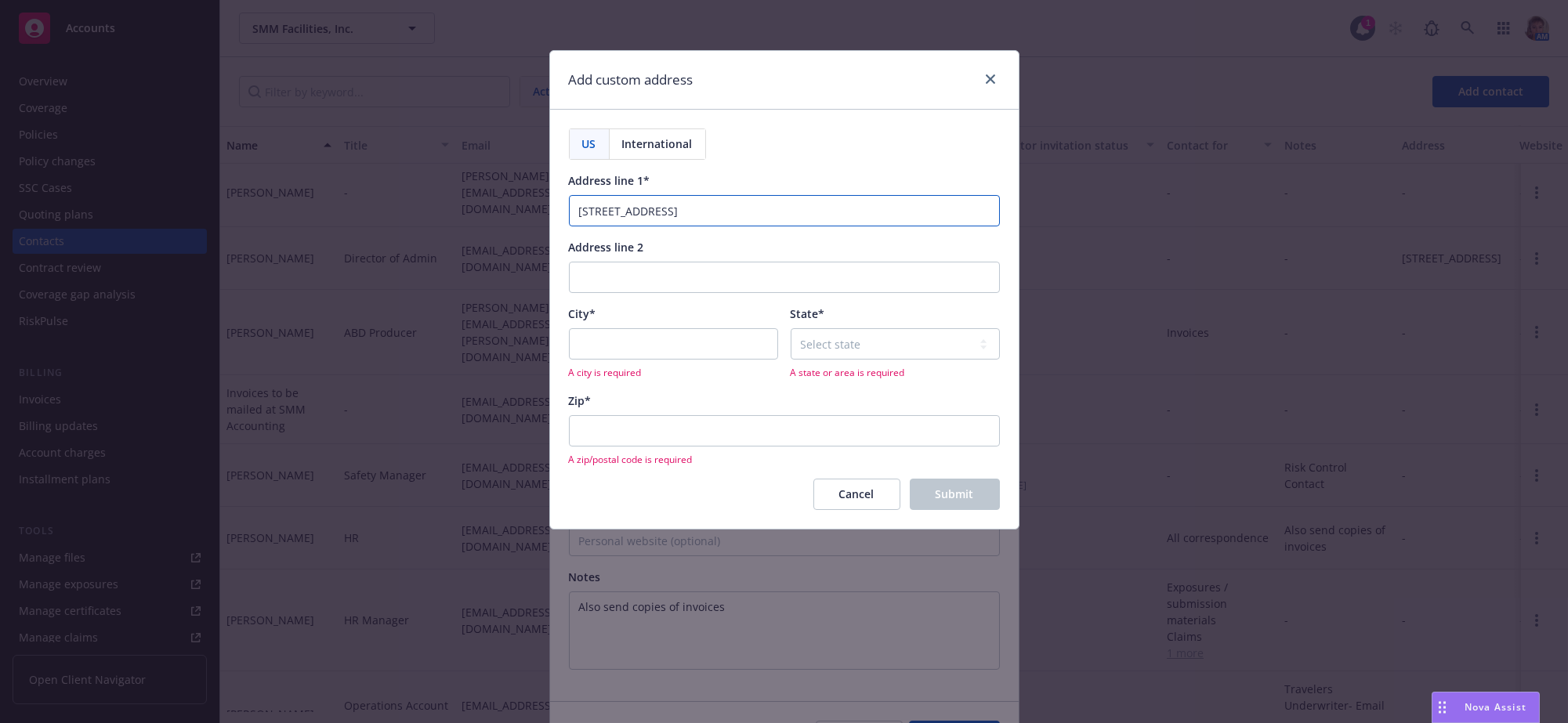
type input "[STREET_ADDRESS]"
click at [624, 283] on input "Address line 2" at bounding box center [785, 277] width 431 height 32
click at [845, 502] on span "Cancel" at bounding box center [857, 494] width 35 height 15
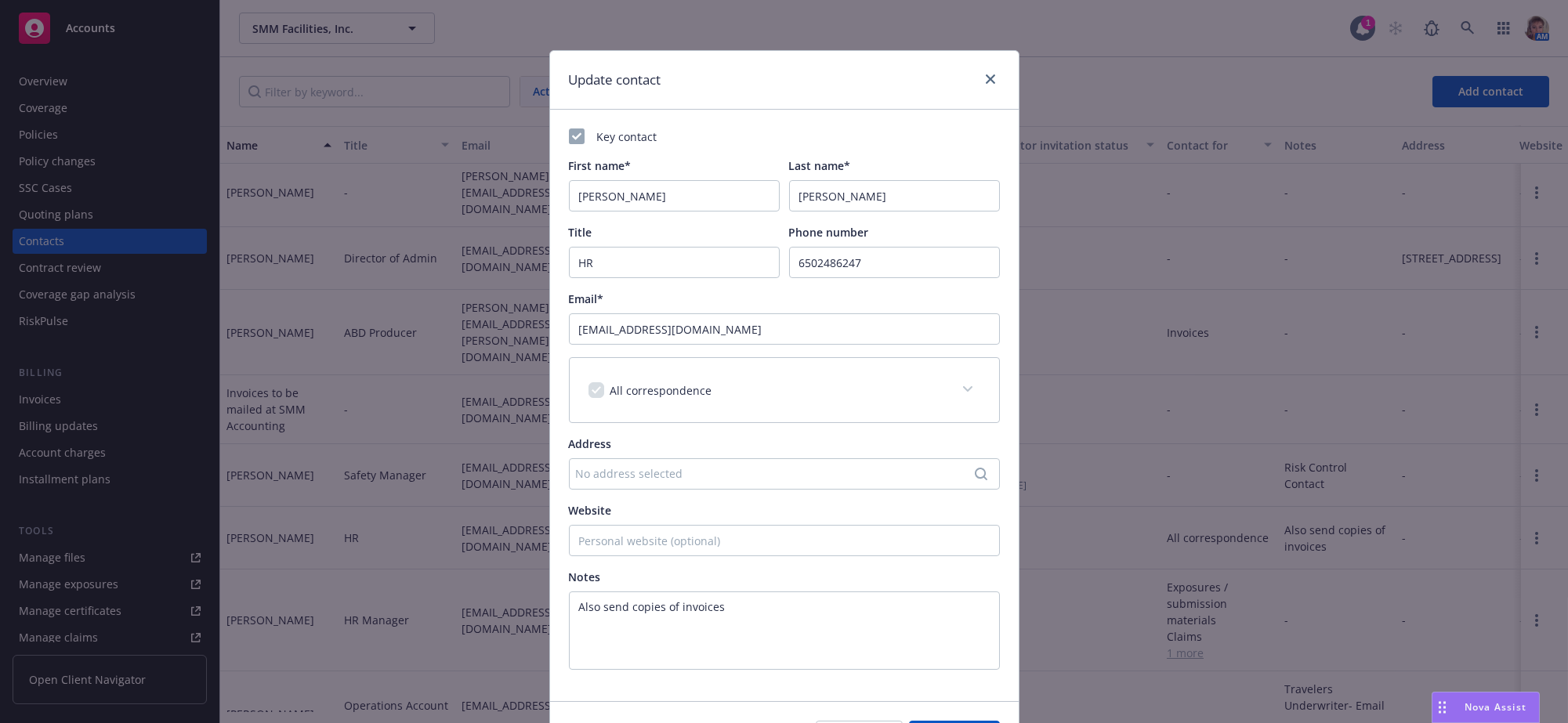
click at [767, 482] on div "No address selected" at bounding box center [776, 474] width 401 height 17
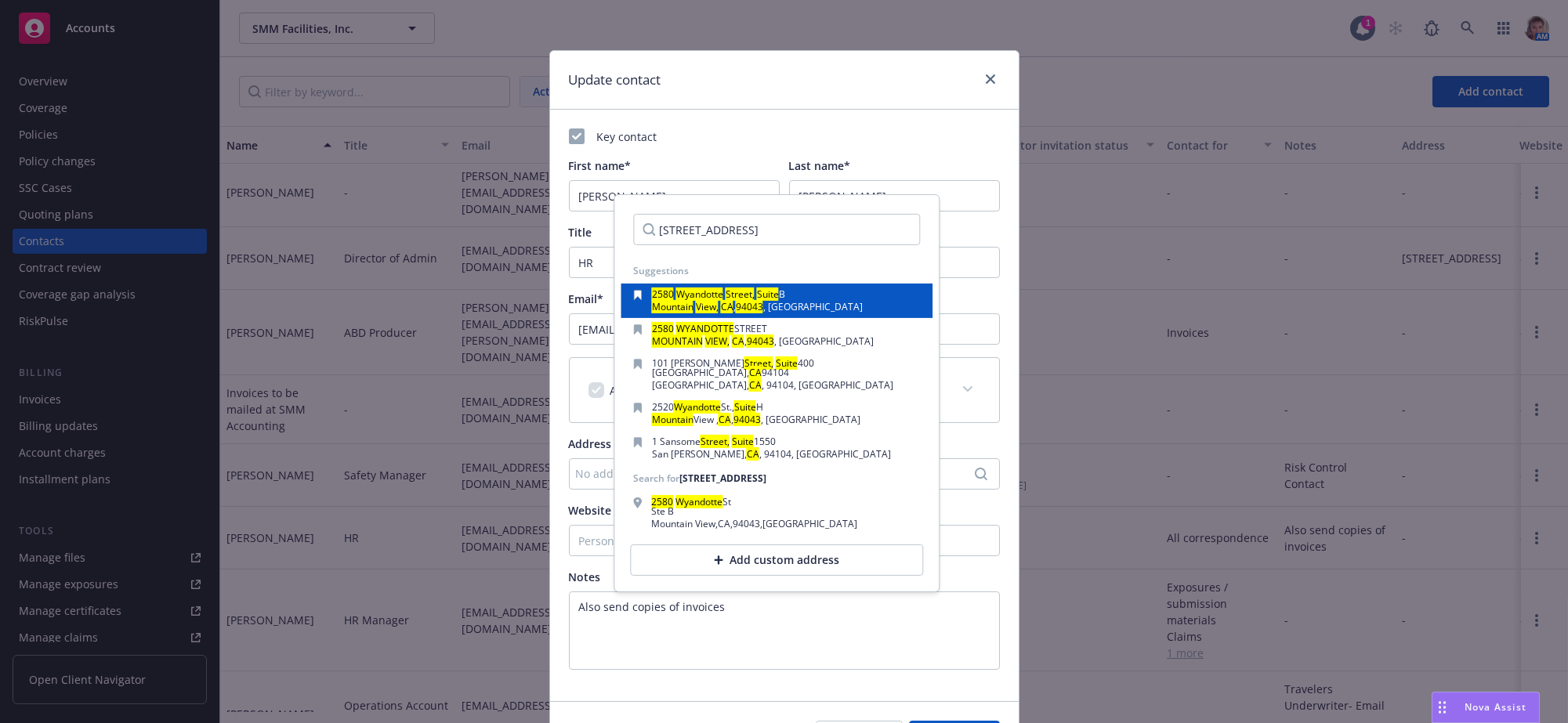
click at [700, 311] on mark "View," at bounding box center [707, 307] width 23 height 13
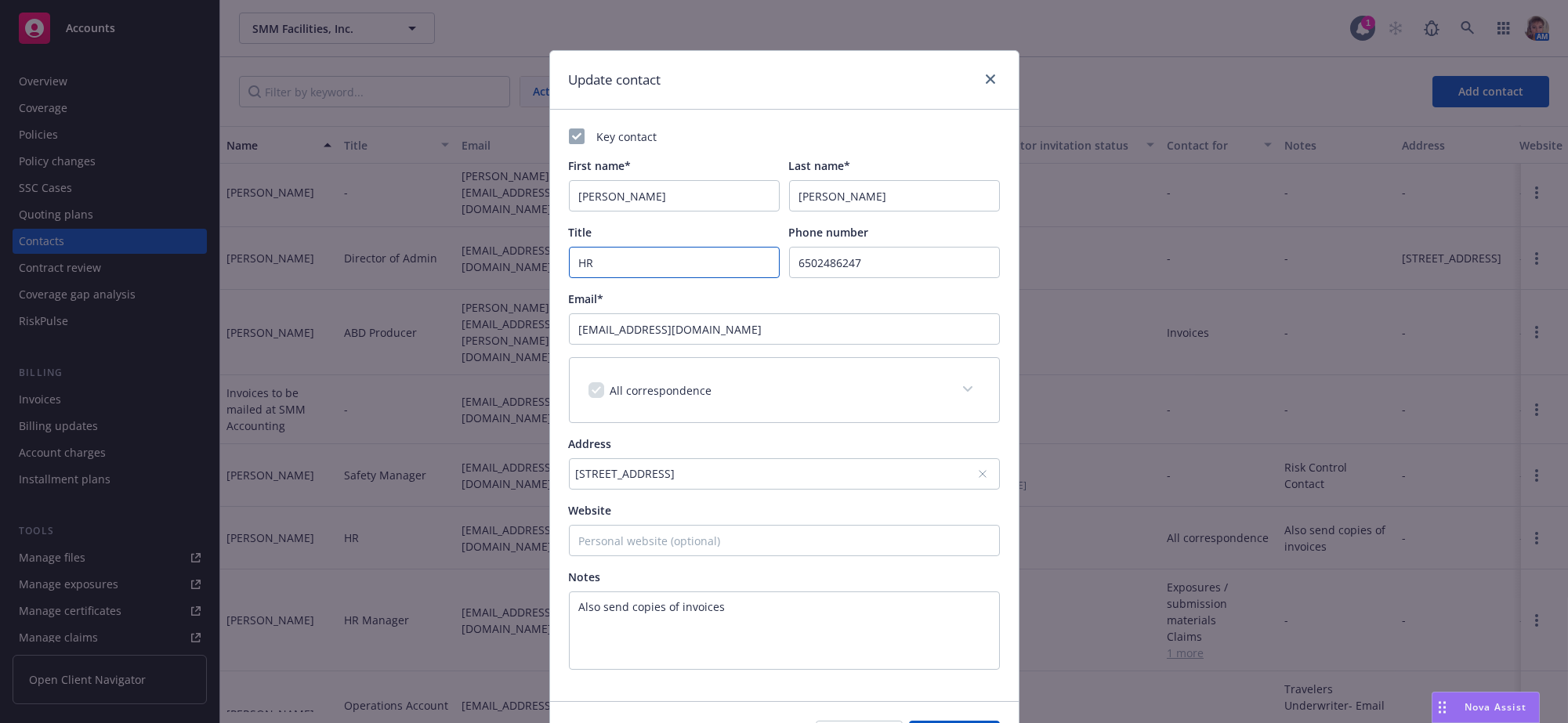
click at [648, 278] on input "HR" at bounding box center [675, 262] width 211 height 32
drag, startPoint x: 644, startPoint y: 278, endPoint x: 423, endPoint y: 270, distance: 221.1
click at [423, 270] on div "Update contact Key contact First name* [PERSON_NAME] Last name* [PERSON_NAME] T…" at bounding box center [784, 361] width 1568 height 723
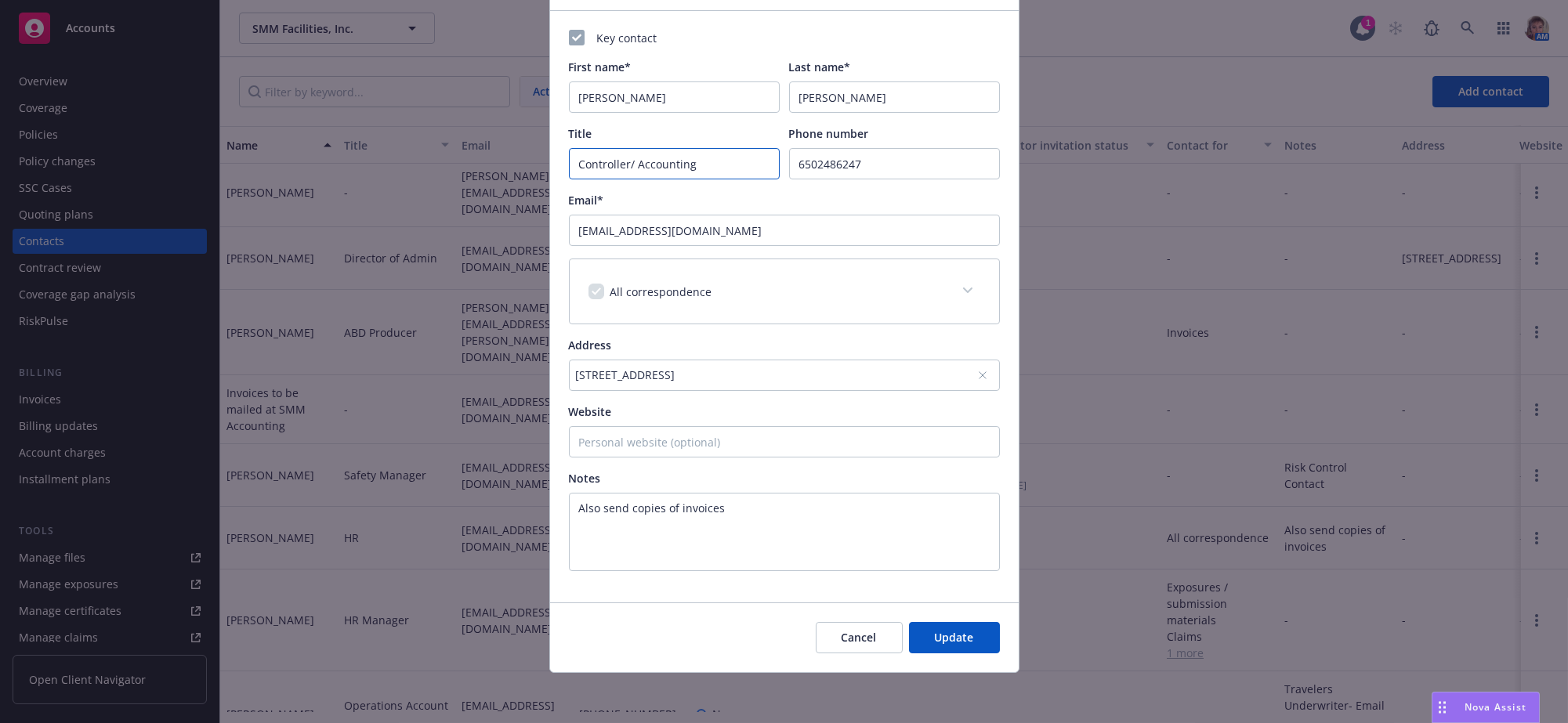
scroll to position [137, 0]
type input "Controller/ Accounting"
click at [965, 640] on button "Update" at bounding box center [955, 639] width 91 height 32
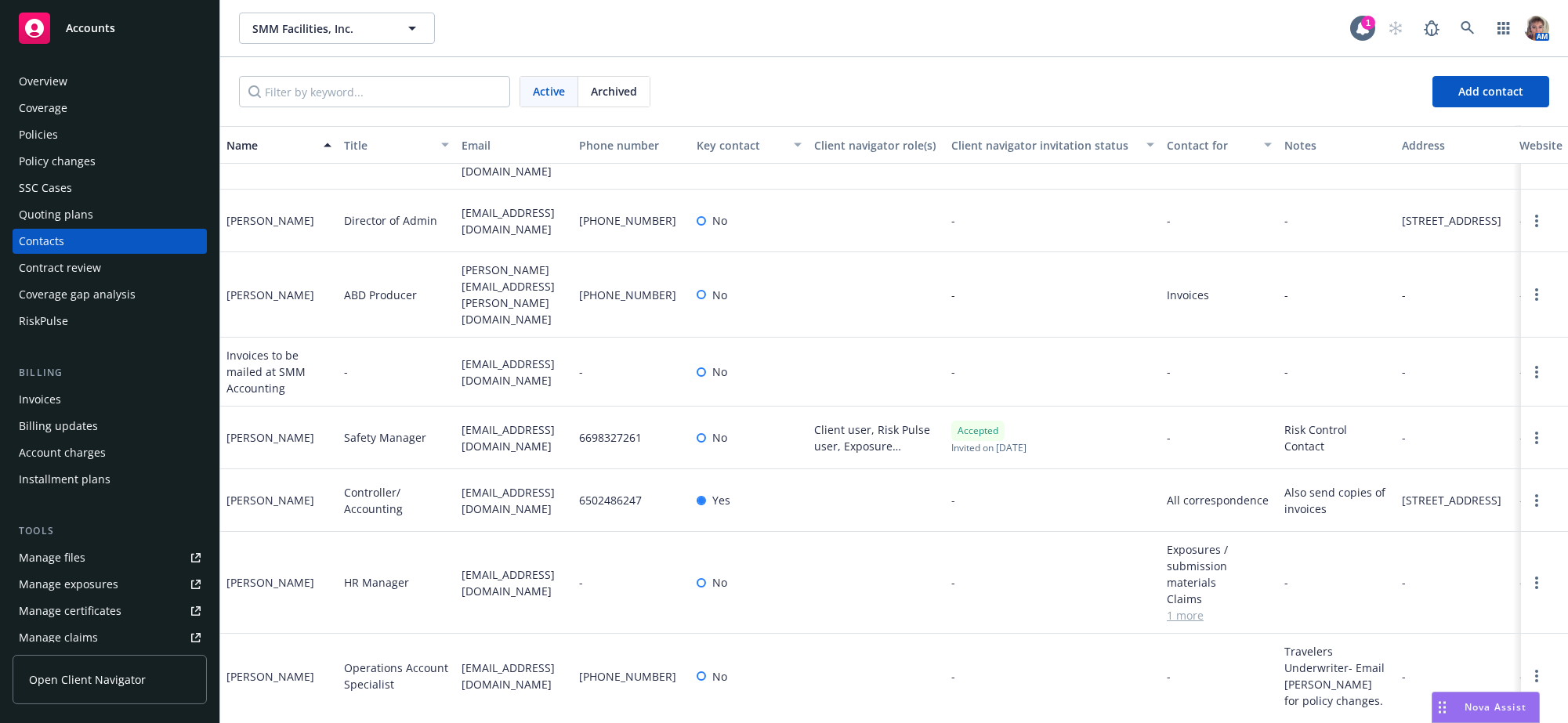
scroll to position [160, 0]
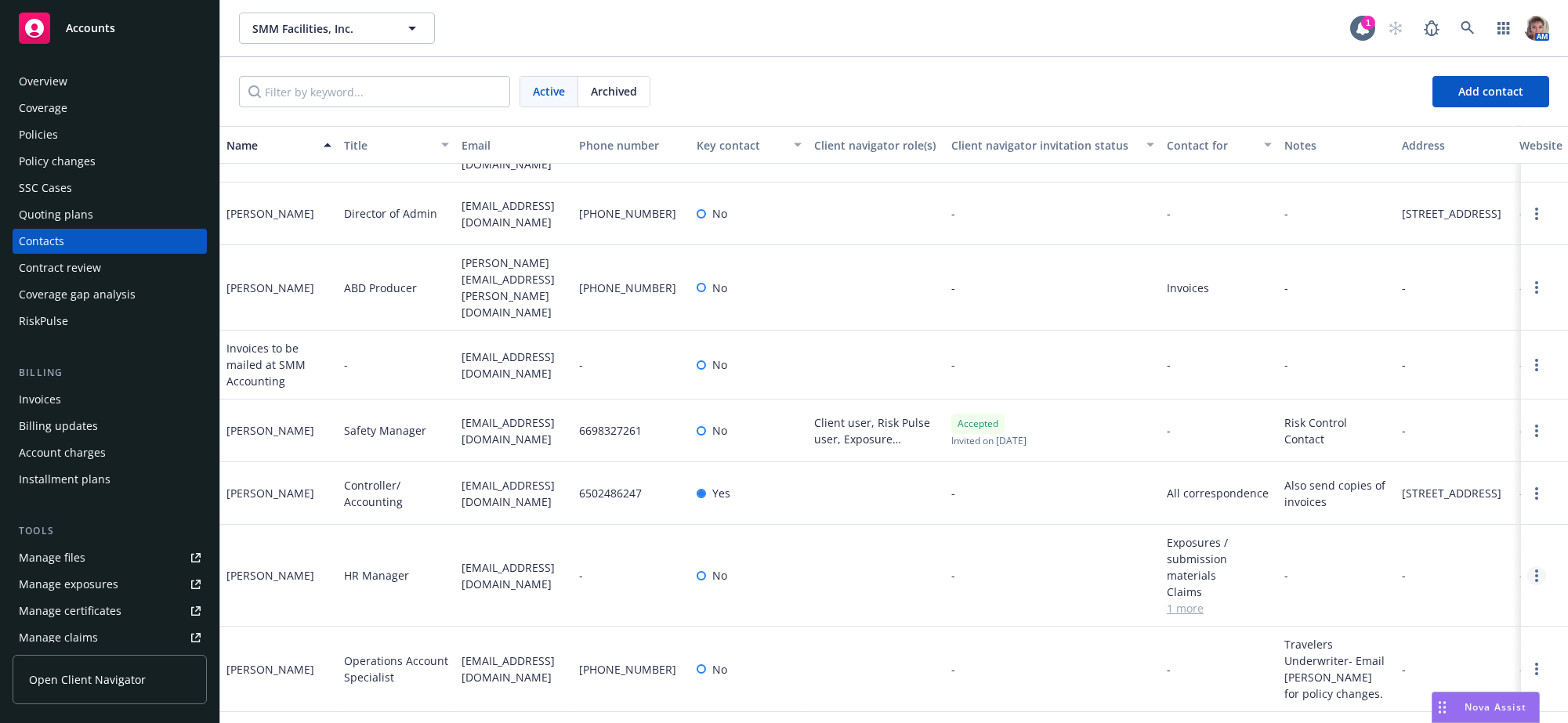
click at [1528, 569] on link "Open options" at bounding box center [1537, 576] width 19 height 19
click at [1419, 475] on link "Edit contact" at bounding box center [1423, 481] width 177 height 32
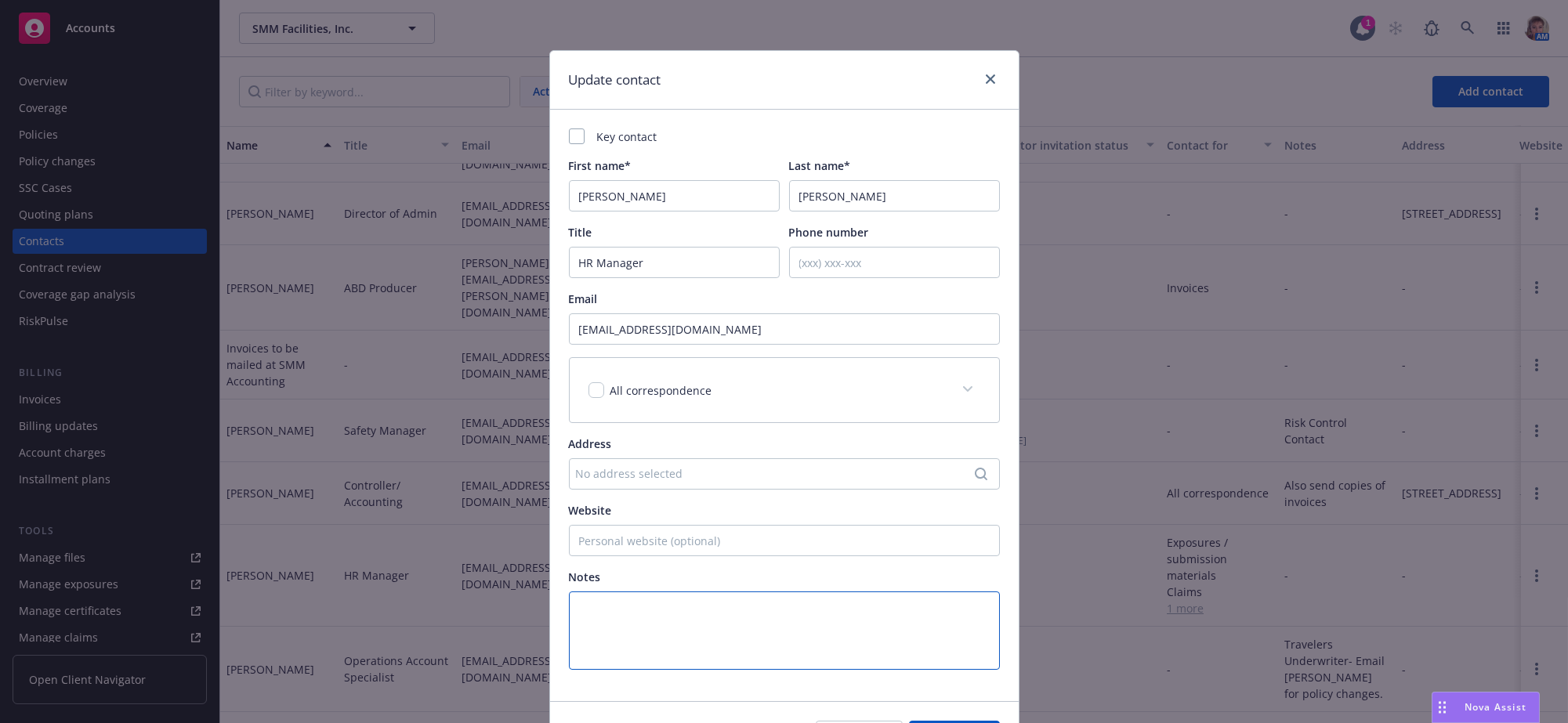
click at [760, 633] on textarea at bounding box center [785, 631] width 431 height 79
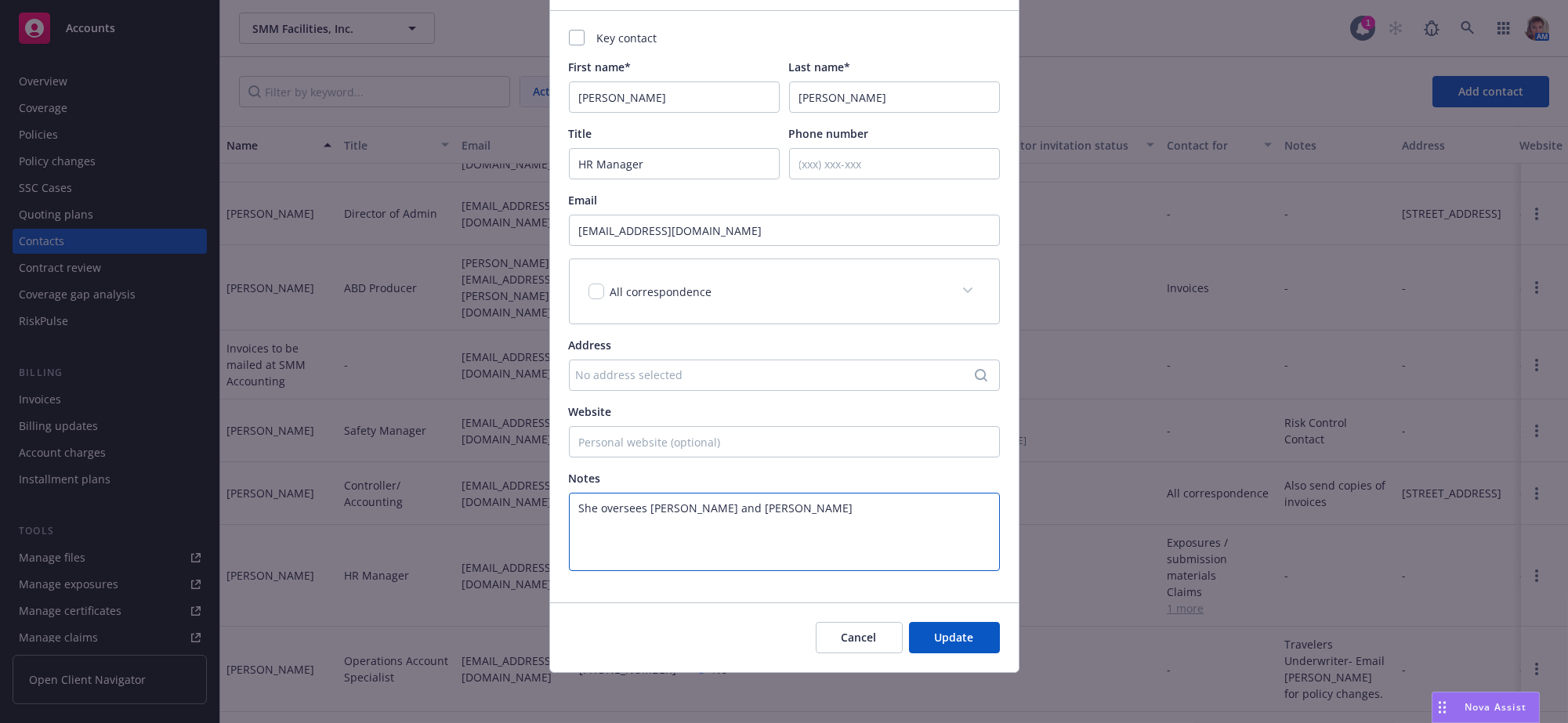
scroll to position [137, 0]
type textarea "She oversees [PERSON_NAME] and [PERSON_NAME]"
click at [962, 620] on div "Cancel Update" at bounding box center [784, 637] width 469 height 69
click at [962, 625] on button "Update" at bounding box center [955, 639] width 91 height 32
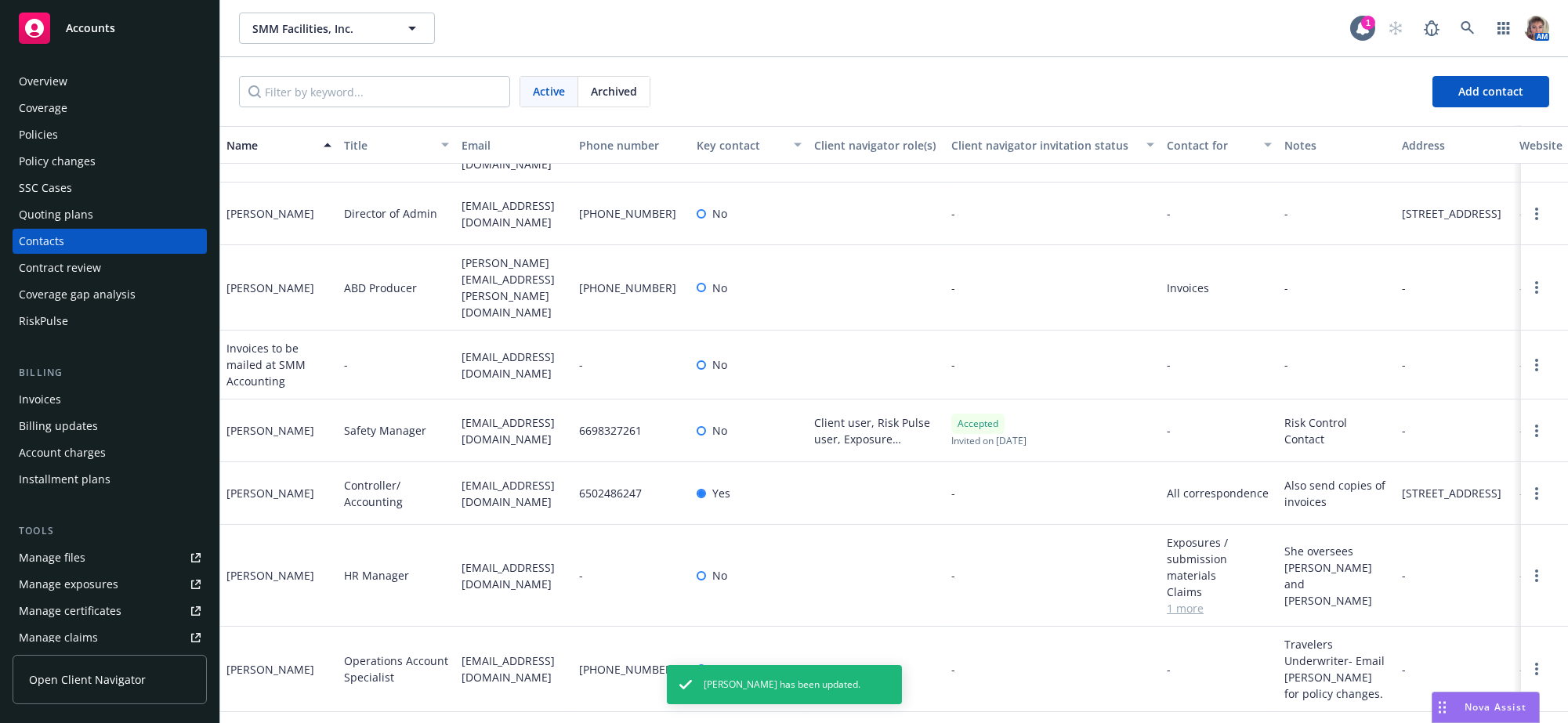
scroll to position [160, 0]
click at [1528, 569] on link "Open options" at bounding box center [1537, 576] width 19 height 19
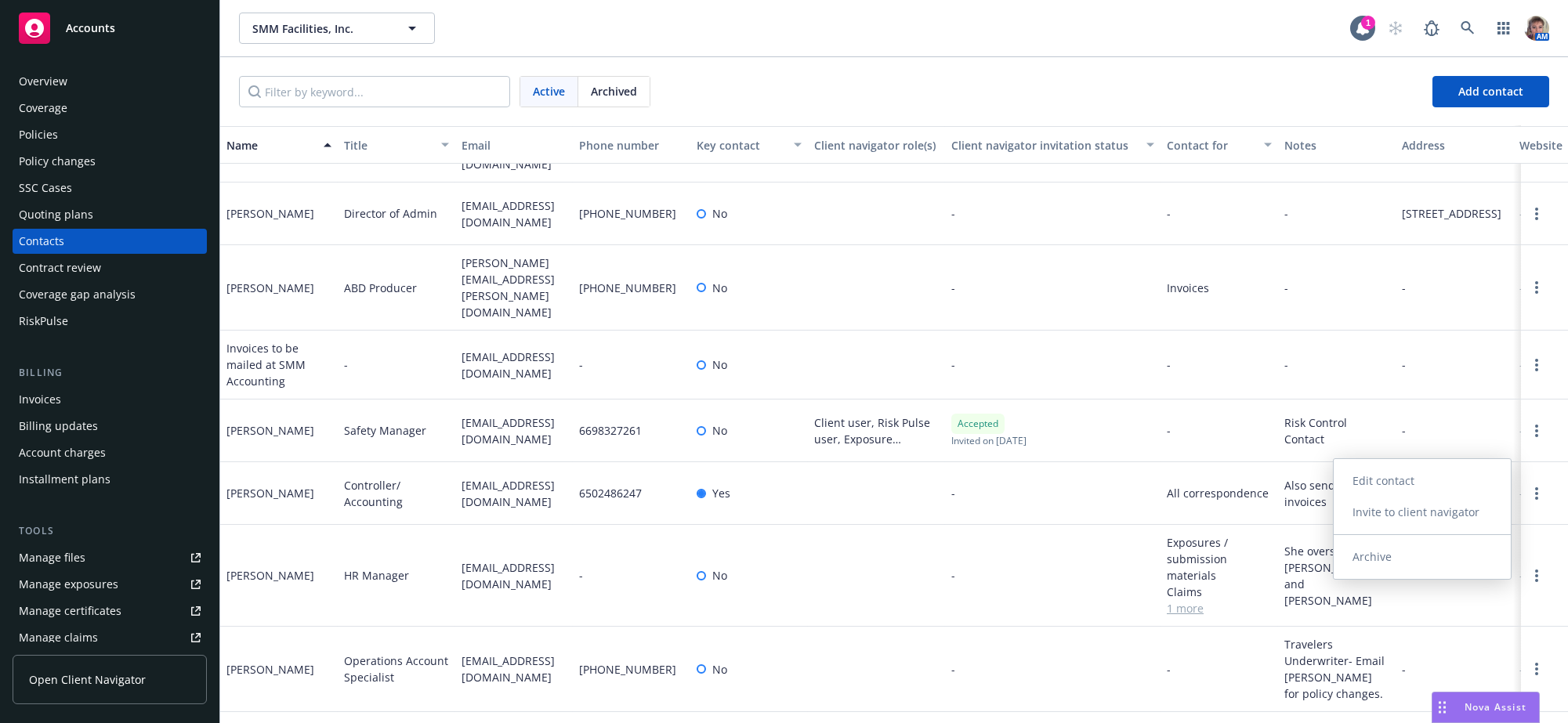
click at [1372, 467] on link "Edit contact" at bounding box center [1423, 481] width 177 height 32
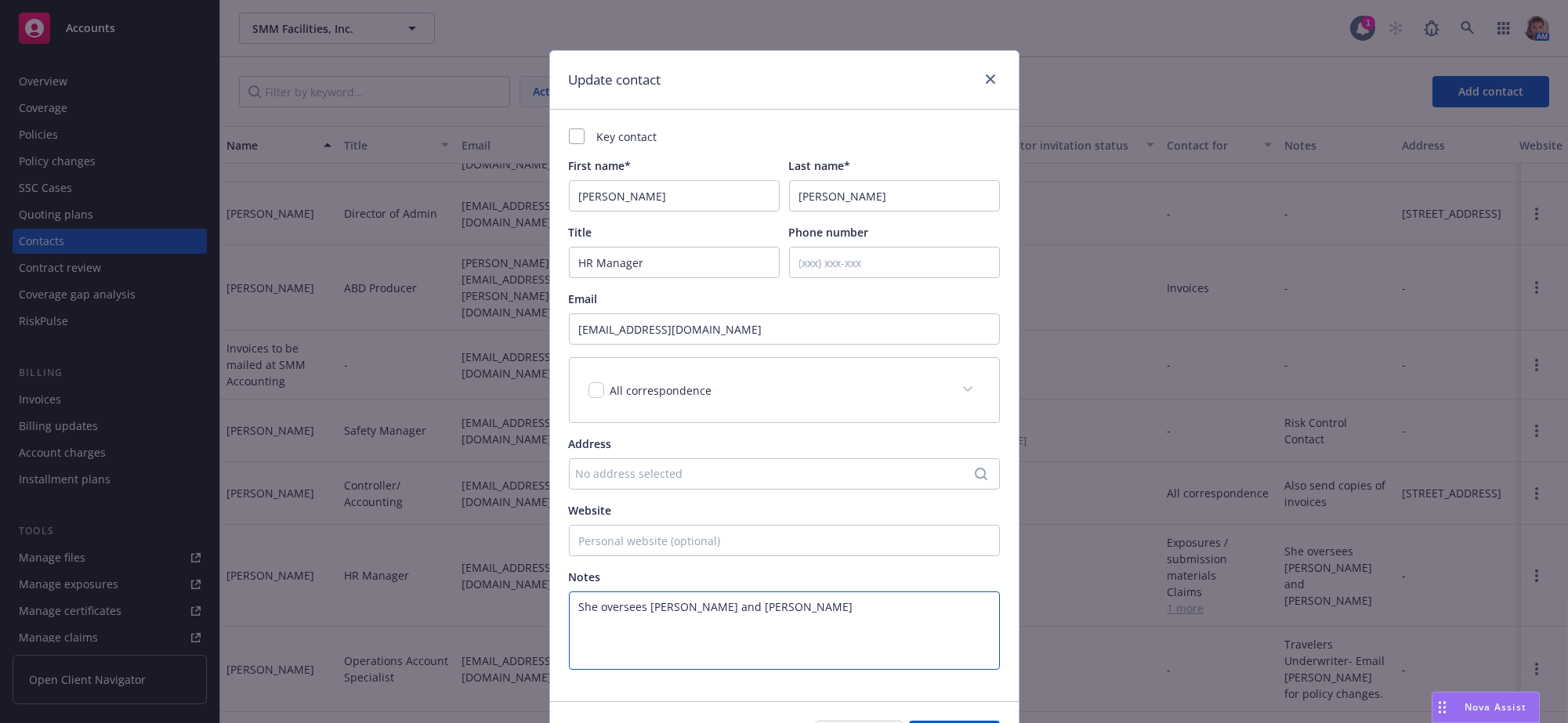
click at [669, 634] on textarea "She oversees [PERSON_NAME] and [PERSON_NAME]" at bounding box center [785, 631] width 431 height 79
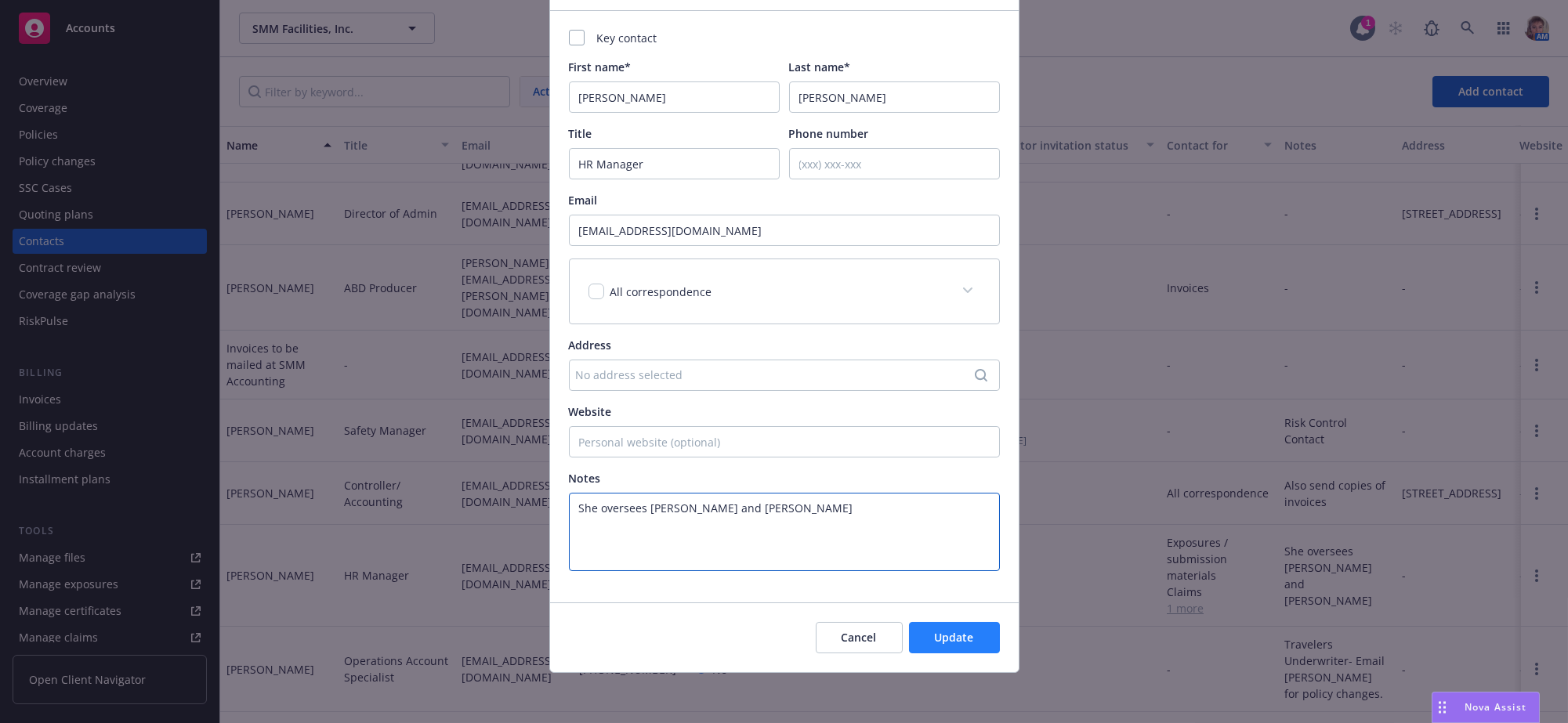
type textarea "She oversees [PERSON_NAME] and [PERSON_NAME]"
click at [975, 645] on button "Update" at bounding box center [955, 639] width 91 height 32
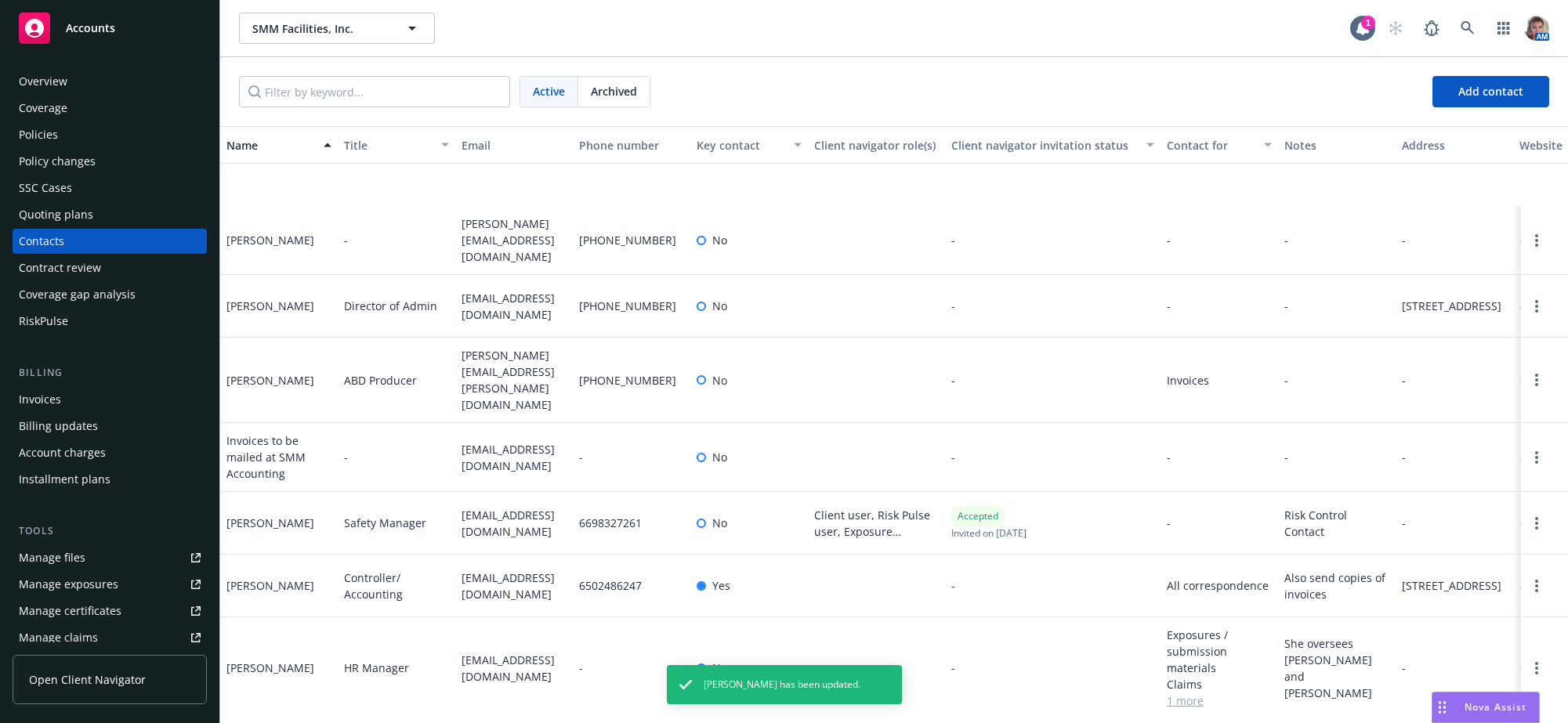
scroll to position [0, 0]
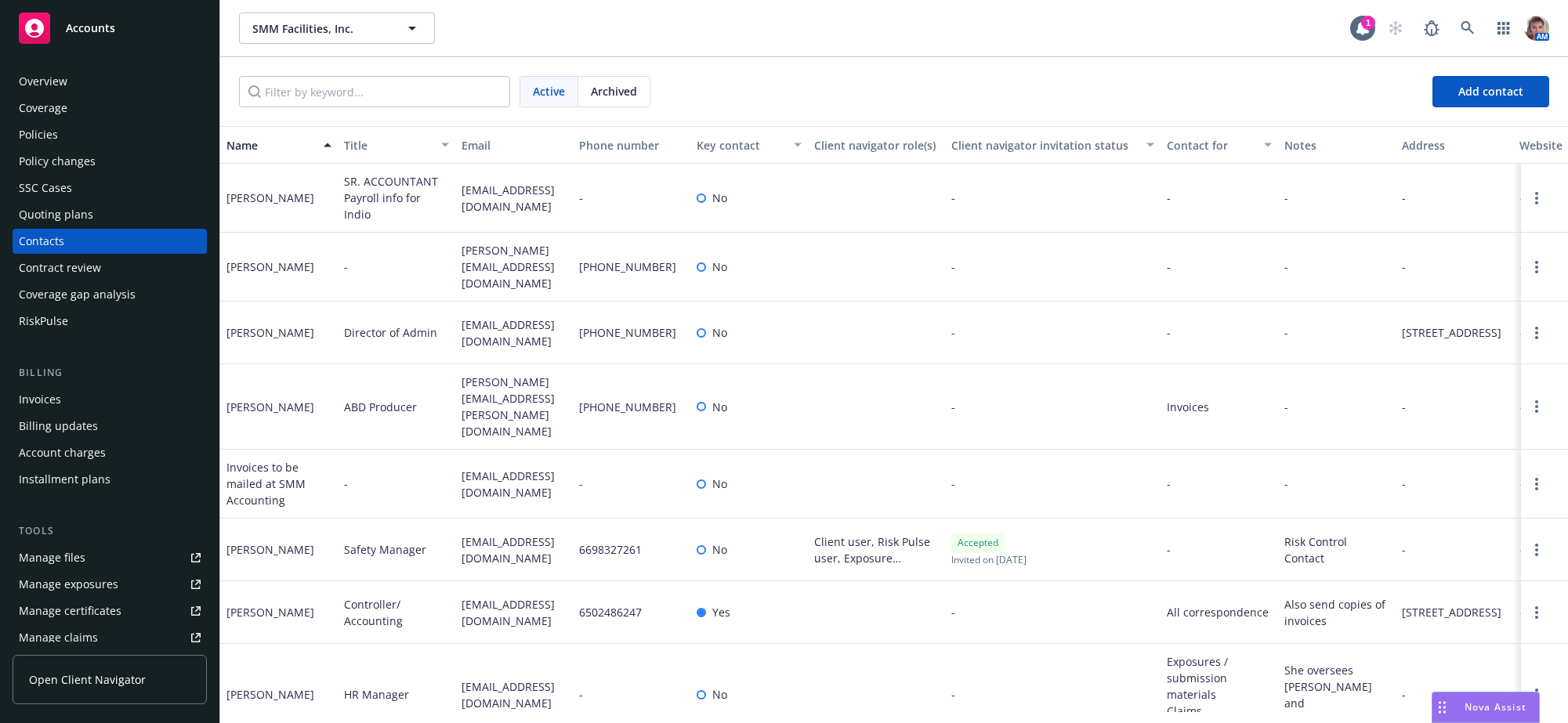
drag, startPoint x: 1474, startPoint y: 706, endPoint x: 1463, endPoint y: 706, distance: 11.0
click at [1474, 706] on span "Nova Assist" at bounding box center [1496, 707] width 62 height 13
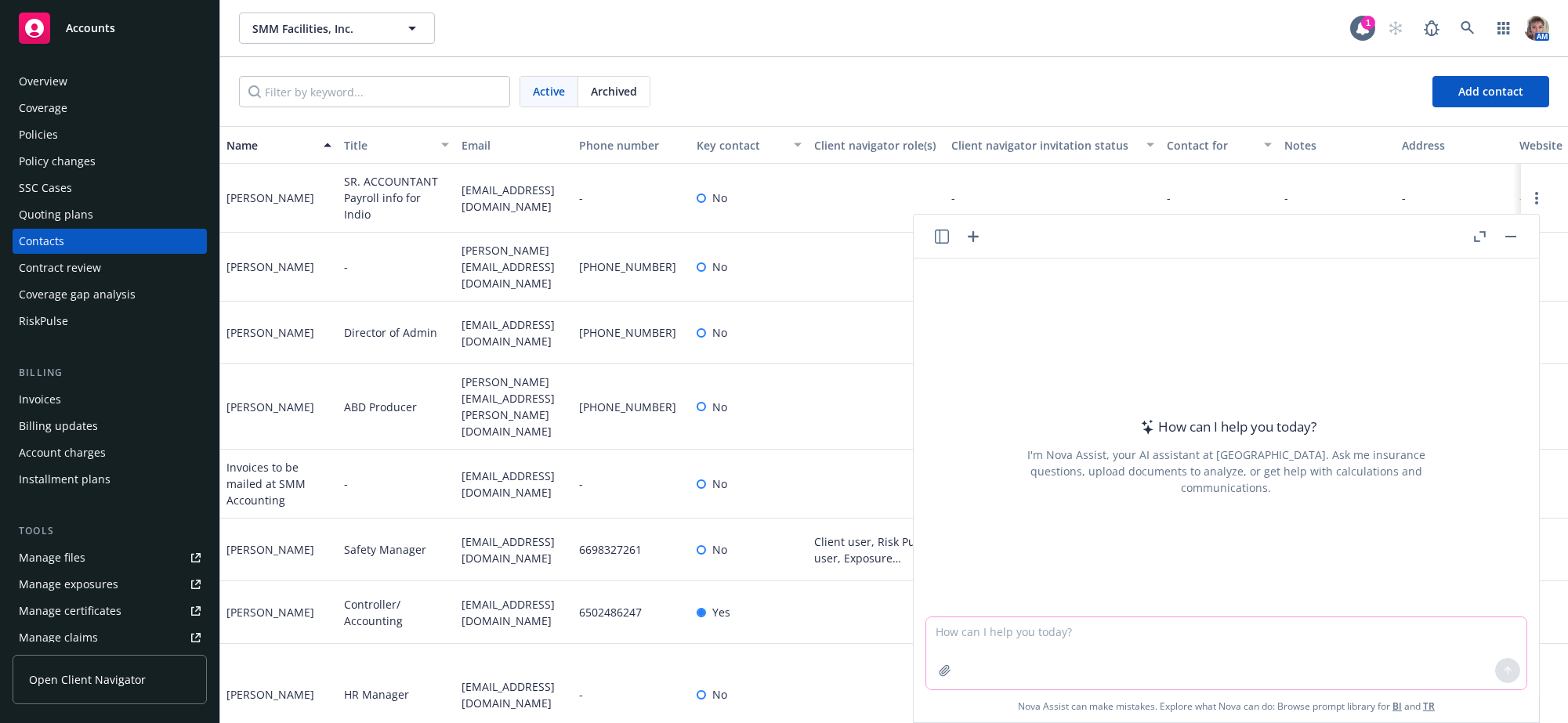
click at [1009, 627] on textarea at bounding box center [1226, 654] width 600 height 72
type textarea "Please correct"
click at [1011, 621] on textarea "Please correct" at bounding box center [1226, 651] width 600 height 77
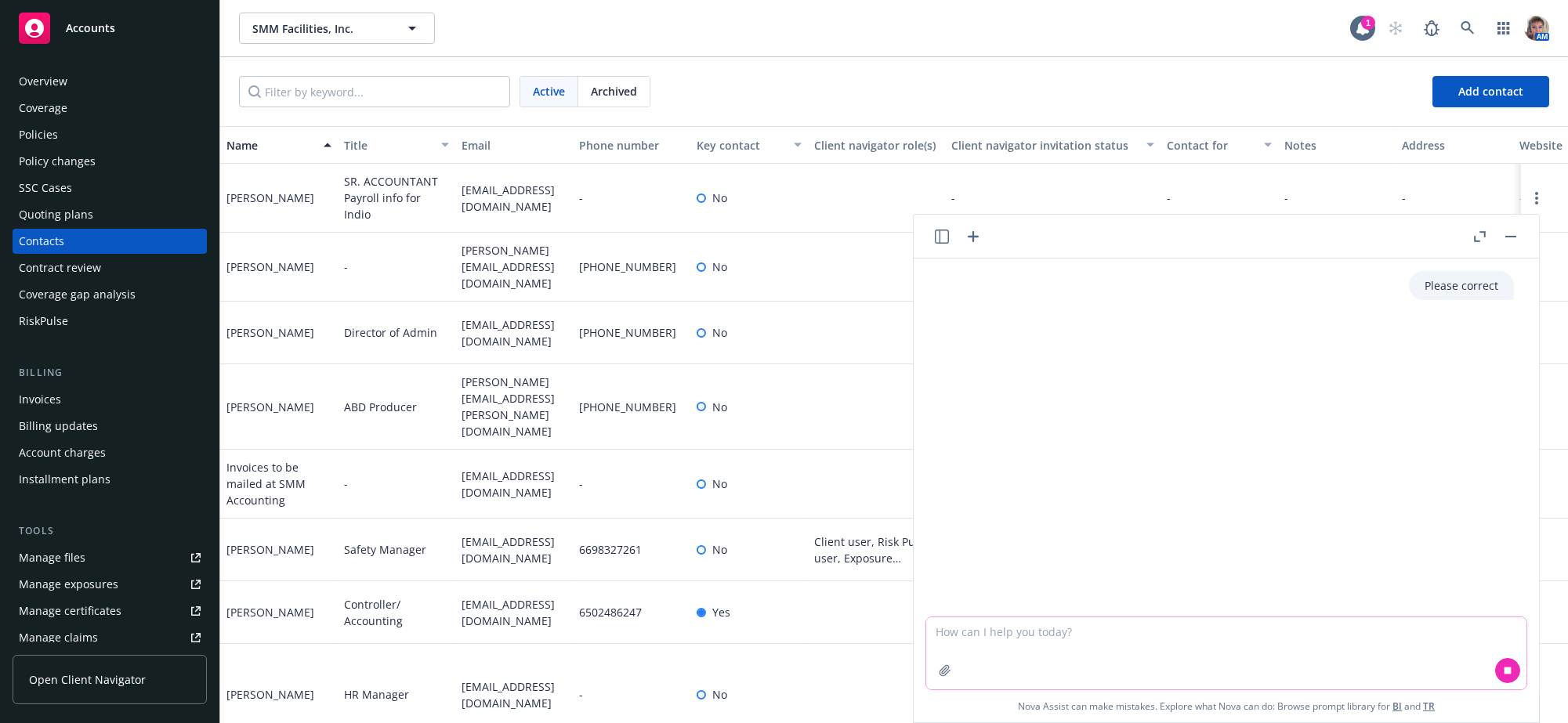
paste textarea "Lorem Ipsumd: Si ame c adip elit seddoe tem inc utlabor etdoloremagn. Aliq enim…"
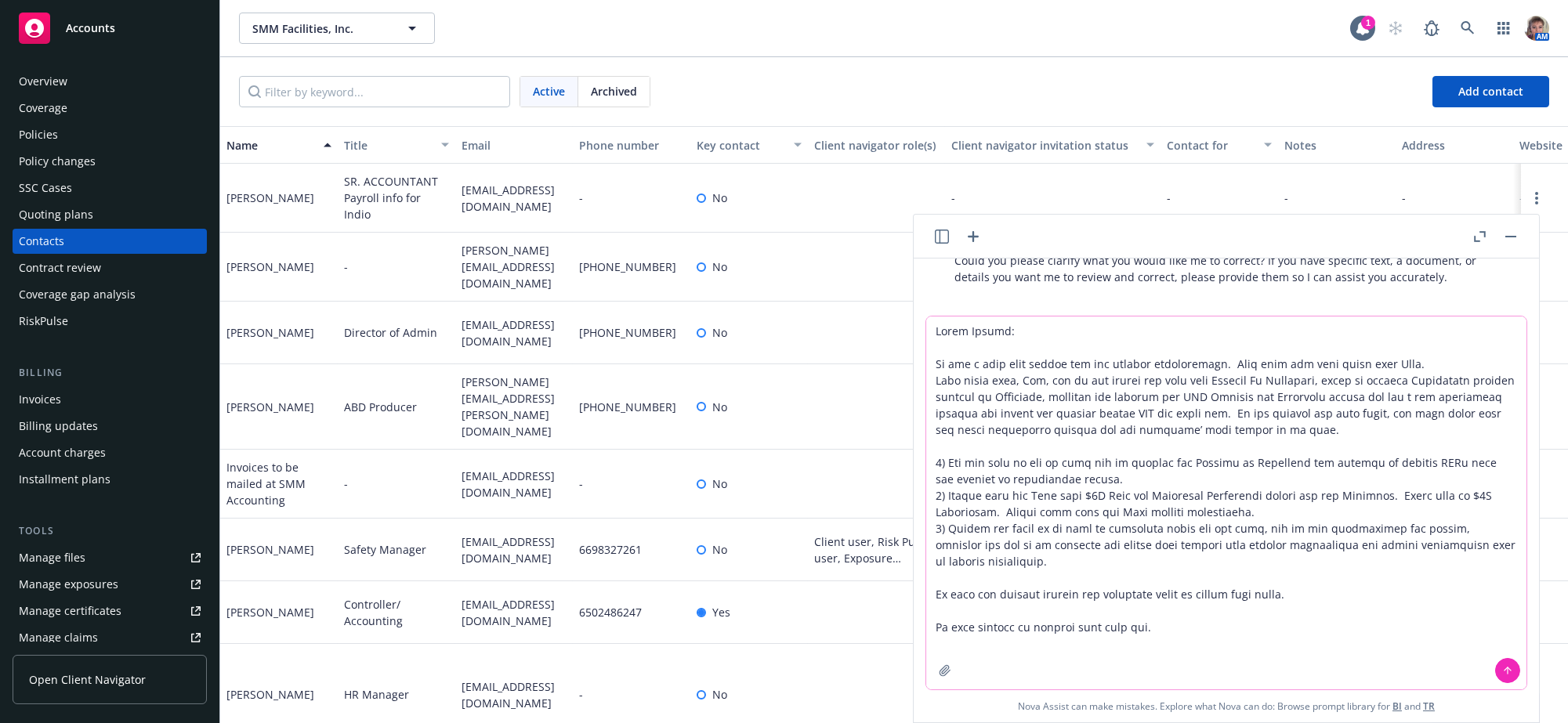
scroll to position [104, 0]
type textarea "Lorem Ipsumd: Si ame c adip elit seddoe tem inc utlabor etdoloremagn. Aliq enim…"
click at [1503, 669] on icon at bounding box center [1508, 670] width 11 height 11
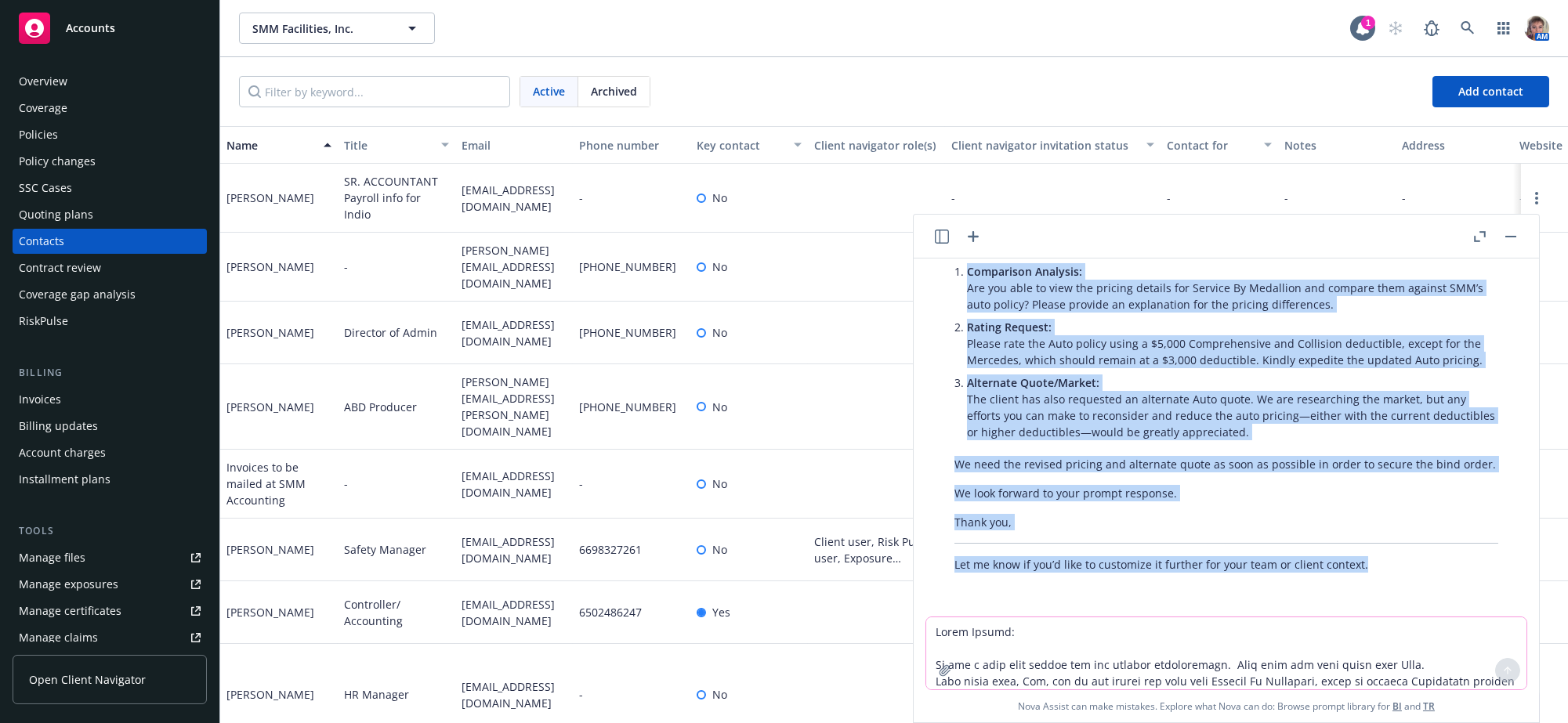
scroll to position [803, 0]
drag, startPoint x: 951, startPoint y: 275, endPoint x: 1384, endPoint y: 528, distance: 501.5
click at [1384, 528] on div "Certainly! Here’s a corrected and more professional version of your message: He…" at bounding box center [1226, 304] width 575 height 549
copy div "Lorem Ipsumd, Si ametcons adi e seddoei temporincidi utla etdo mag aliqua. Enim…"
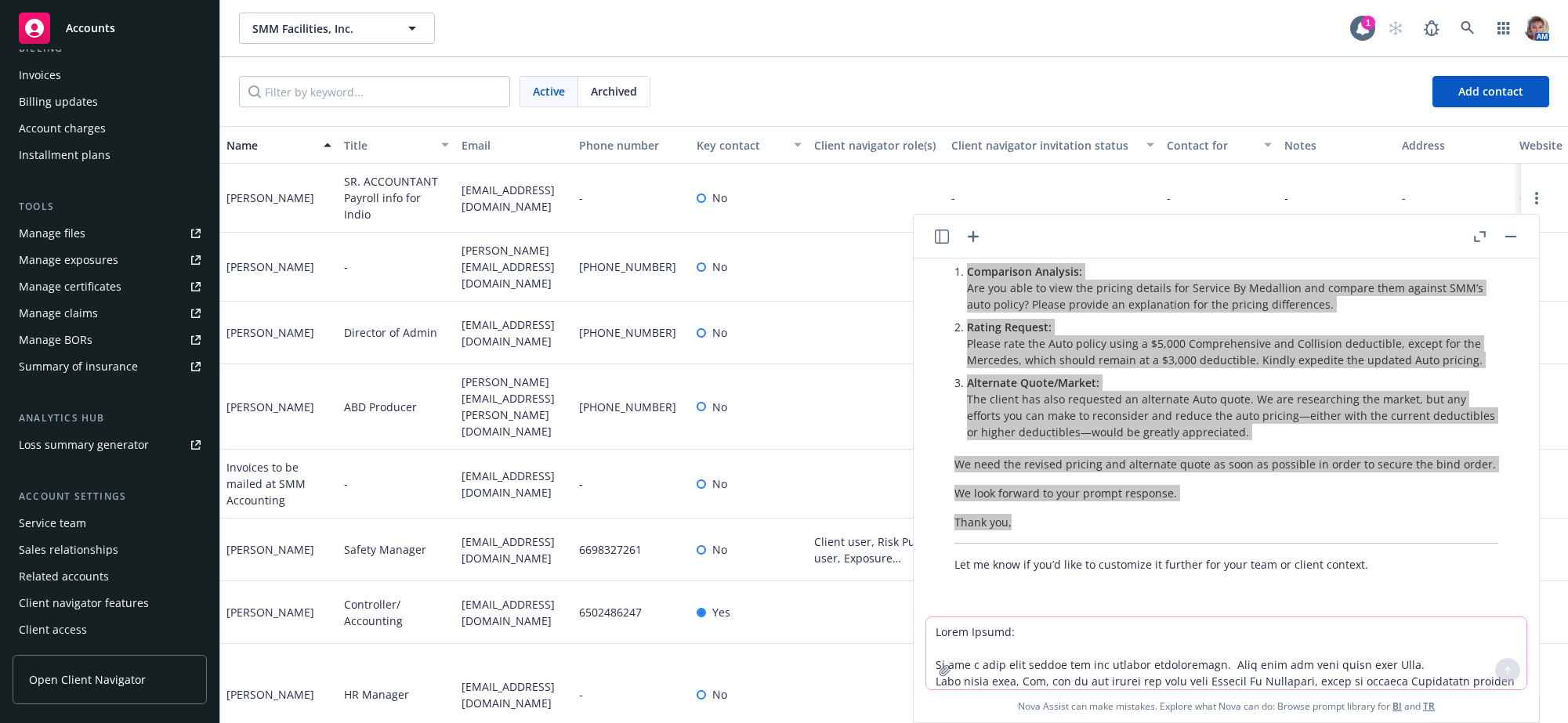
scroll to position [0, 0]
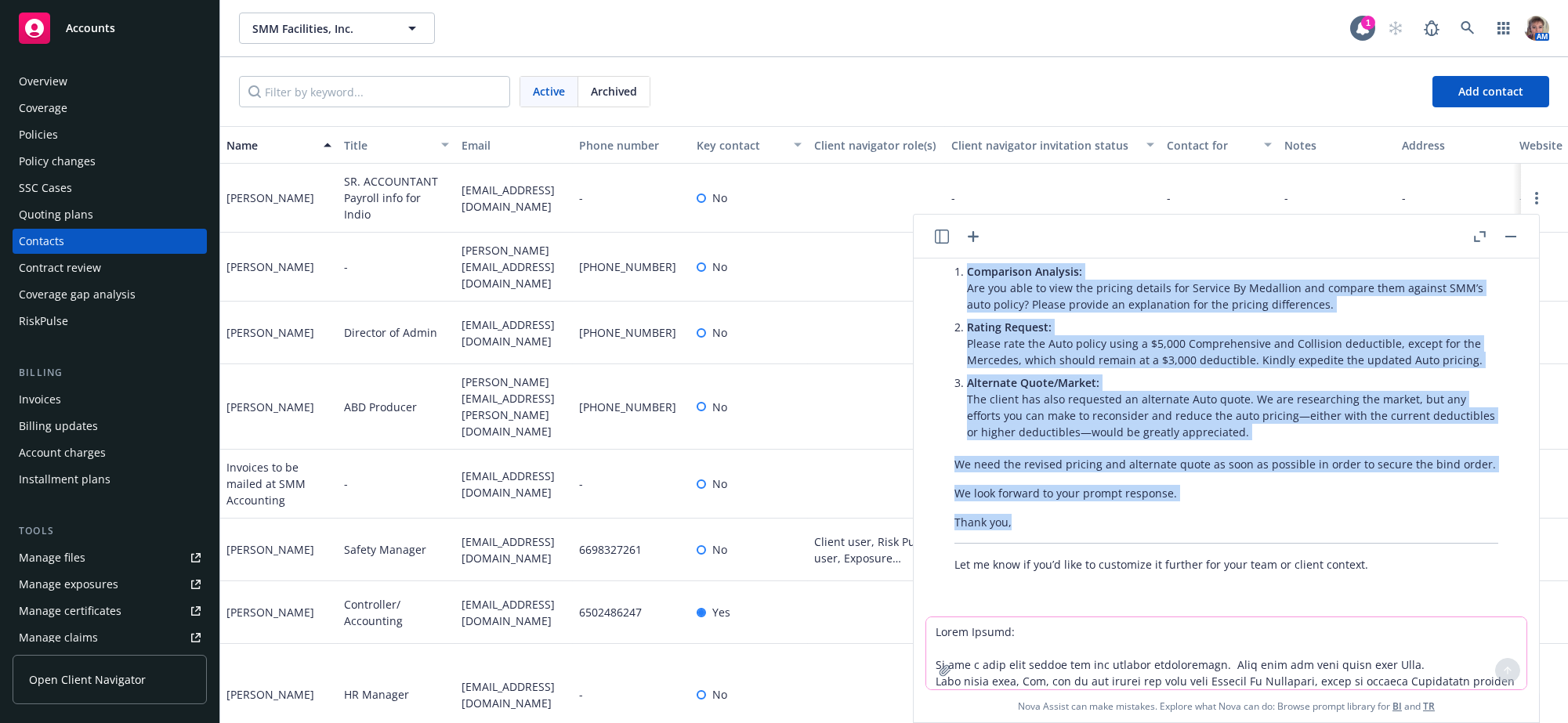
click at [70, 227] on div "Quoting plans" at bounding box center [56, 215] width 74 height 25
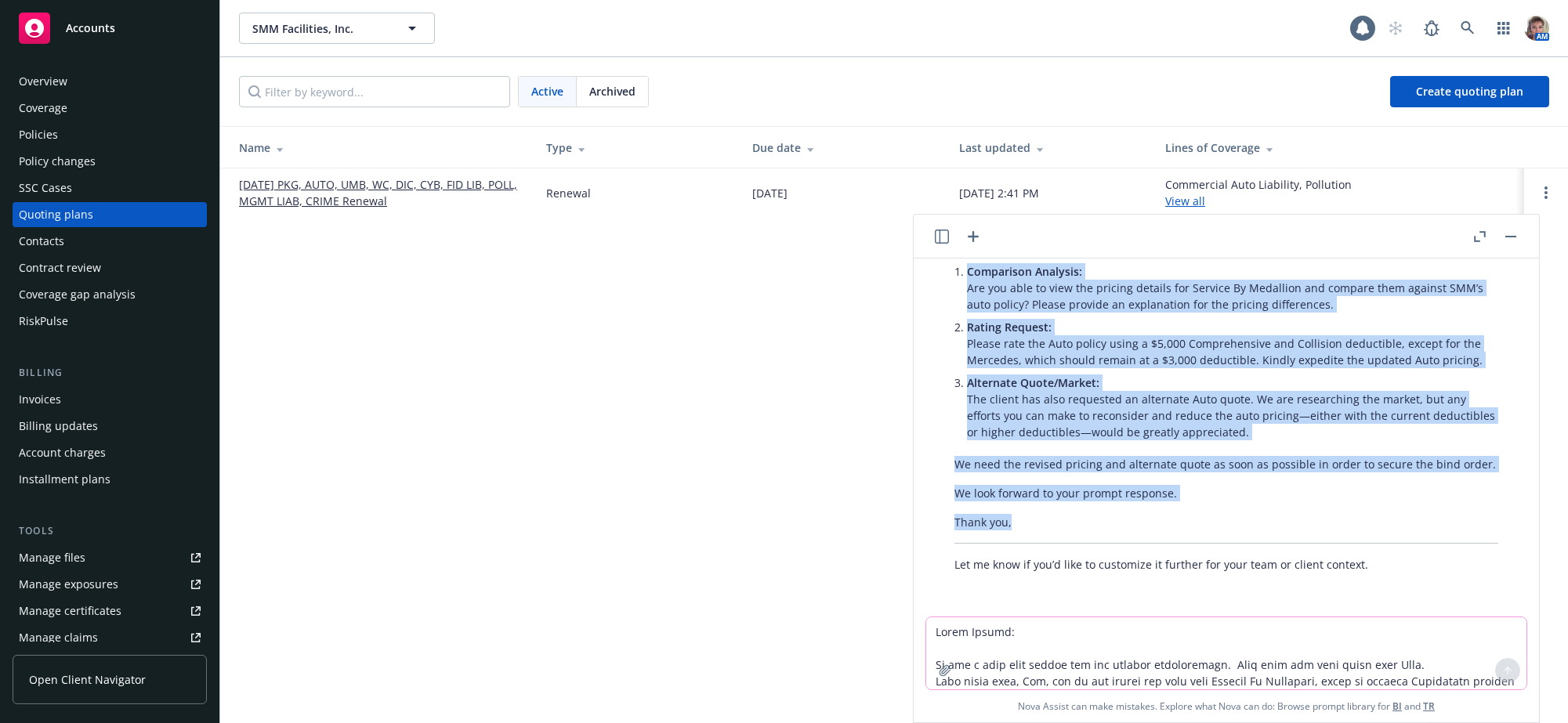
click at [408, 205] on link "[DATE] PKG, AUTO, UMB, WC, DIC, CYB, FID LIB, POLL, MGMT LIAB, CRIME Renewal" at bounding box center [380, 192] width 283 height 33
